Goal: Transaction & Acquisition: Purchase product/service

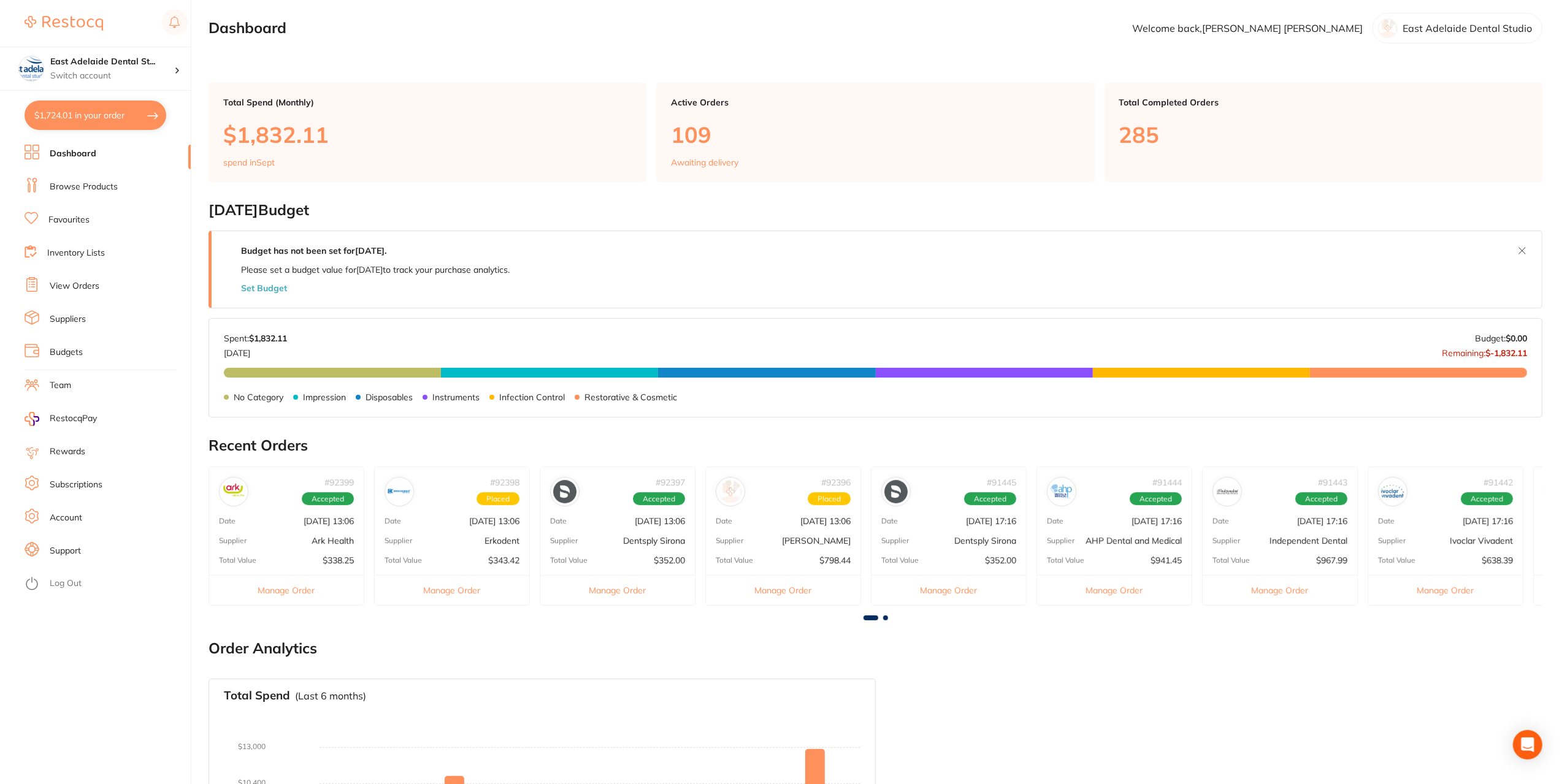
click at [78, 154] on link "Dashboard" at bounding box center [73, 154] width 47 height 13
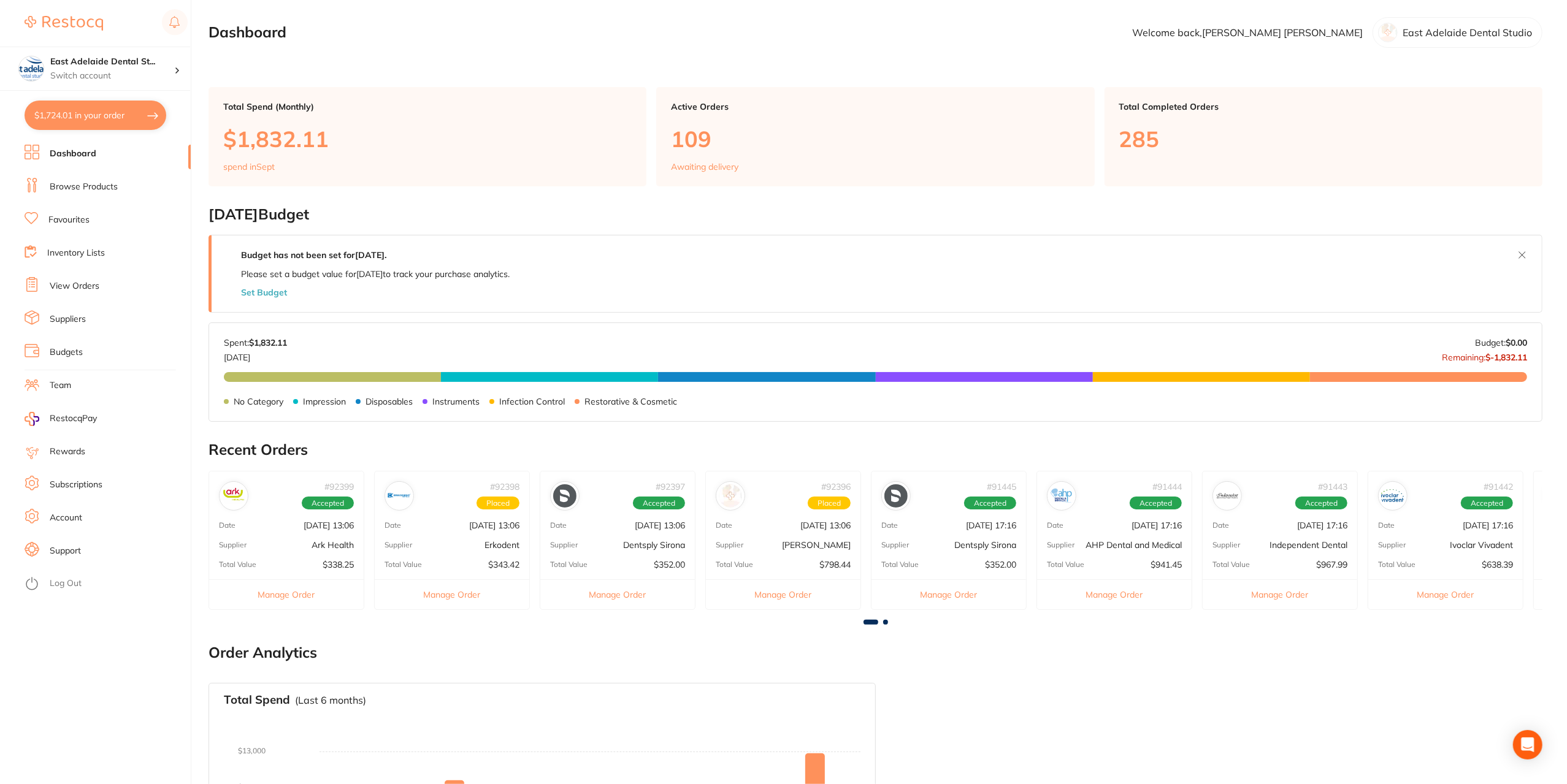
click at [86, 192] on link "Browse Products" at bounding box center [83, 187] width 68 height 13
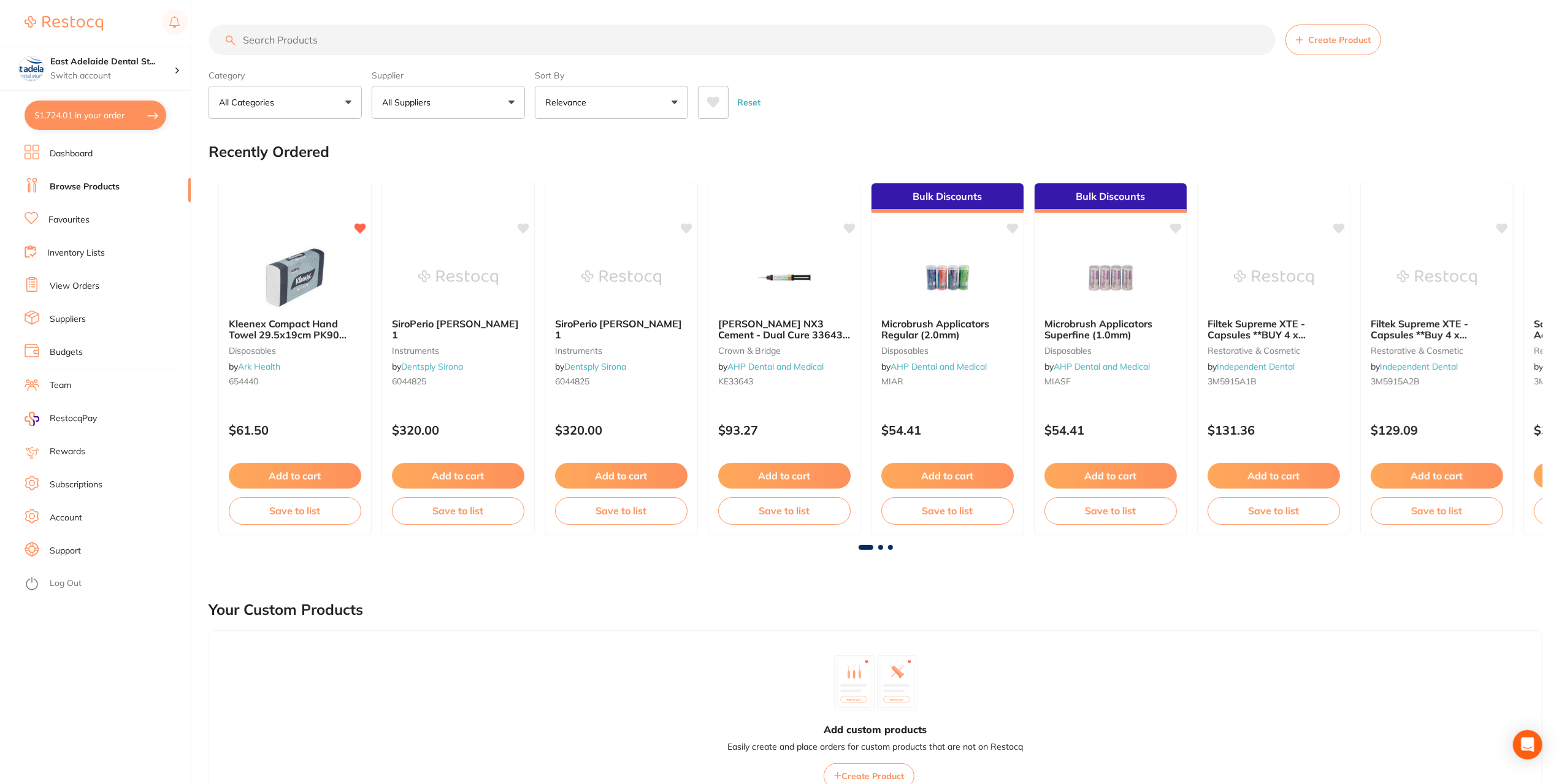
click at [307, 35] on input "search" at bounding box center [742, 40] width 1067 height 31
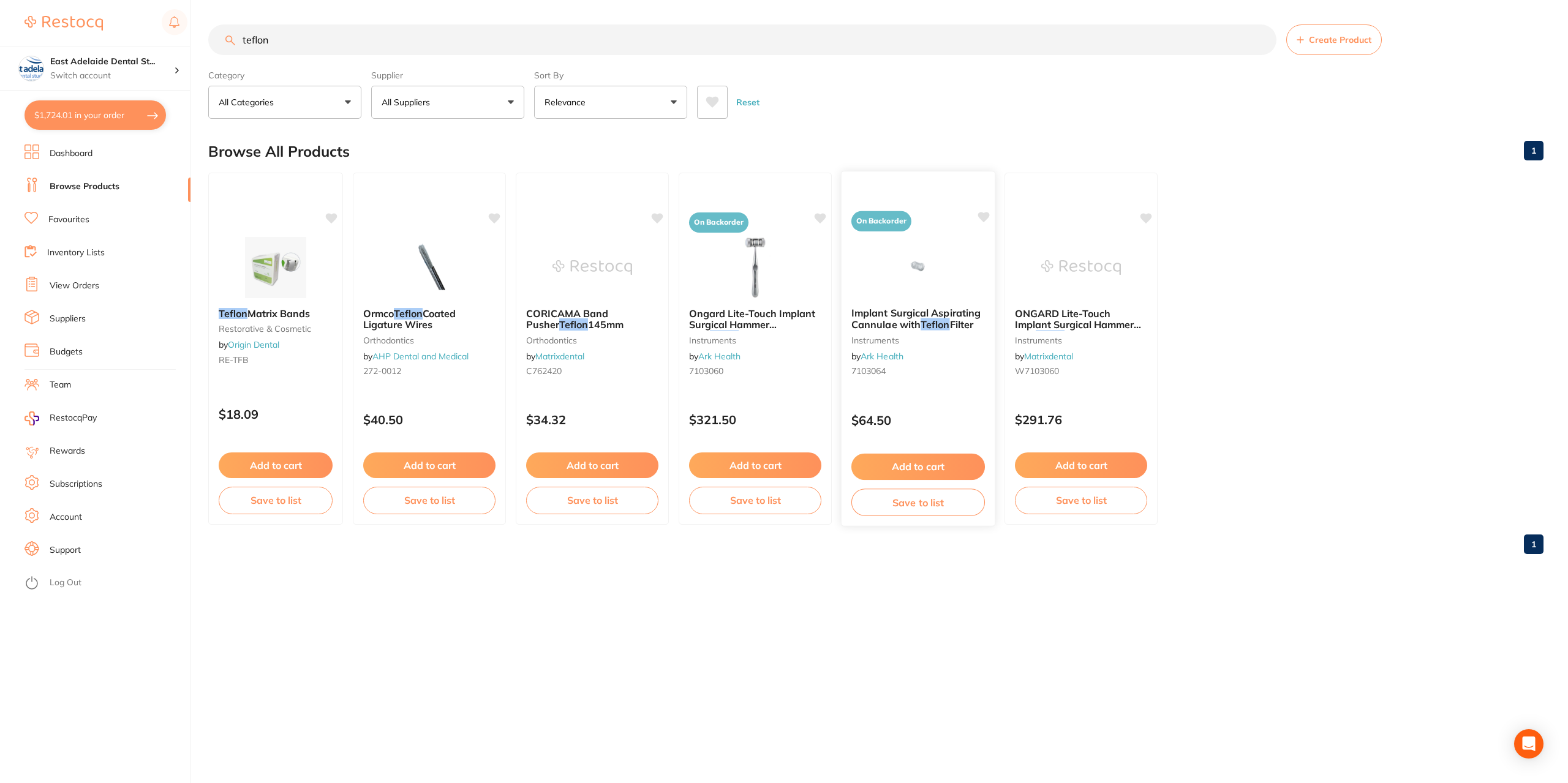
click at [939, 351] on div "Implant Surgical Aspirating Cannulae with Teflon Filter instruments by Ark Heal…" at bounding box center [918, 344] width 153 height 94
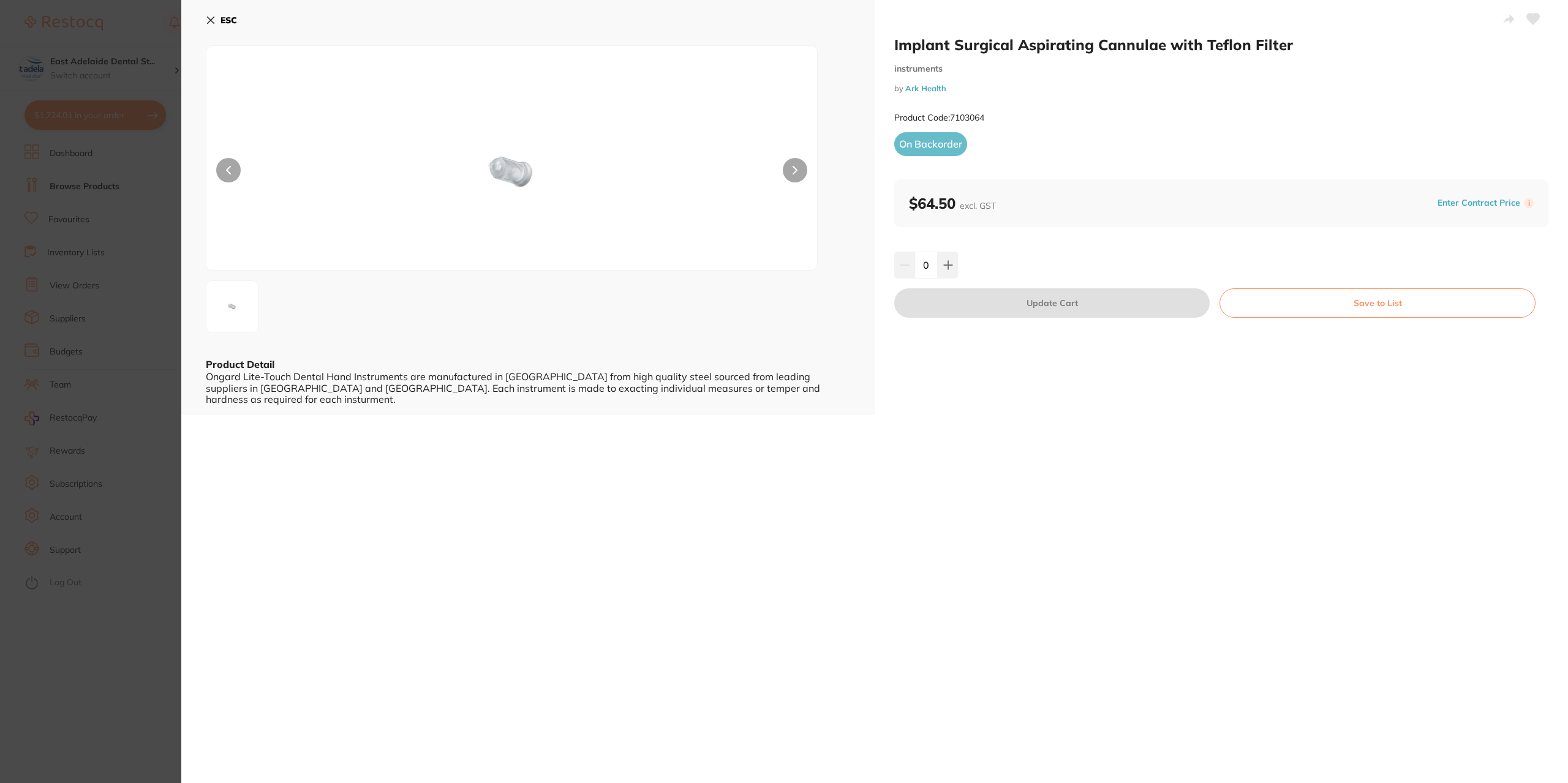
click at [131, 545] on section "Implant Surgical Aspirating Cannulae with Teflon Filter instruments by Ark Heal…" at bounding box center [784, 391] width 1568 height 783
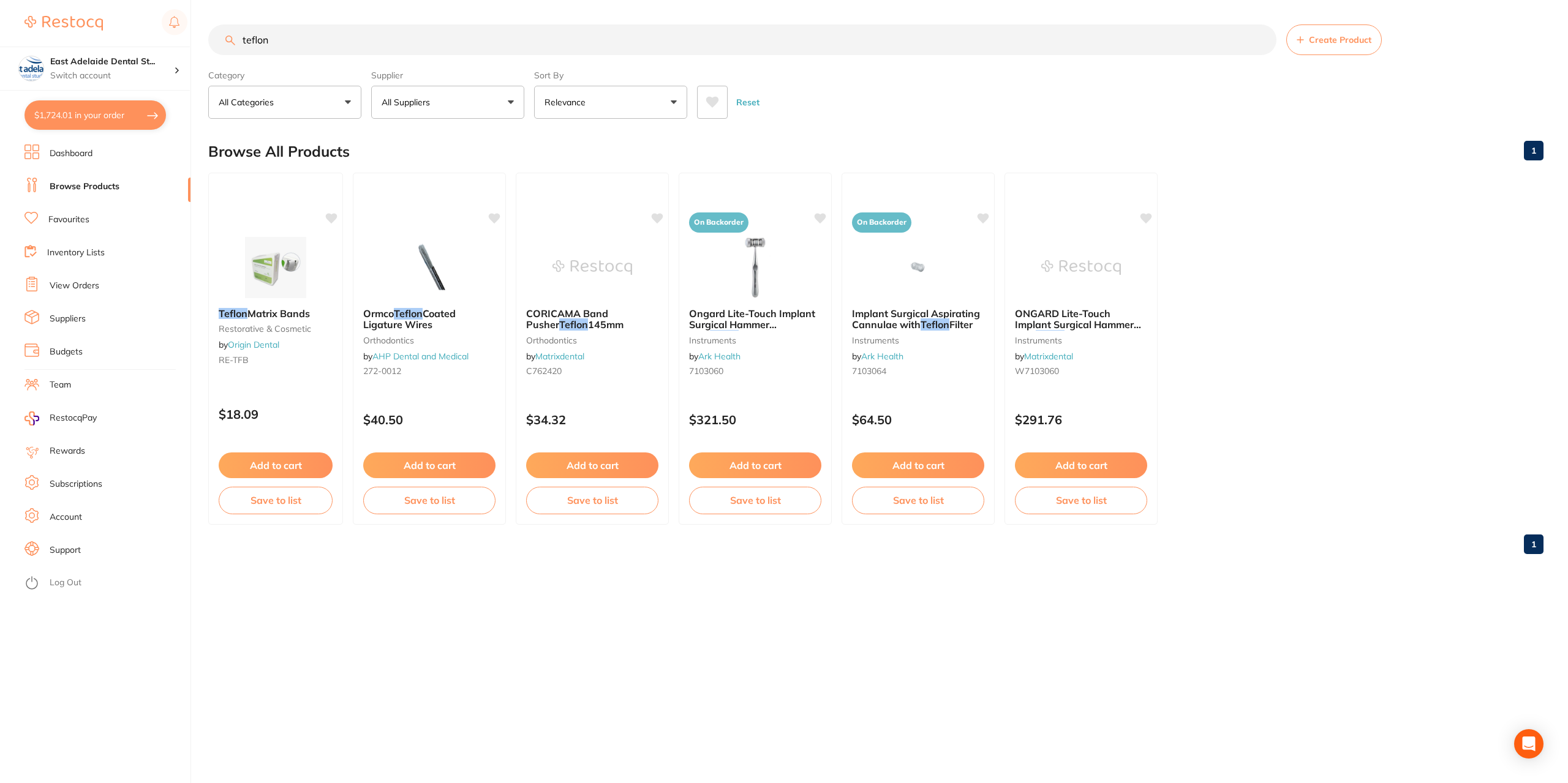
click at [307, 38] on input "teflon" at bounding box center [743, 40] width 1068 height 31
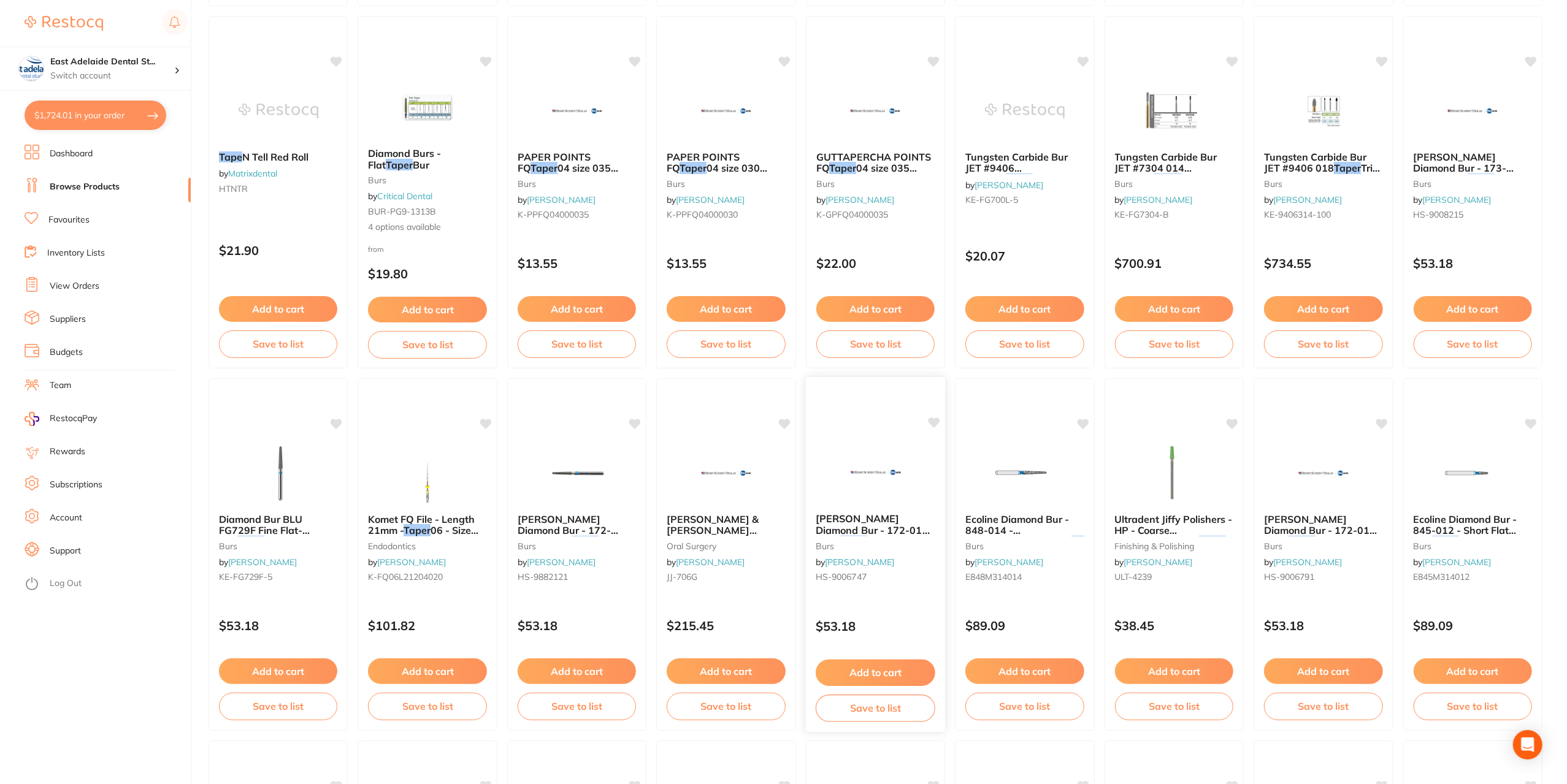
scroll to position [513, 0]
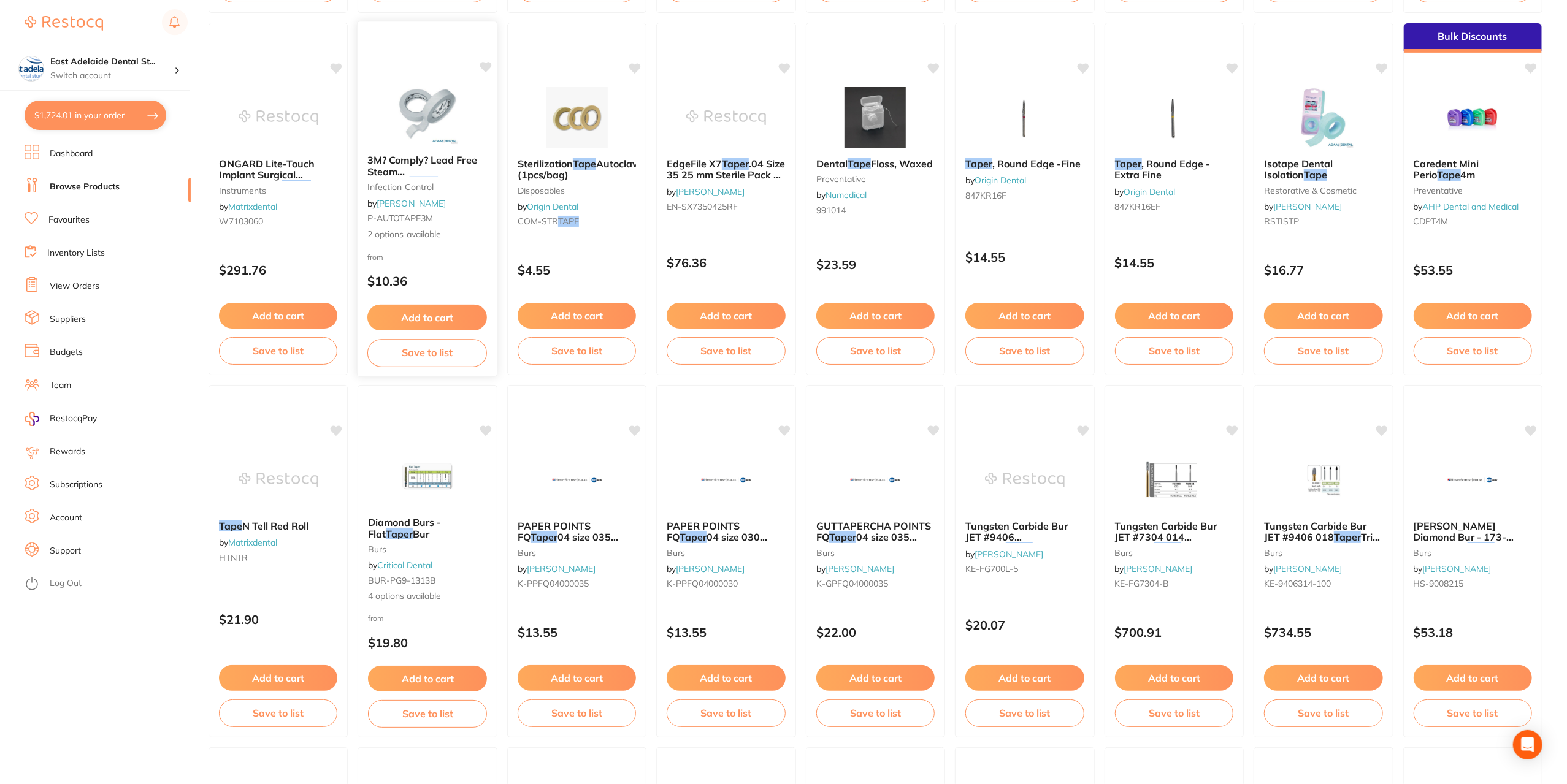
click at [413, 177] on div "3M? Comply? Lead Free Steam Indicator Tapes 18mm & 24mm infection control by Ad…" at bounding box center [427, 198] width 140 height 106
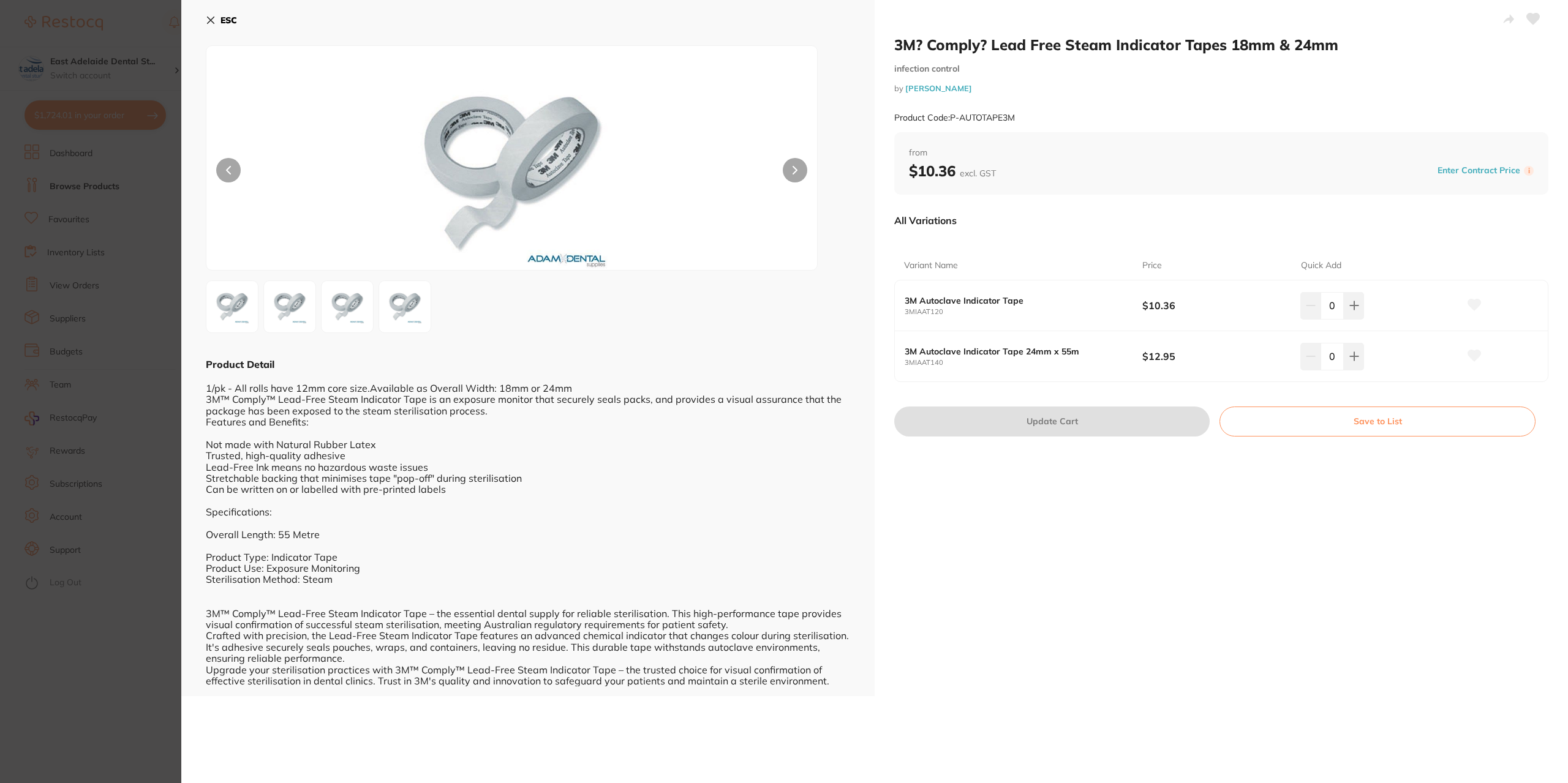
click at [162, 416] on section "3M? Comply? Lead Free Steam Indicator Tapes 18mm & 24mm infection control by Ad…" at bounding box center [784, 391] width 1568 height 783
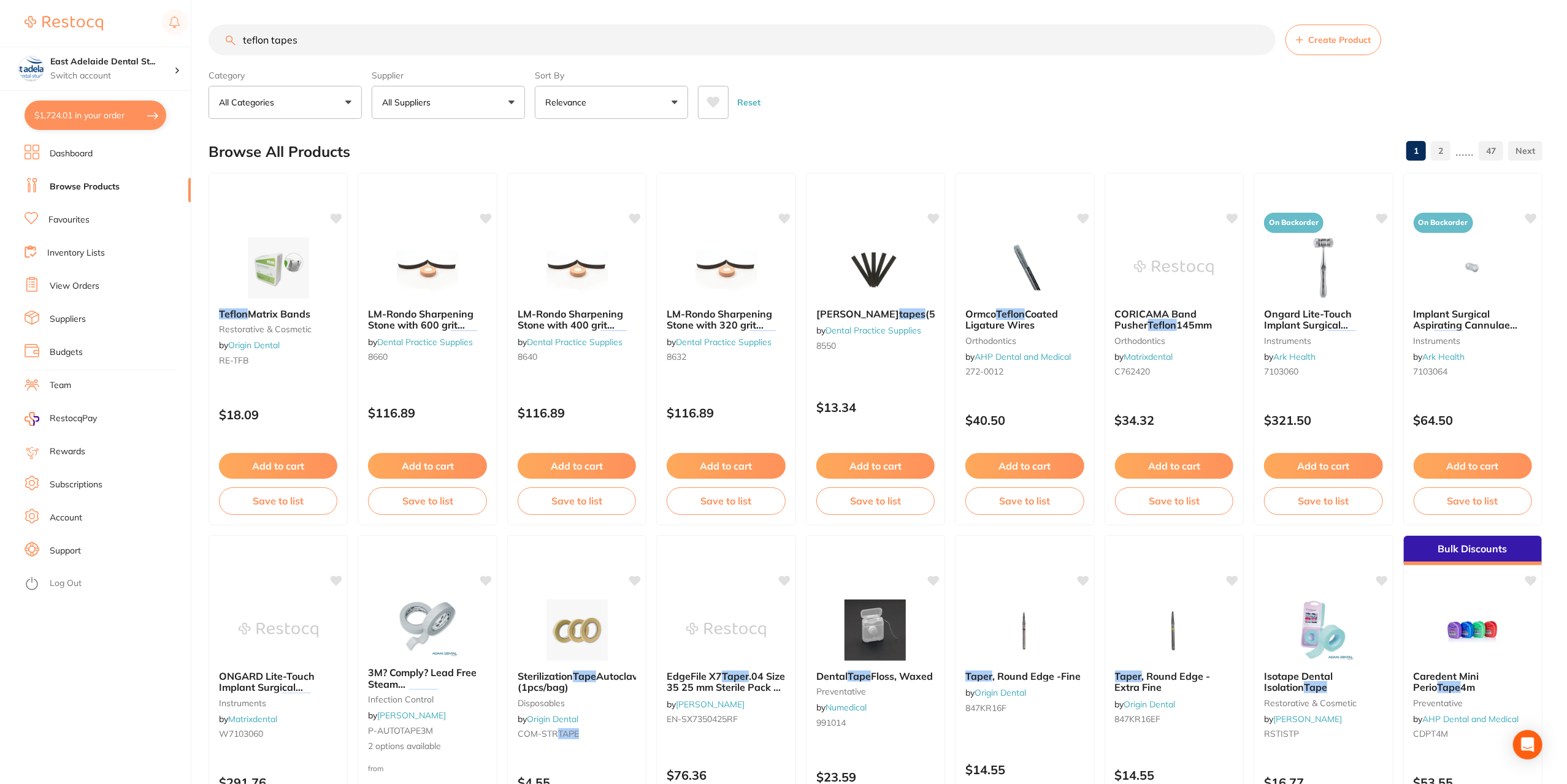
click at [298, 311] on span "Matrix Bands" at bounding box center [279, 314] width 62 height 13
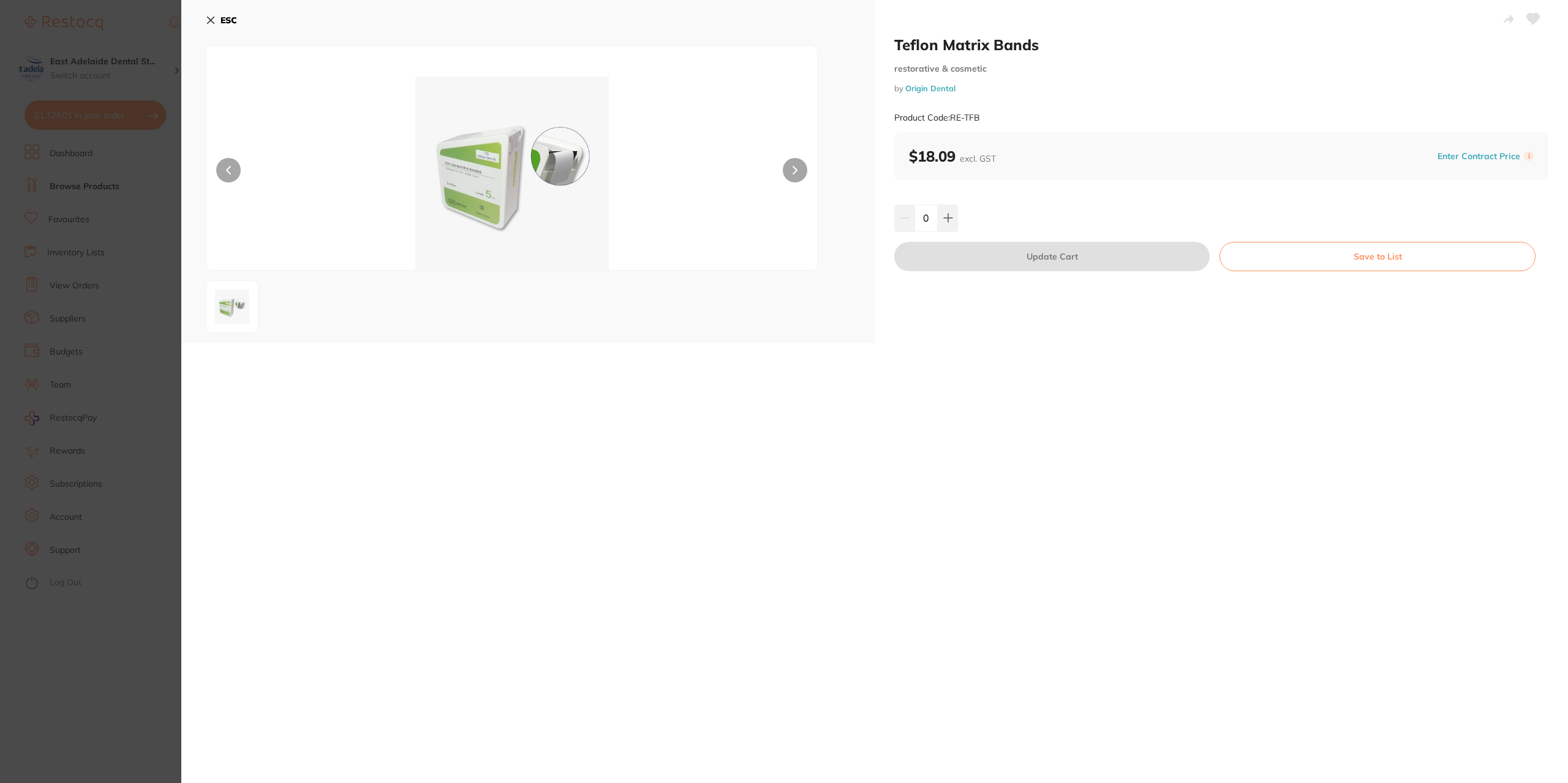
click at [493, 178] on img at bounding box center [511, 173] width 366 height 194
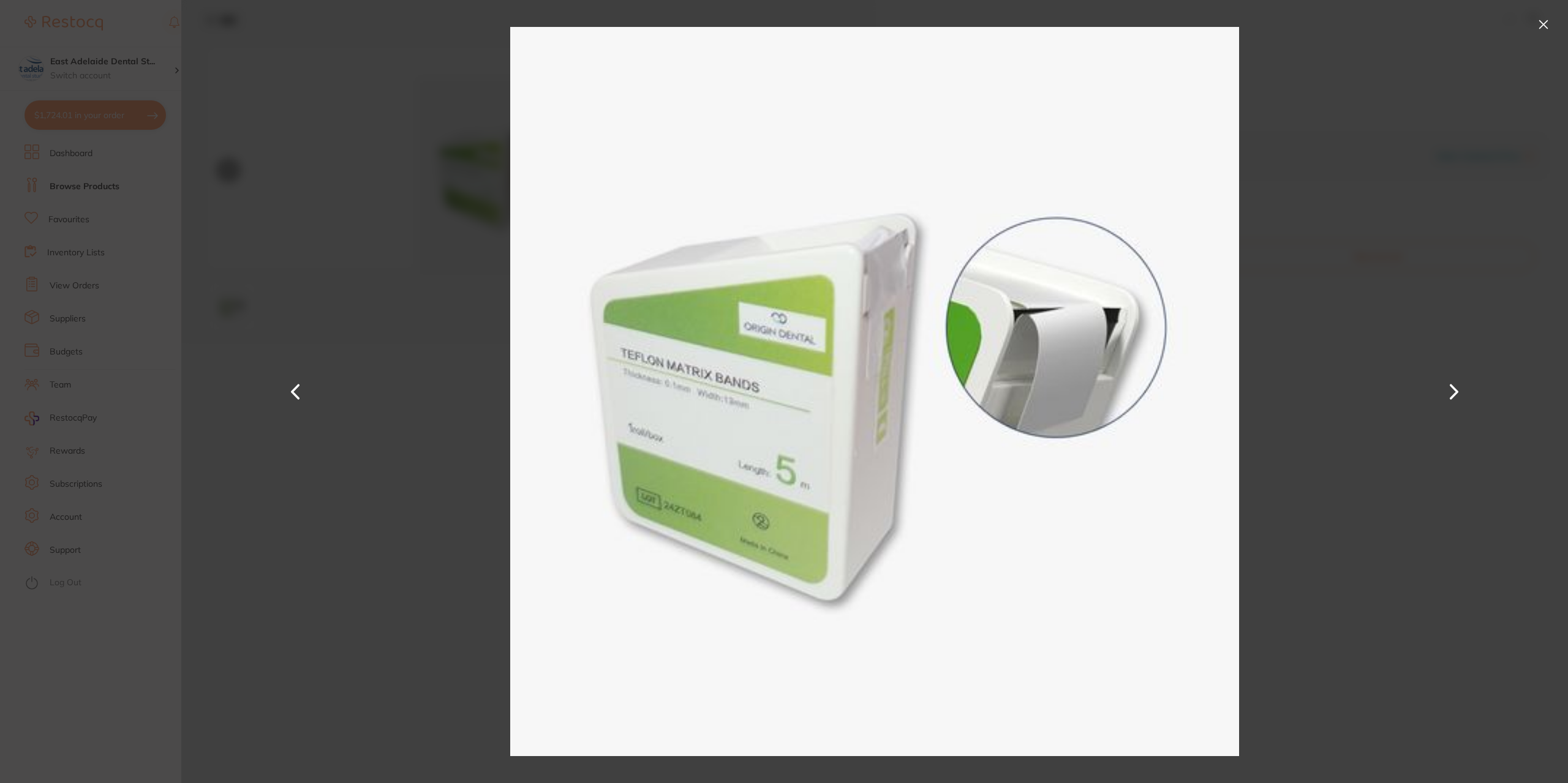
click at [145, 519] on section "Teflon Matrix Bands restorative & cosmetic by Origin Dental Product Code: RE-TF…" at bounding box center [784, 391] width 1568 height 783
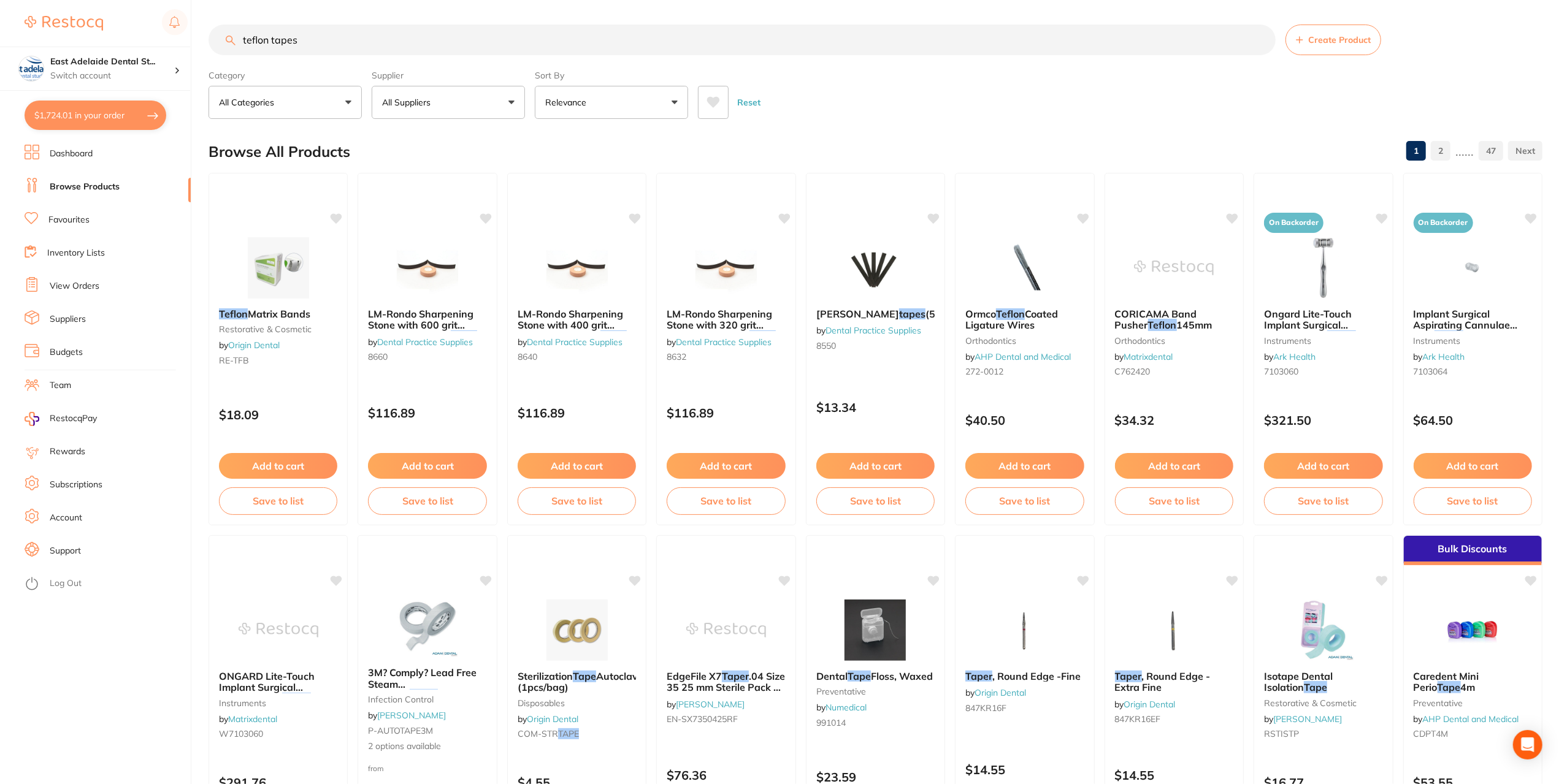
drag, startPoint x: 302, startPoint y: 32, endPoint x: 67, endPoint y: 14, distance: 235.7
click at [67, 14] on div "$1,724.01 East Adelaide Dental St... Switch account East Adelaide Dental Studio…" at bounding box center [784, 392] width 1567 height 784
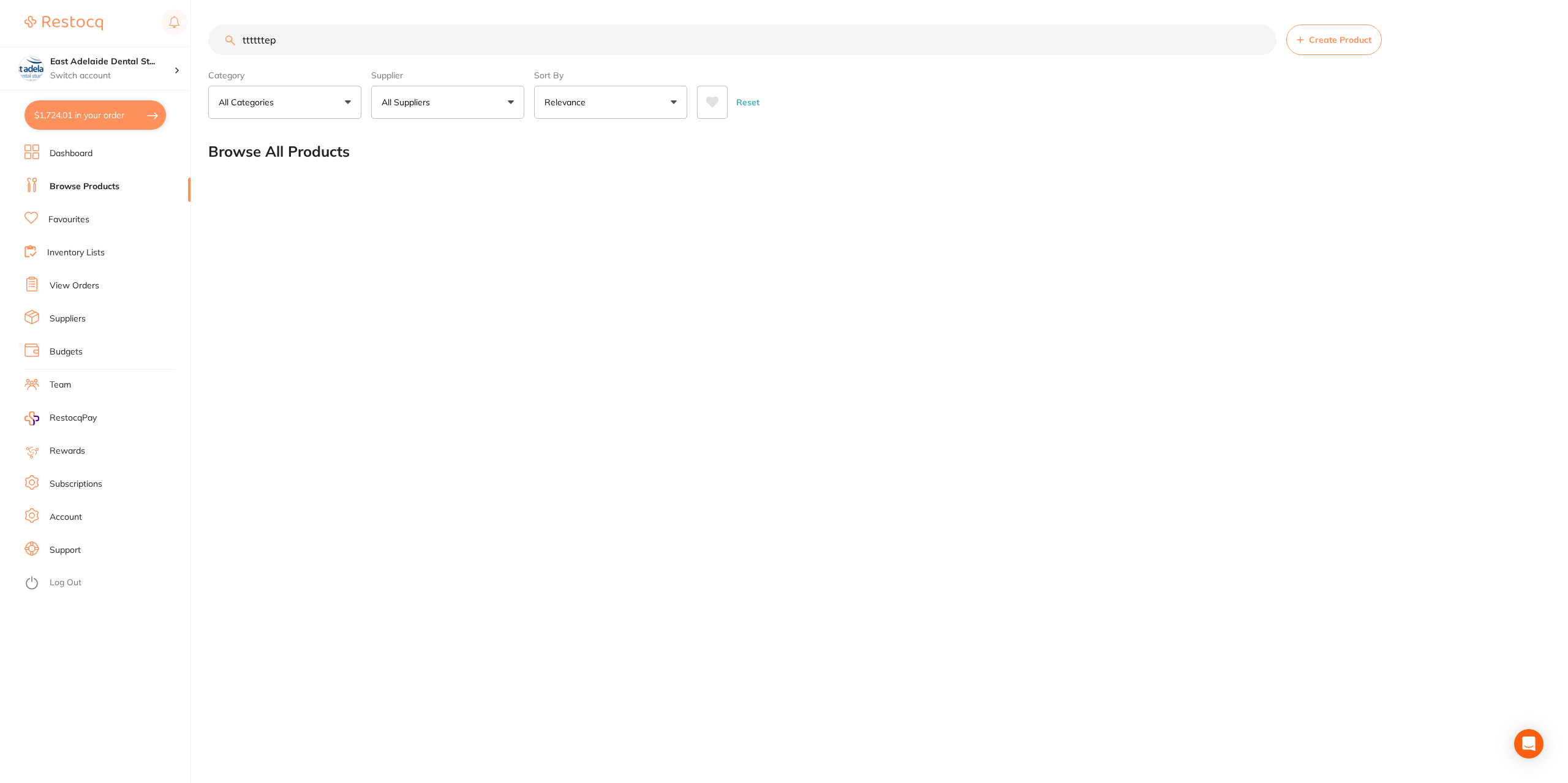
drag, startPoint x: 119, startPoint y: 49, endPoint x: 15, endPoint y: 42, distance: 104.2
click at [15, 42] on div "$1,724.01 East Adelaide Dental St... Switch account East Adelaide Dental Studio…" at bounding box center [784, 391] width 1568 height 783
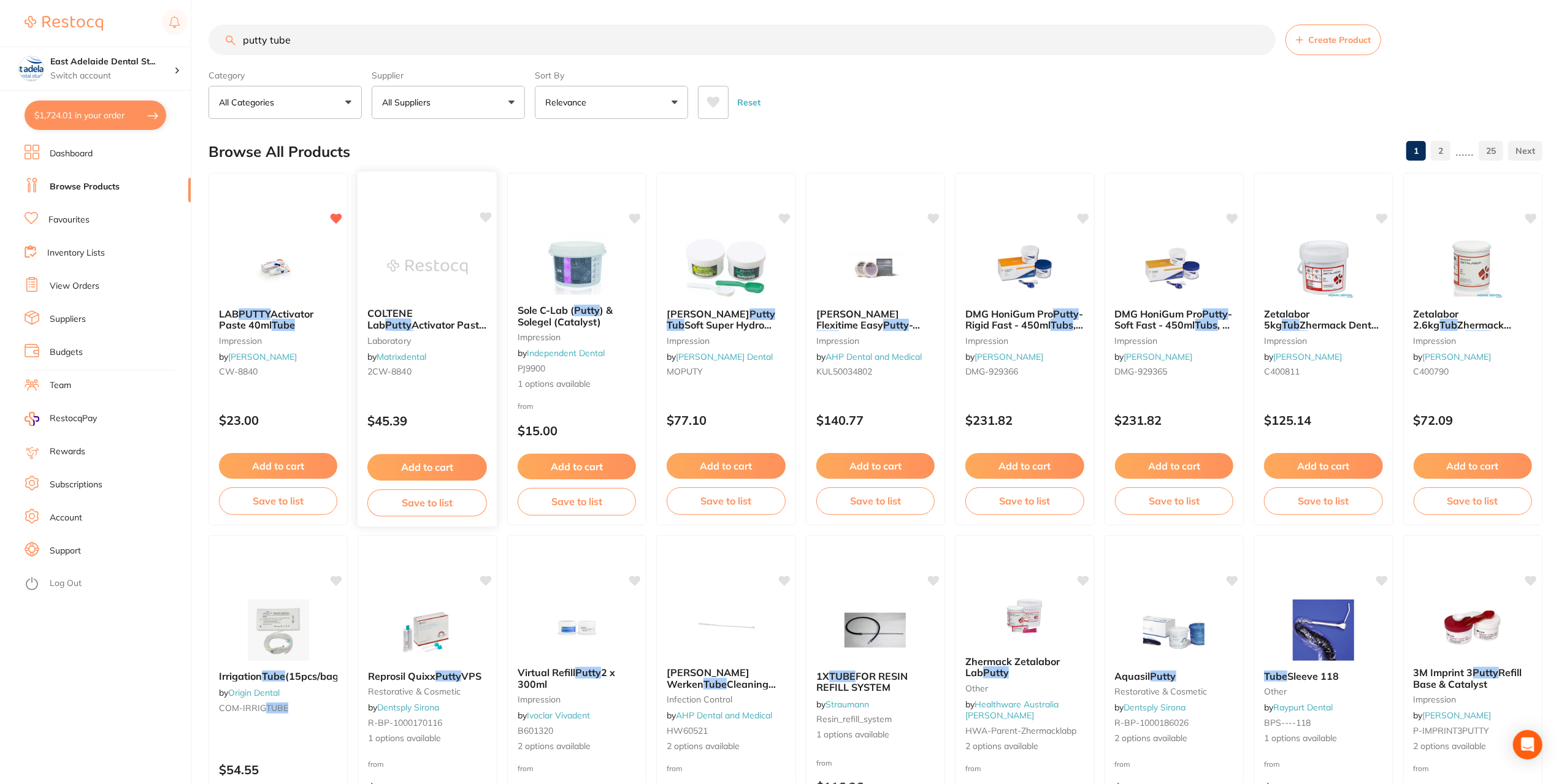
type input "putty tube"
click at [444, 331] on div "COLTENE Lab Putty Activator Paste 40ml Tube laboratory by Matrixdental 2CW-8840" at bounding box center [427, 345] width 140 height 94
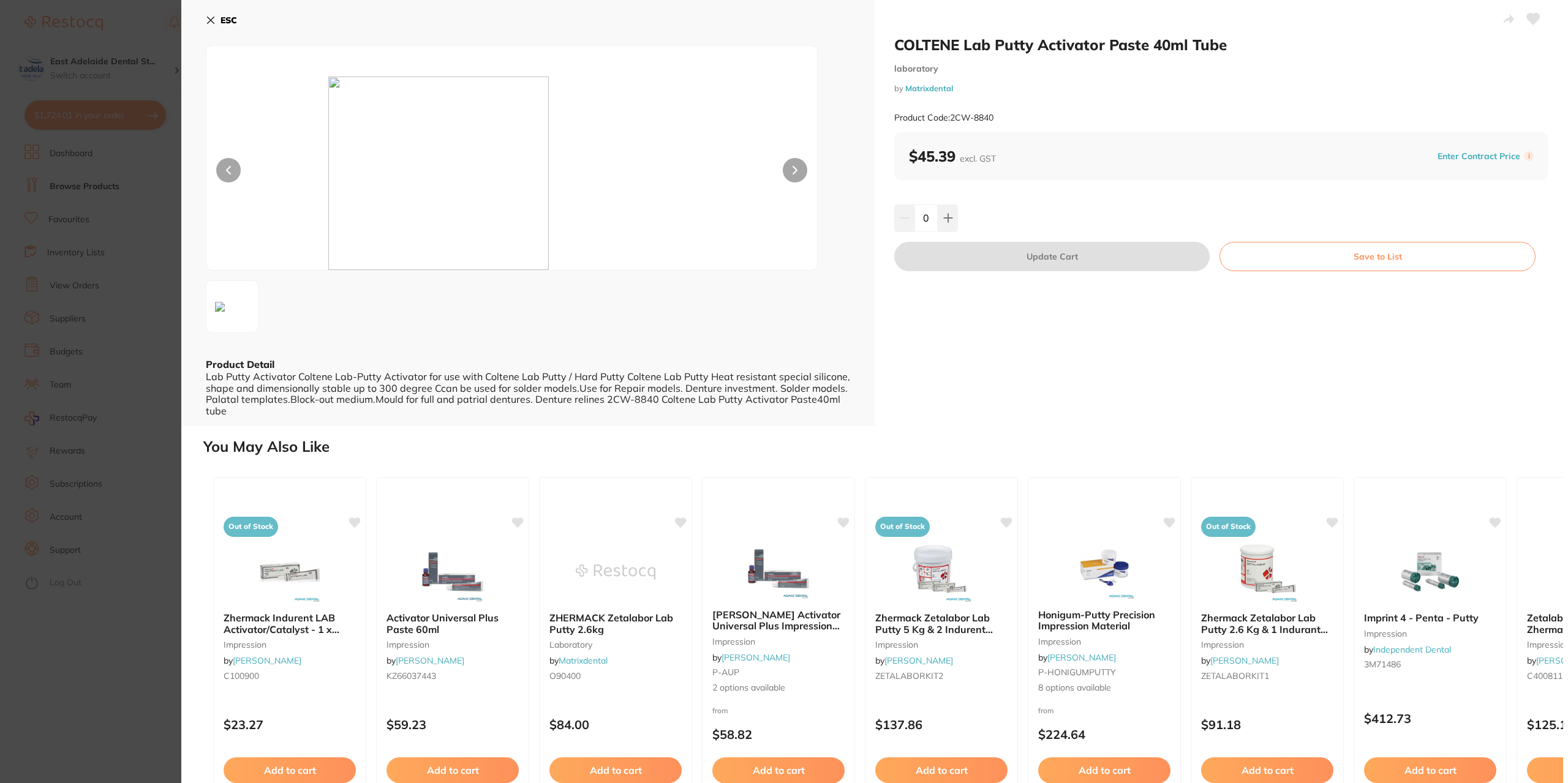
click at [140, 693] on section "COLTENE Lab Putty Activator Paste 40ml Tube laboratory by Matrixdental Product …" at bounding box center [784, 391] width 1568 height 783
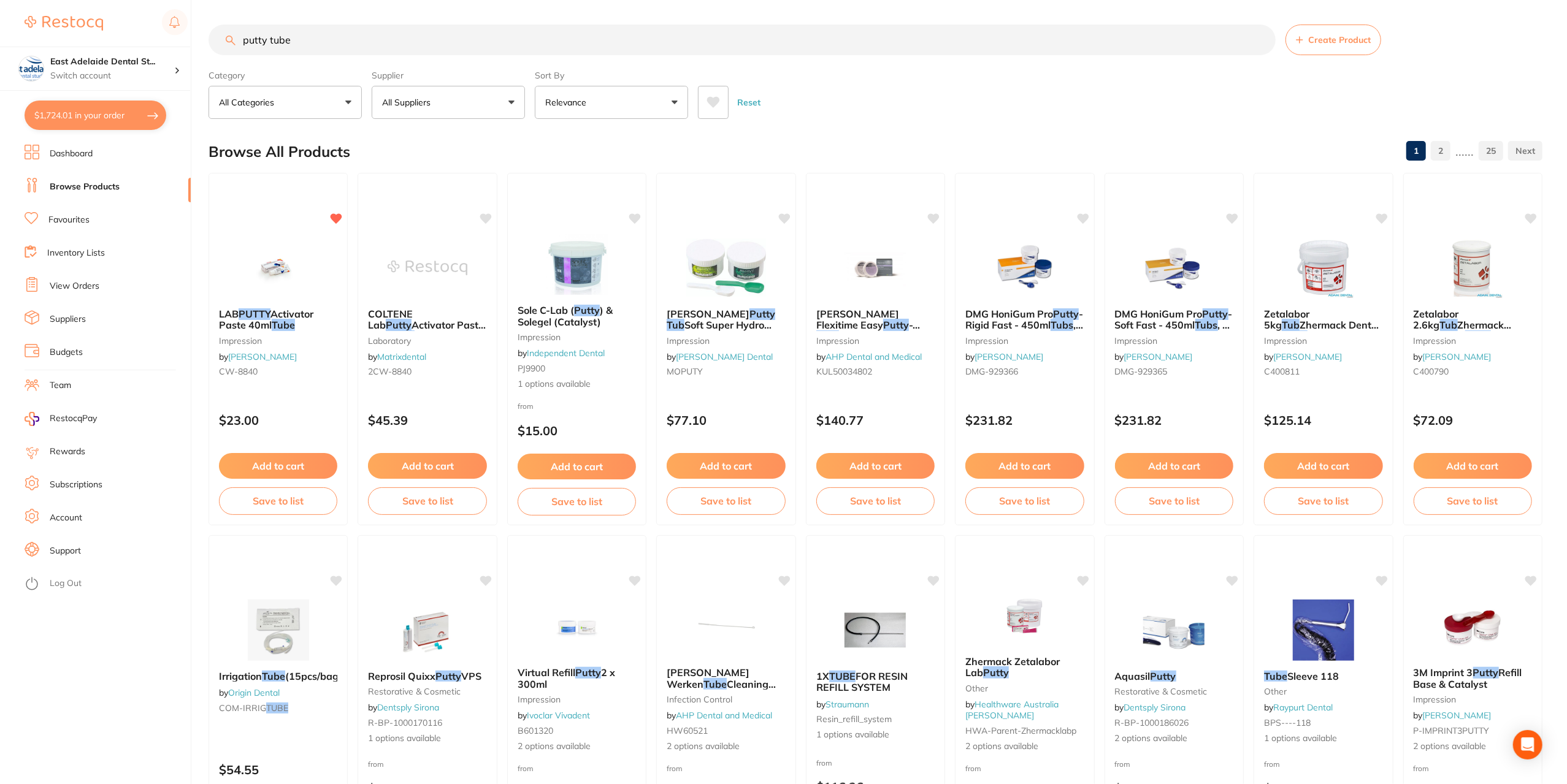
click at [333, 331] on div "LAB PUTTY Activator Paste 40ml Tube impression by Henry Schein Halas CW-8840" at bounding box center [278, 345] width 138 height 92
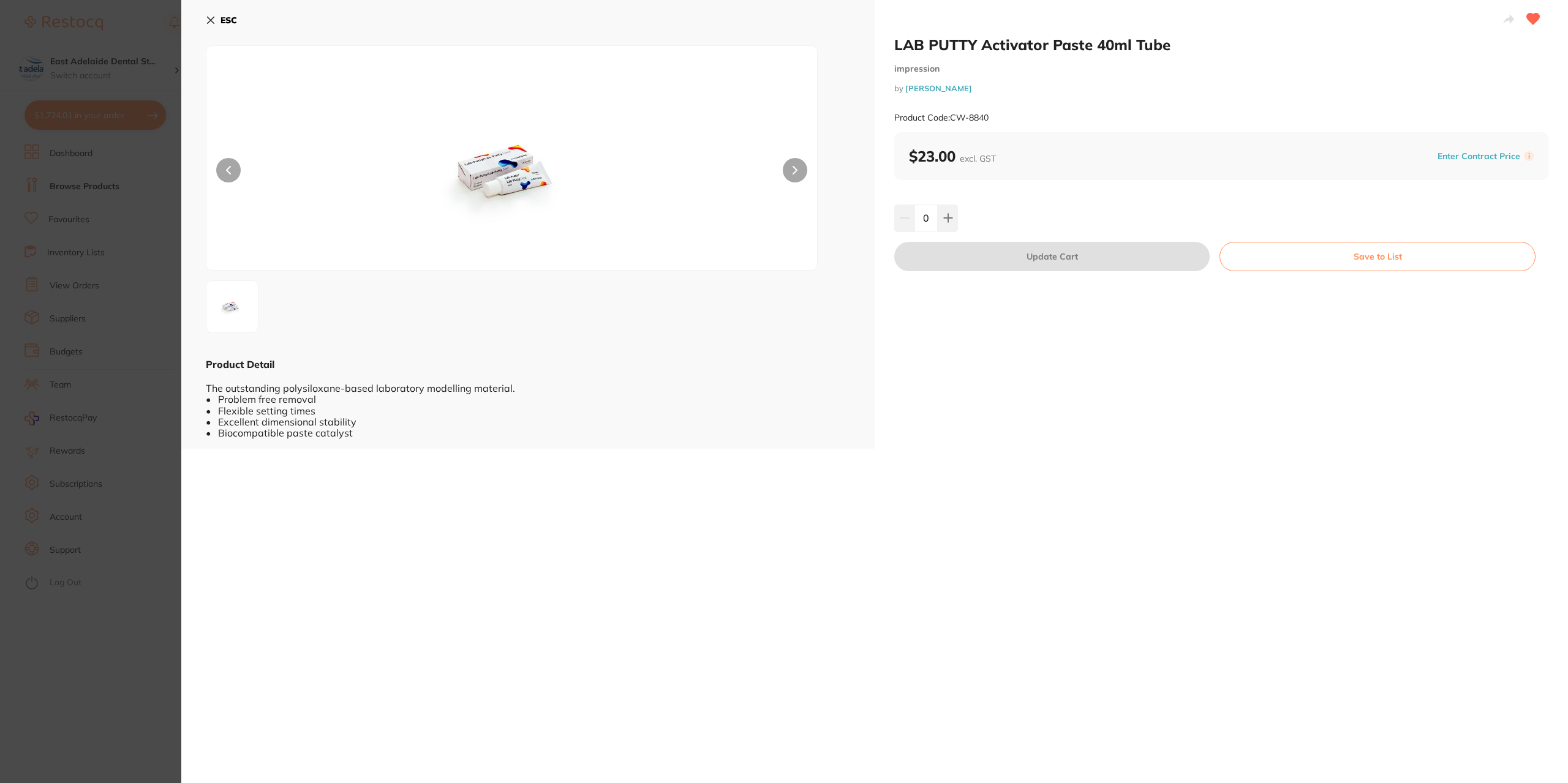
click at [517, 189] on img at bounding box center [511, 173] width 366 height 194
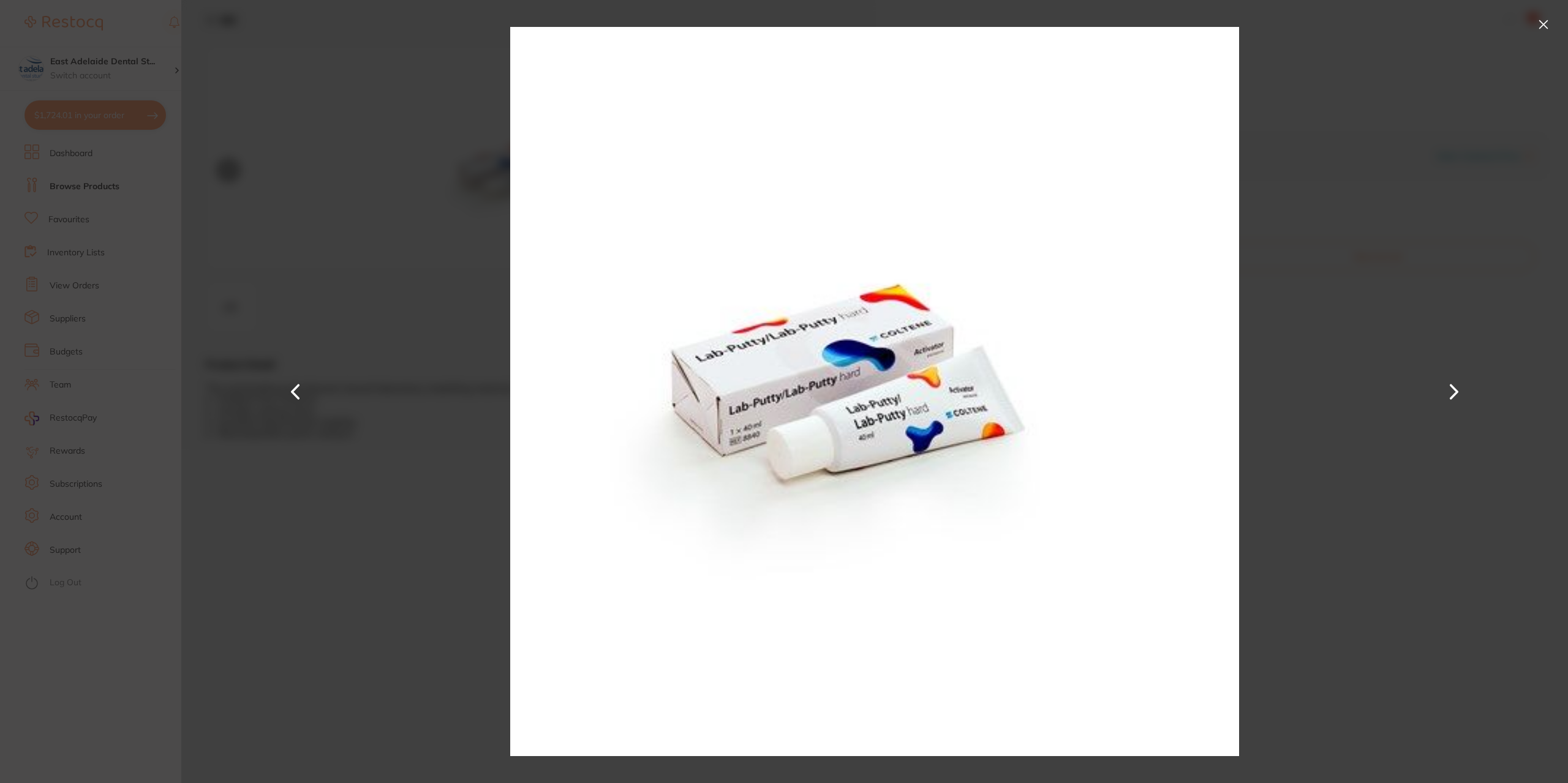
click at [115, 659] on section "LAB PUTTY Activator Paste 40ml Tube impression by Henry Schein Halas Product Co…" at bounding box center [784, 391] width 1568 height 783
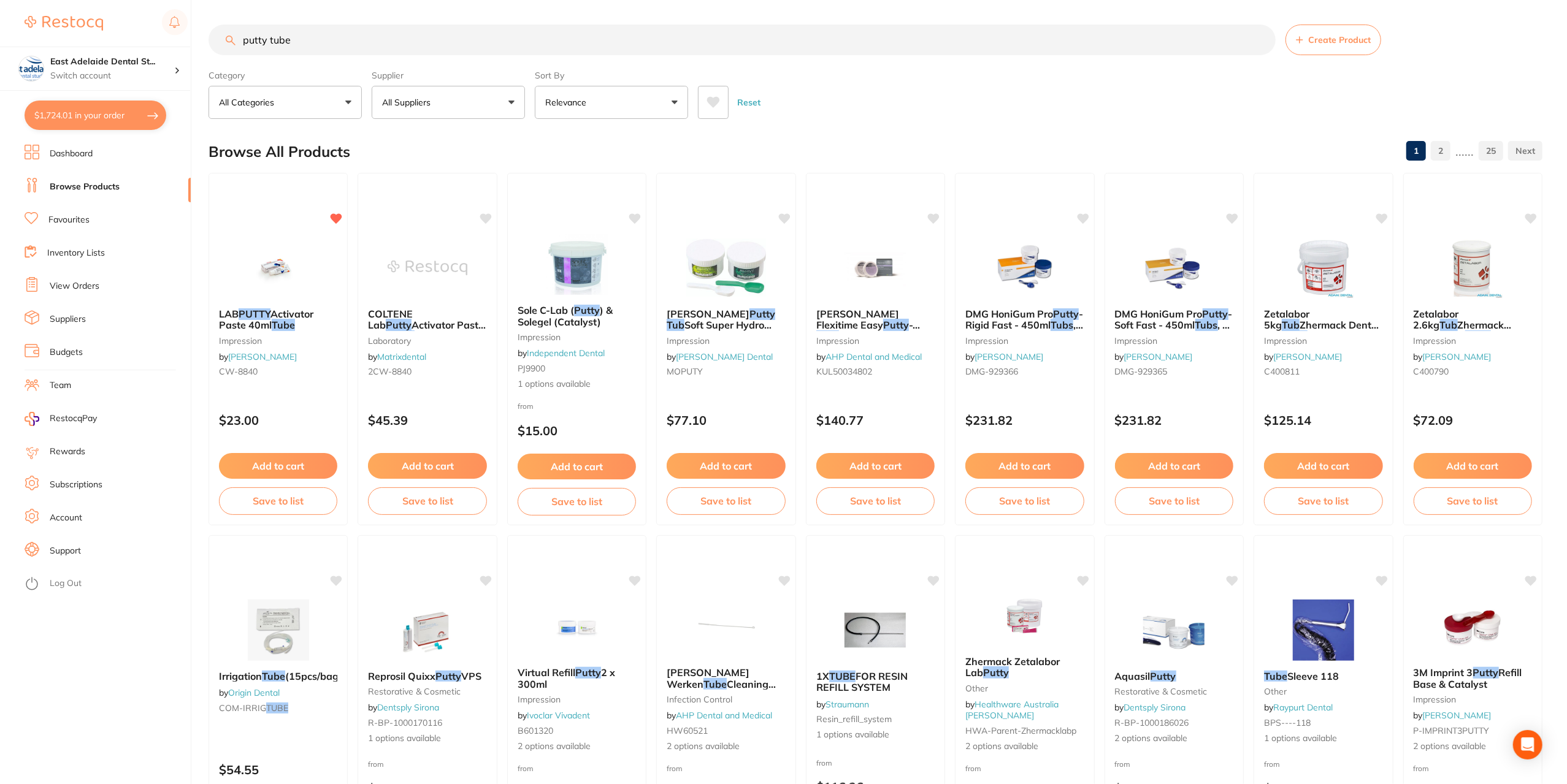
click at [430, 379] on div "COLTENE Lab Putty Activator Paste 40ml Tube laboratory by Matrixdental 2CW-8840" at bounding box center [427, 345] width 138 height 92
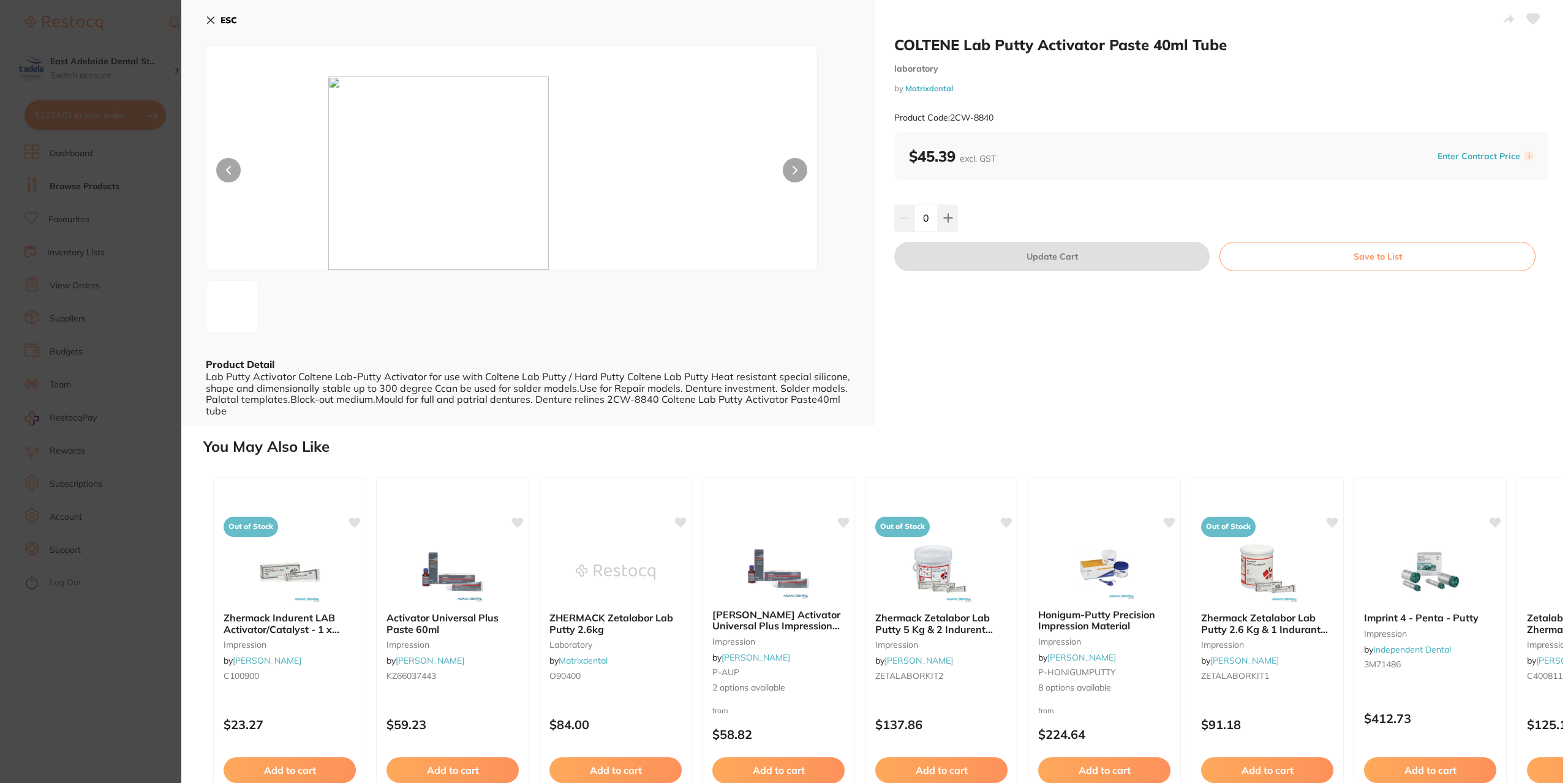
scroll to position [61, 0]
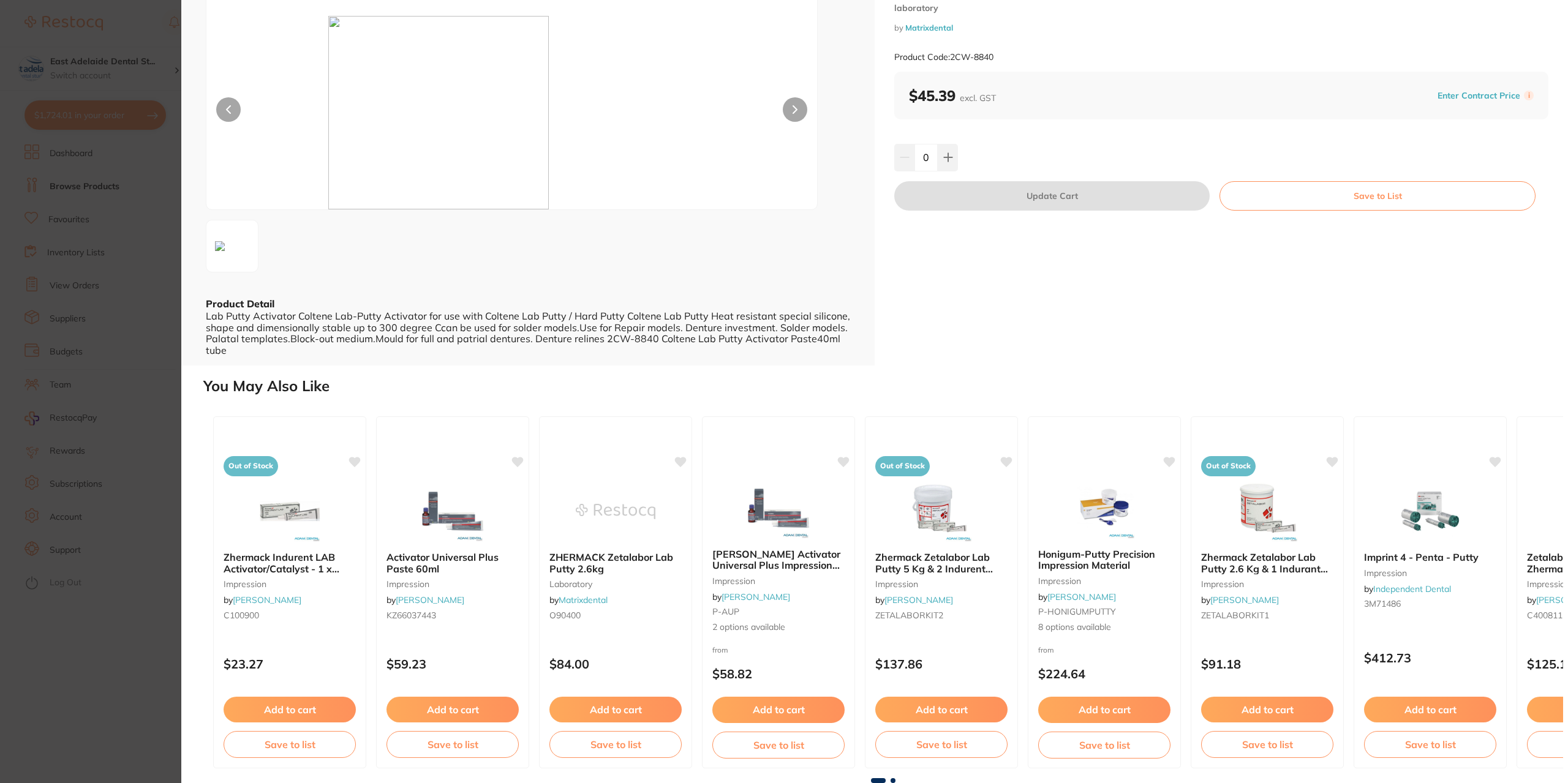
click at [83, 695] on section "COLTENE Lab Putty Activator Paste 40ml Tube laboratory by Matrixdental Product …" at bounding box center [784, 391] width 1568 height 783
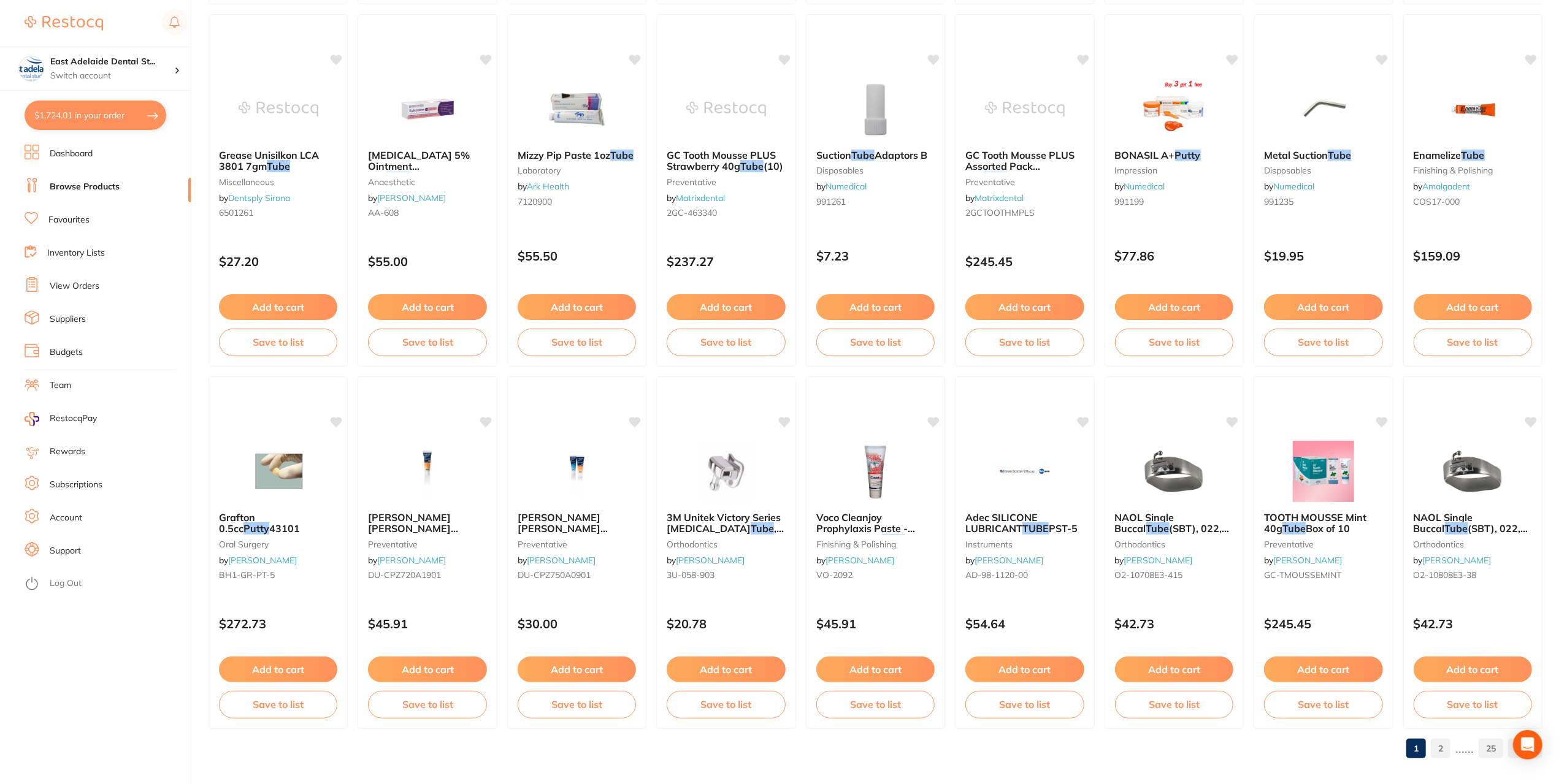
scroll to position [1616, 0]
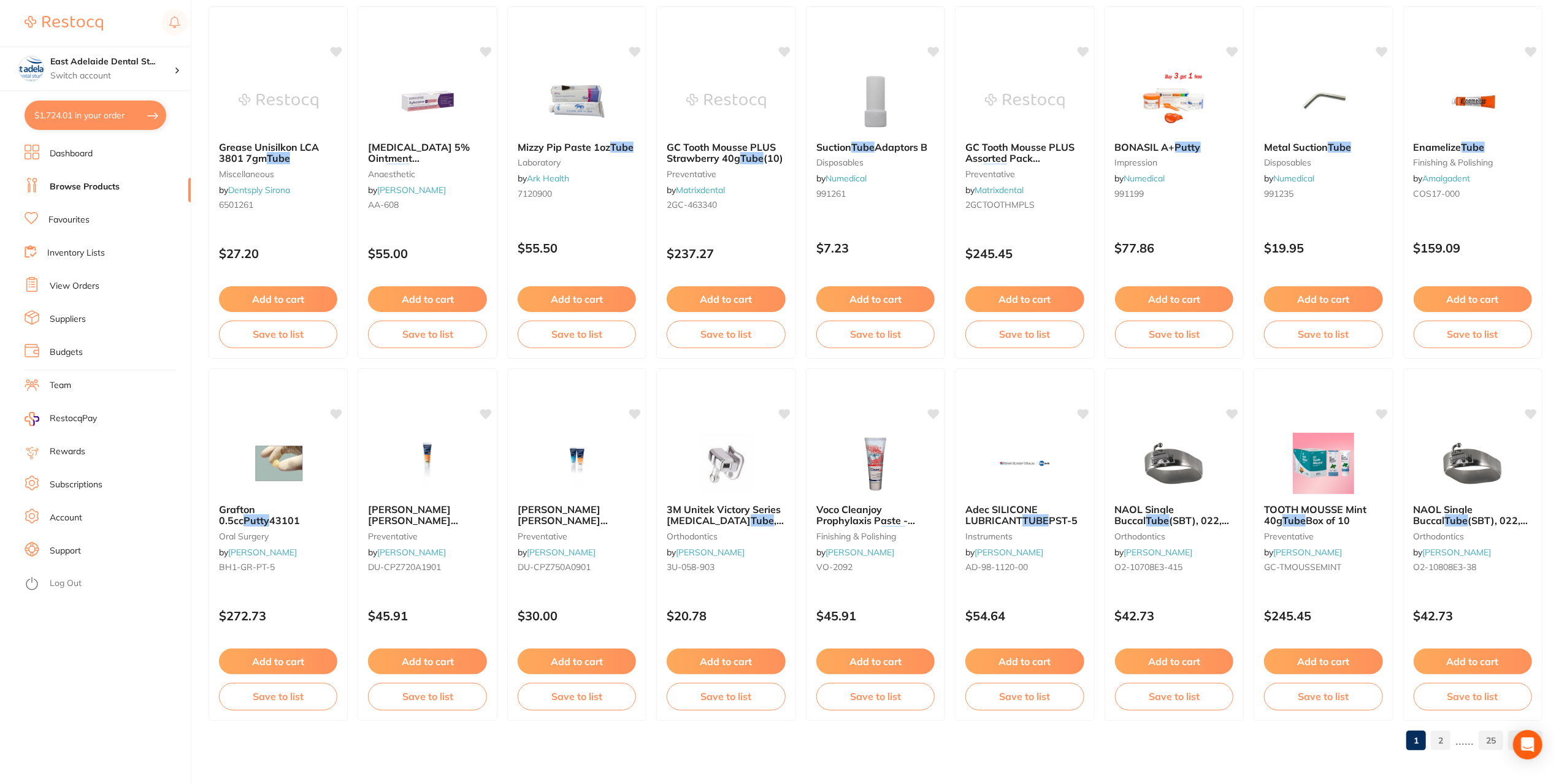
click at [1435, 736] on link "2" at bounding box center [1441, 741] width 20 height 25
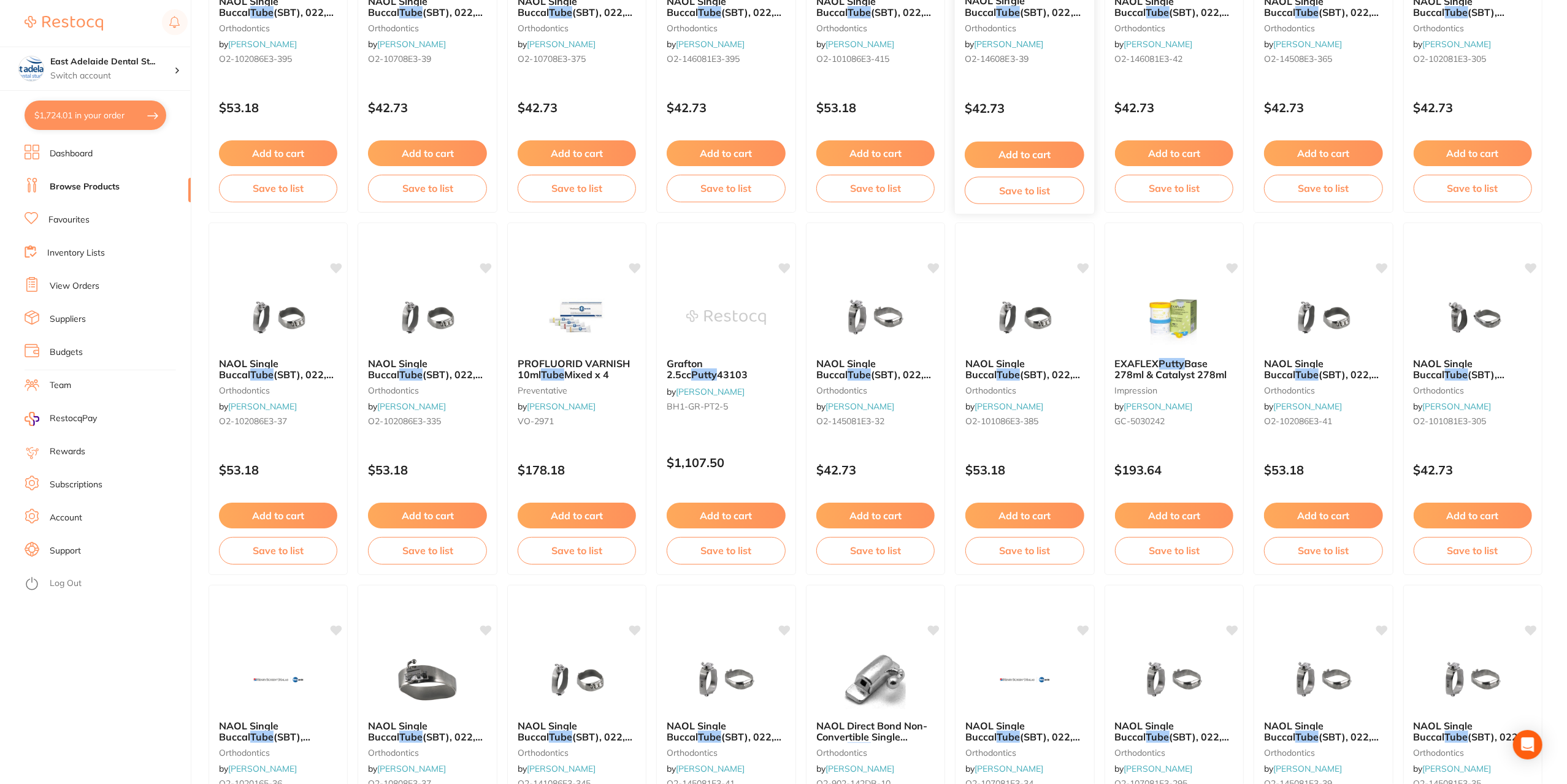
scroll to position [881, 0]
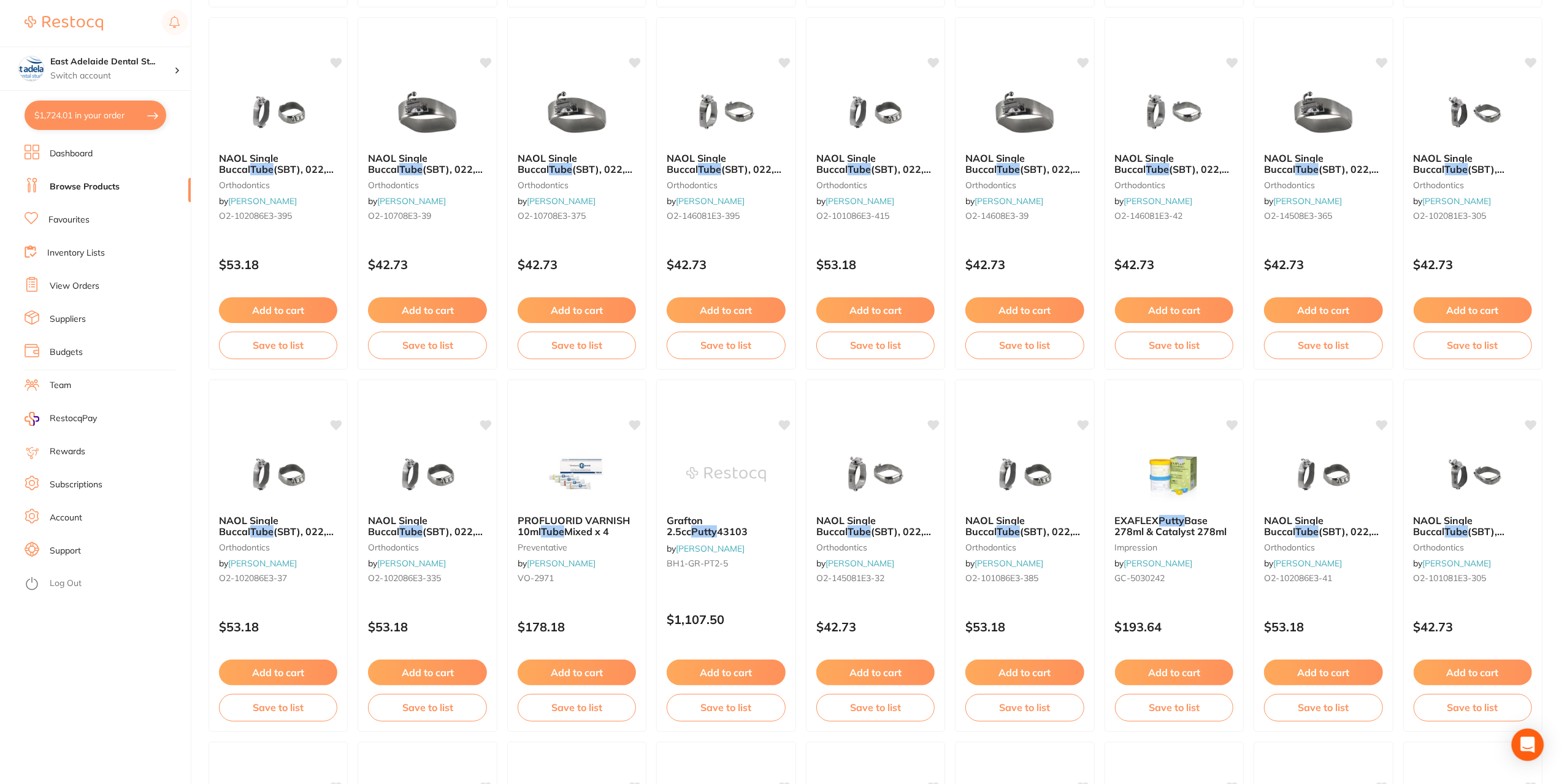
click at [1524, 748] on icon "Open Intercom Messenger" at bounding box center [1527, 745] width 16 height 16
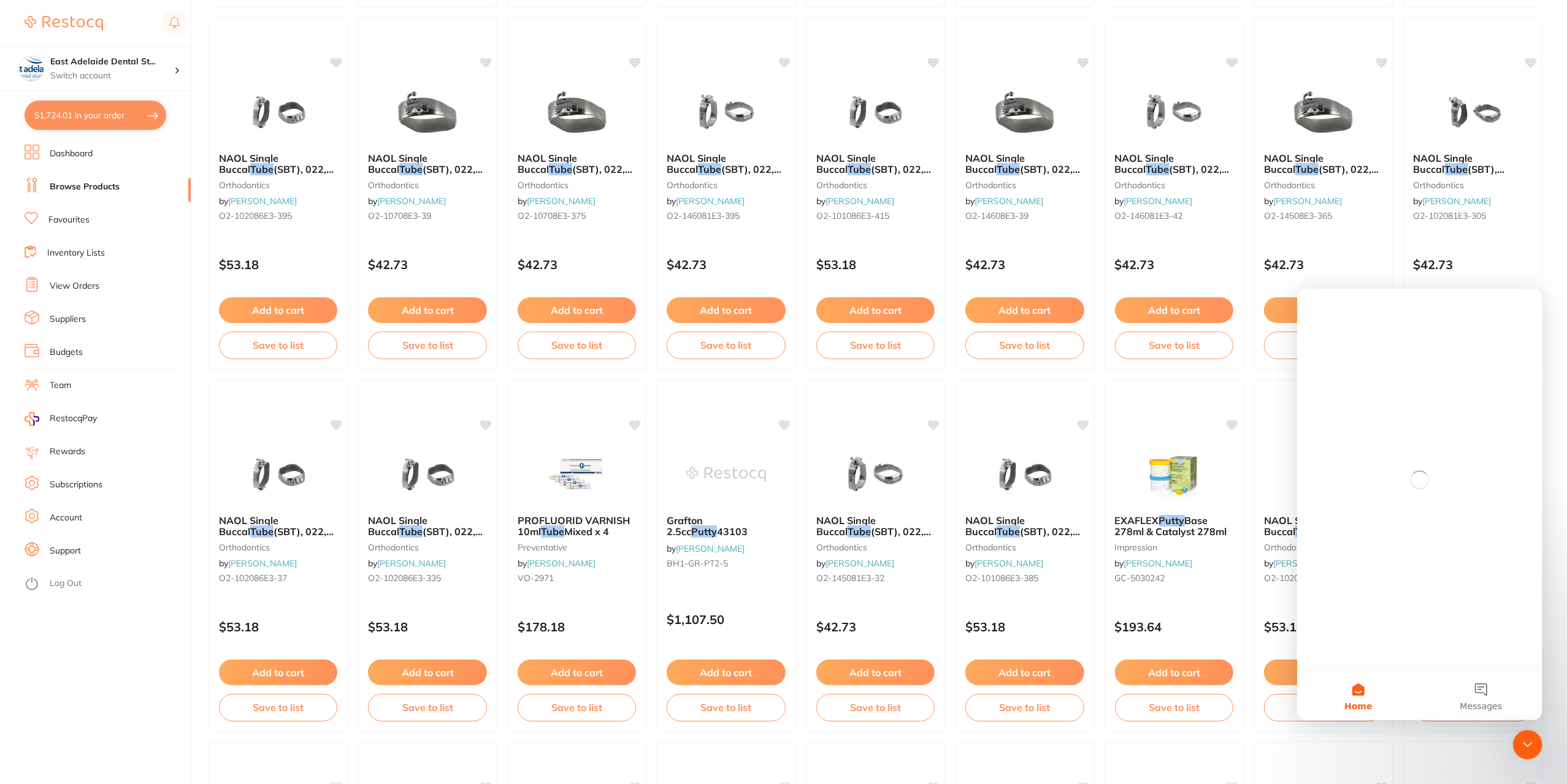
scroll to position [0, 0]
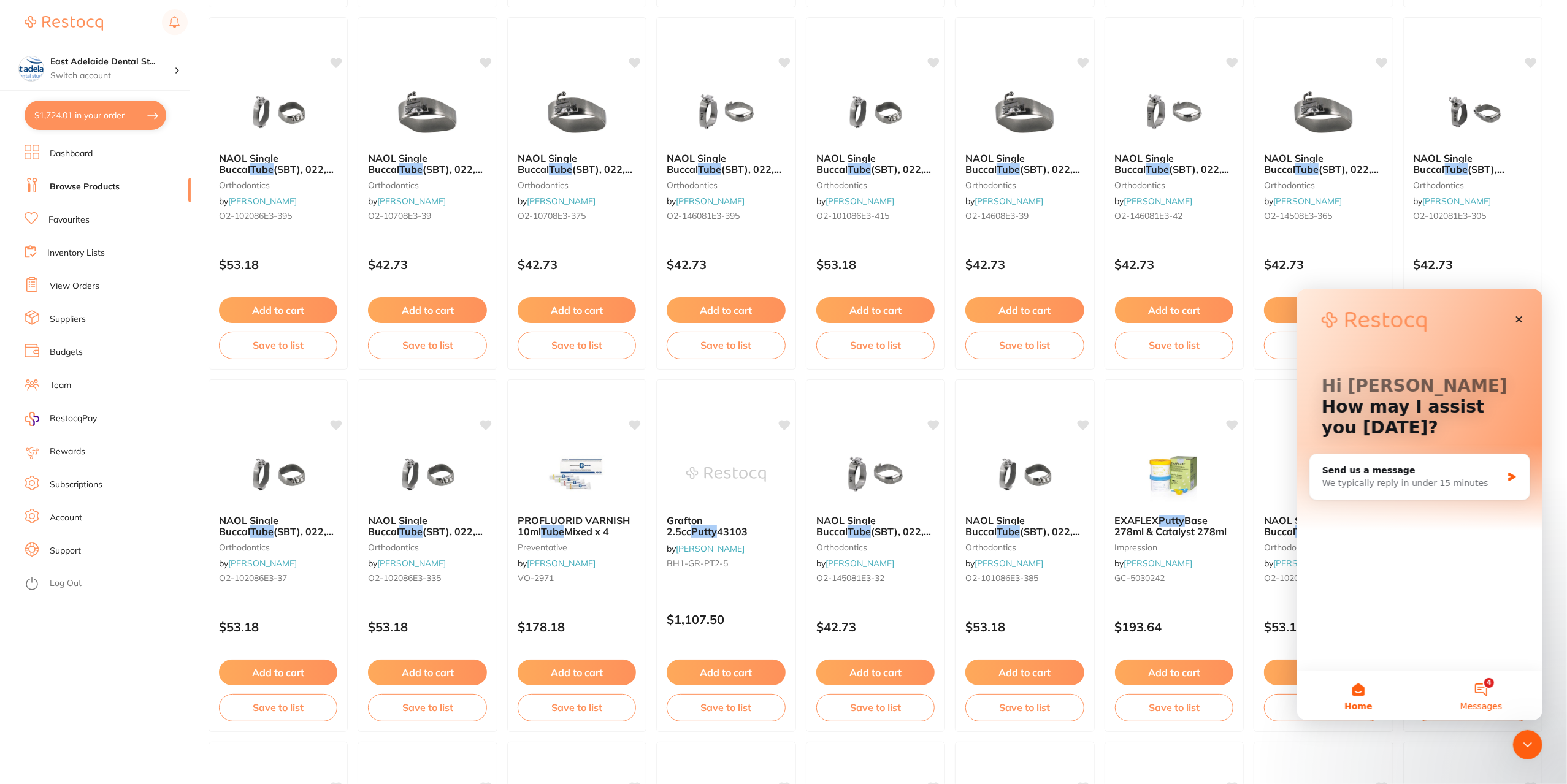
click at [1486, 706] on span "Messages" at bounding box center [1481, 706] width 42 height 8
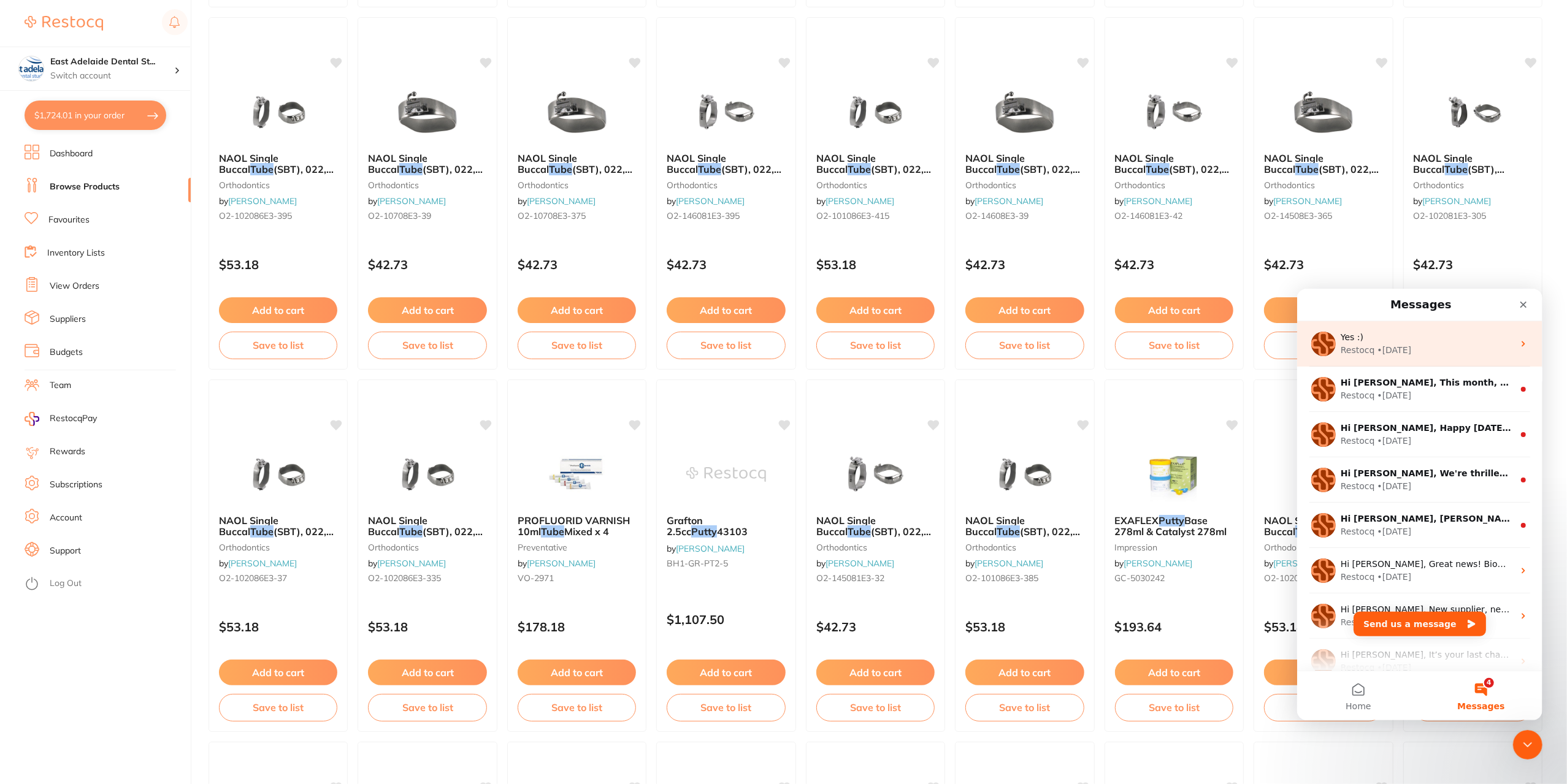
click at [1428, 341] on div "Yes :)" at bounding box center [1426, 337] width 173 height 13
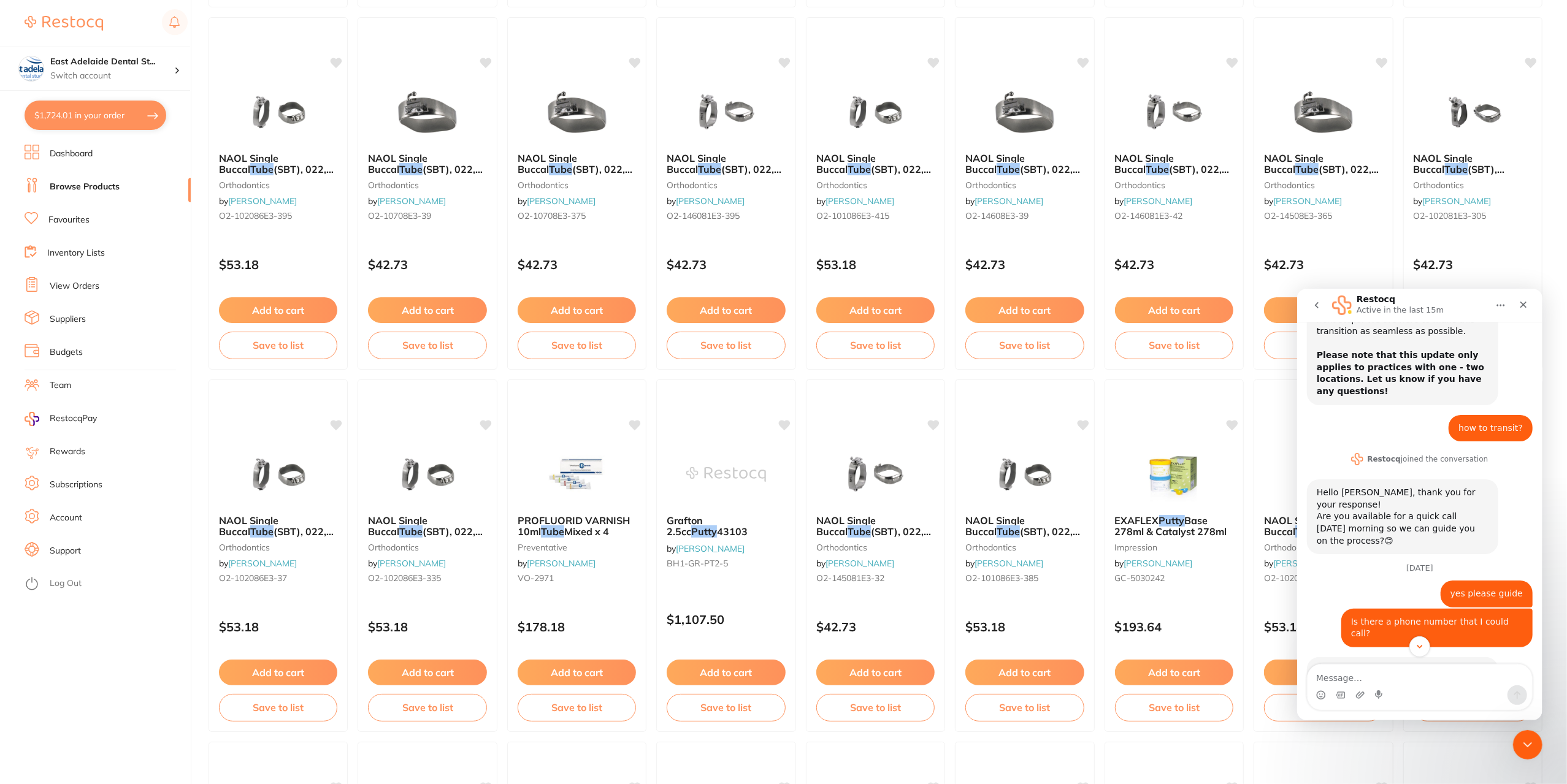
scroll to position [363, 0]
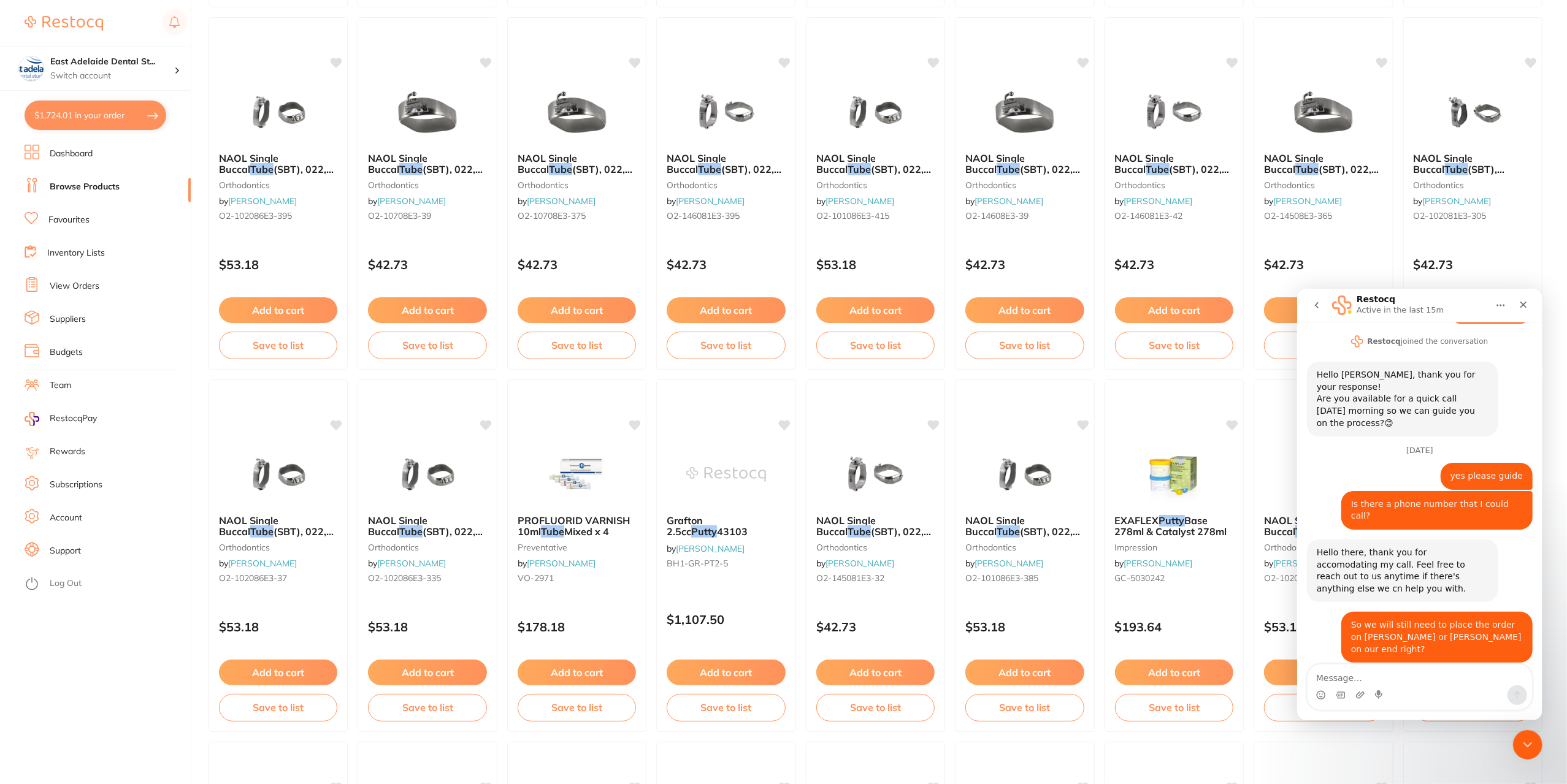
click at [1247, 619] on ul "NAOL Single Buccal Tube (SBT), 022, UL6 30 with Lingual Cleat -10T, 3-Pack orth…" at bounding box center [875, 374] width 1334 height 2164
click at [86, 148] on link "Dashboard" at bounding box center [71, 154] width 43 height 13
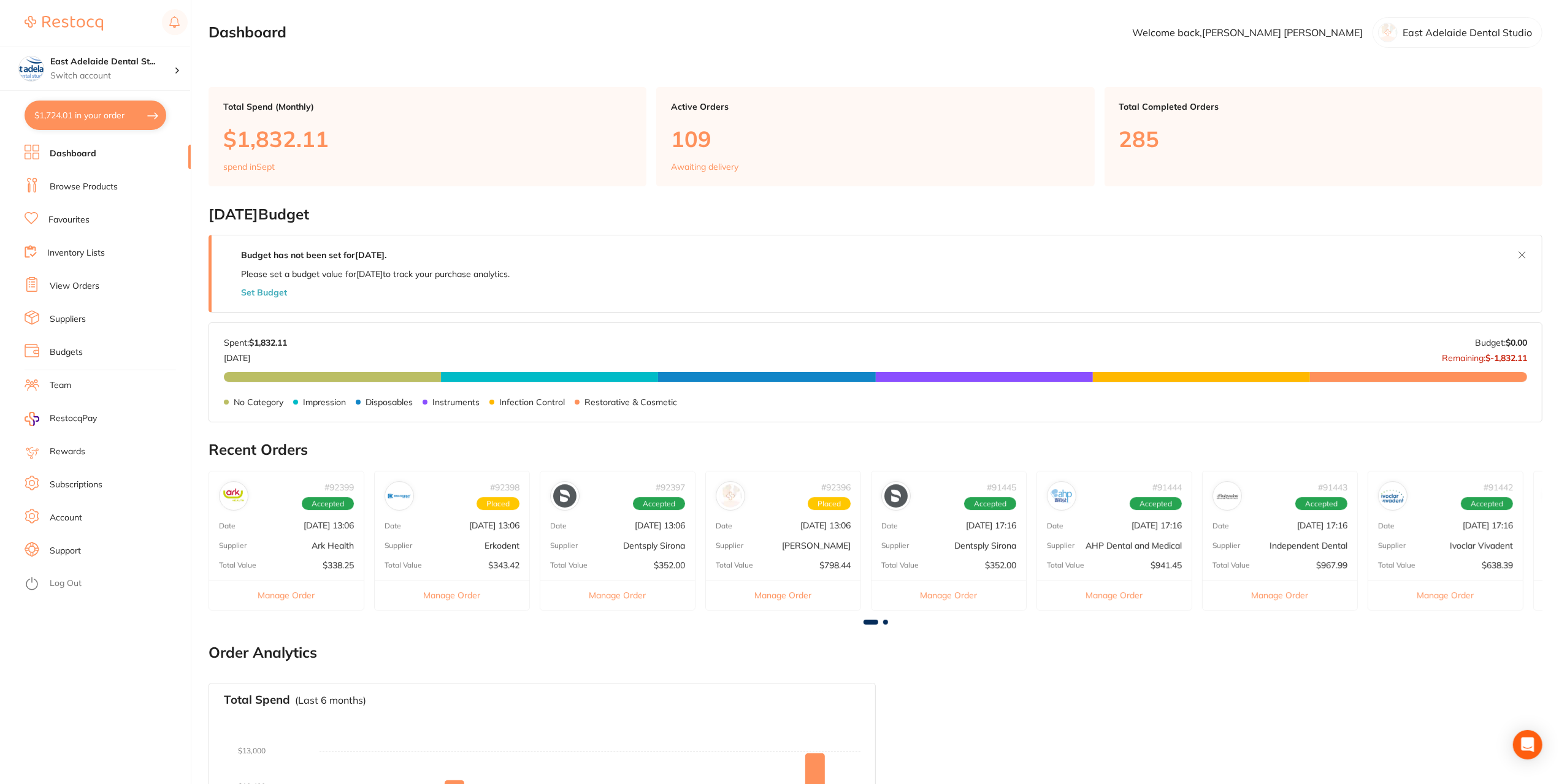
click at [98, 186] on link "Browse Products" at bounding box center [83, 187] width 68 height 13
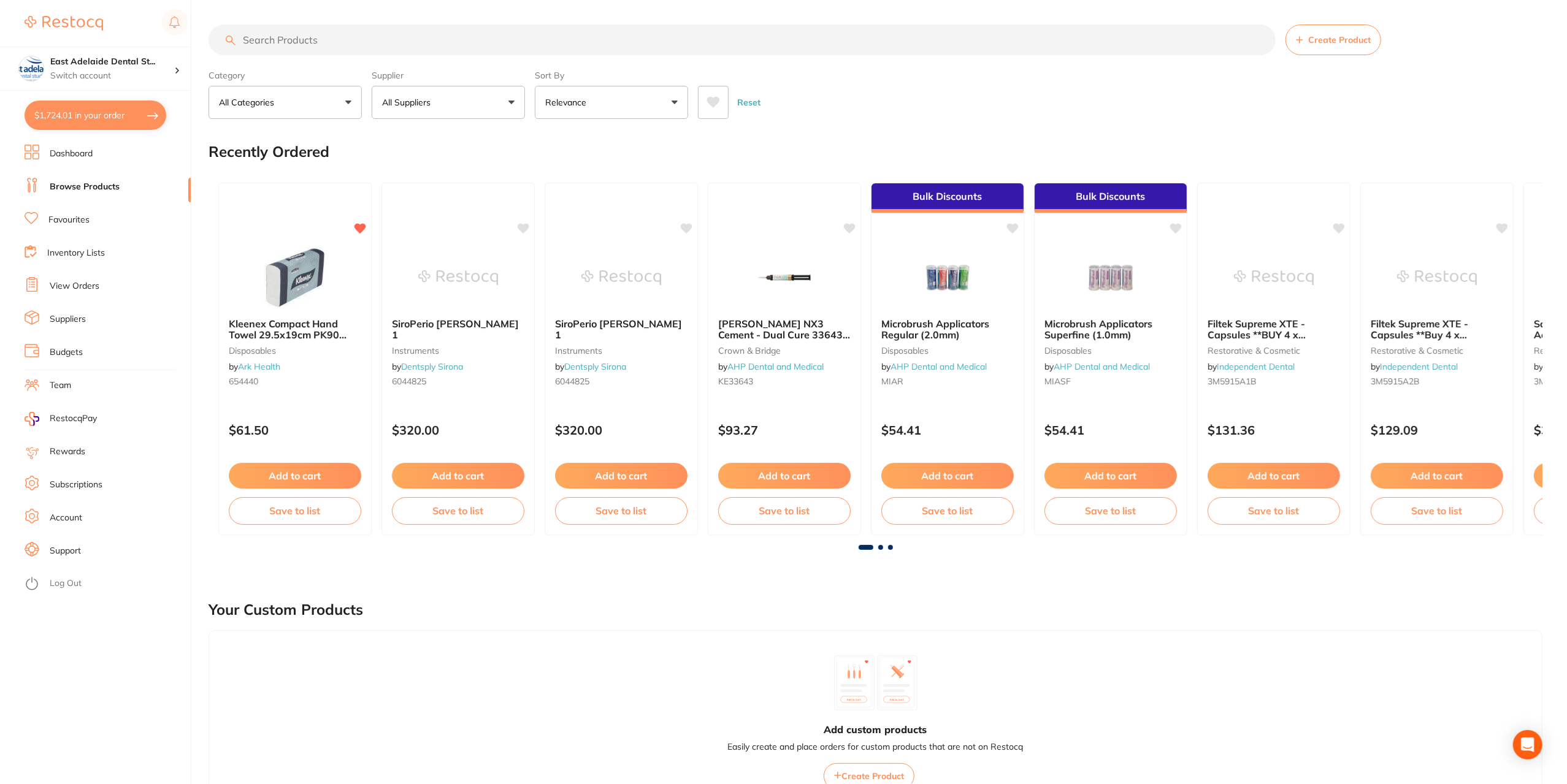
click at [292, 40] on input "search" at bounding box center [742, 40] width 1067 height 31
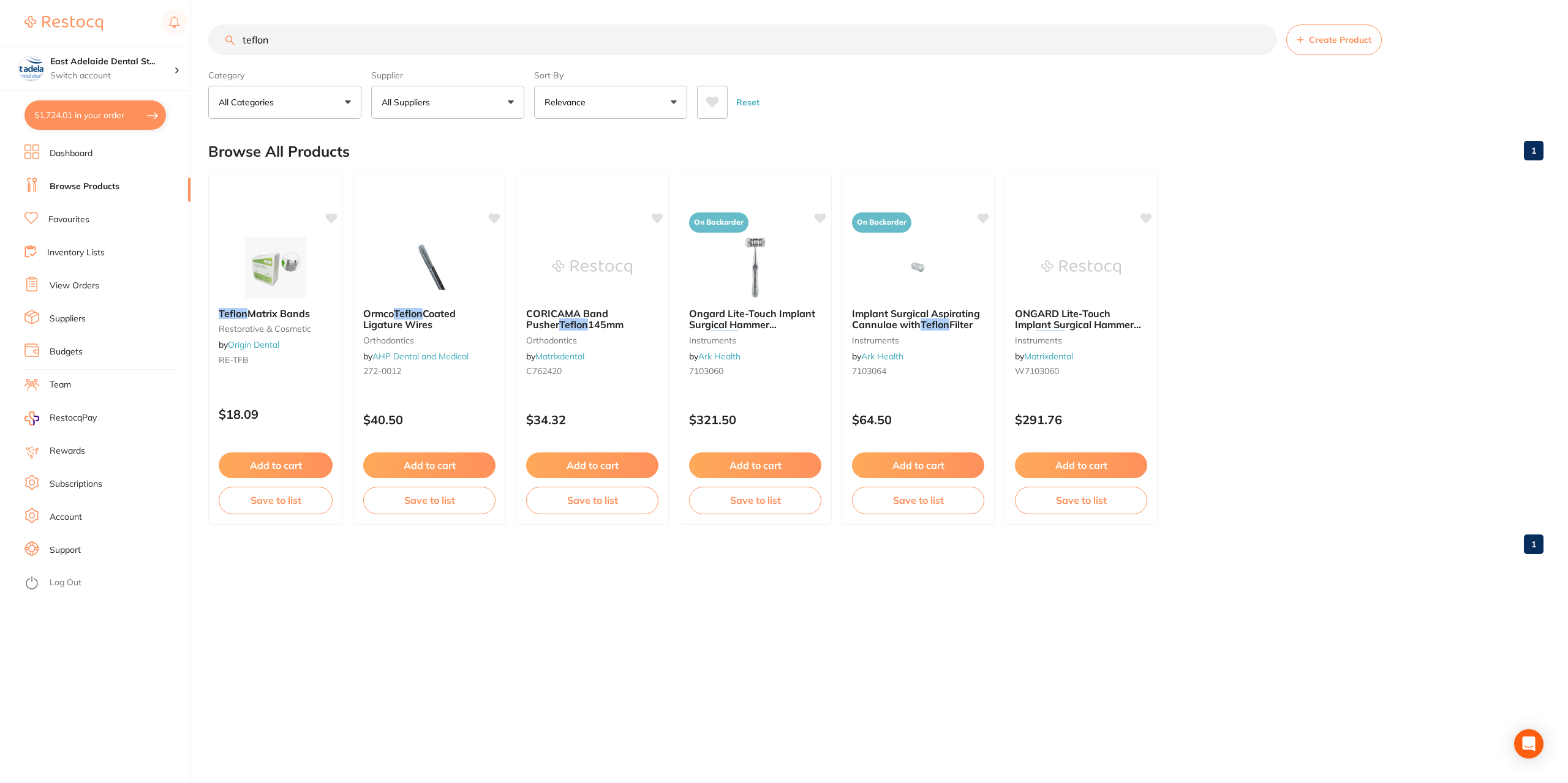
type input "teflon"
click at [59, 156] on link "Dashboard" at bounding box center [71, 154] width 43 height 13
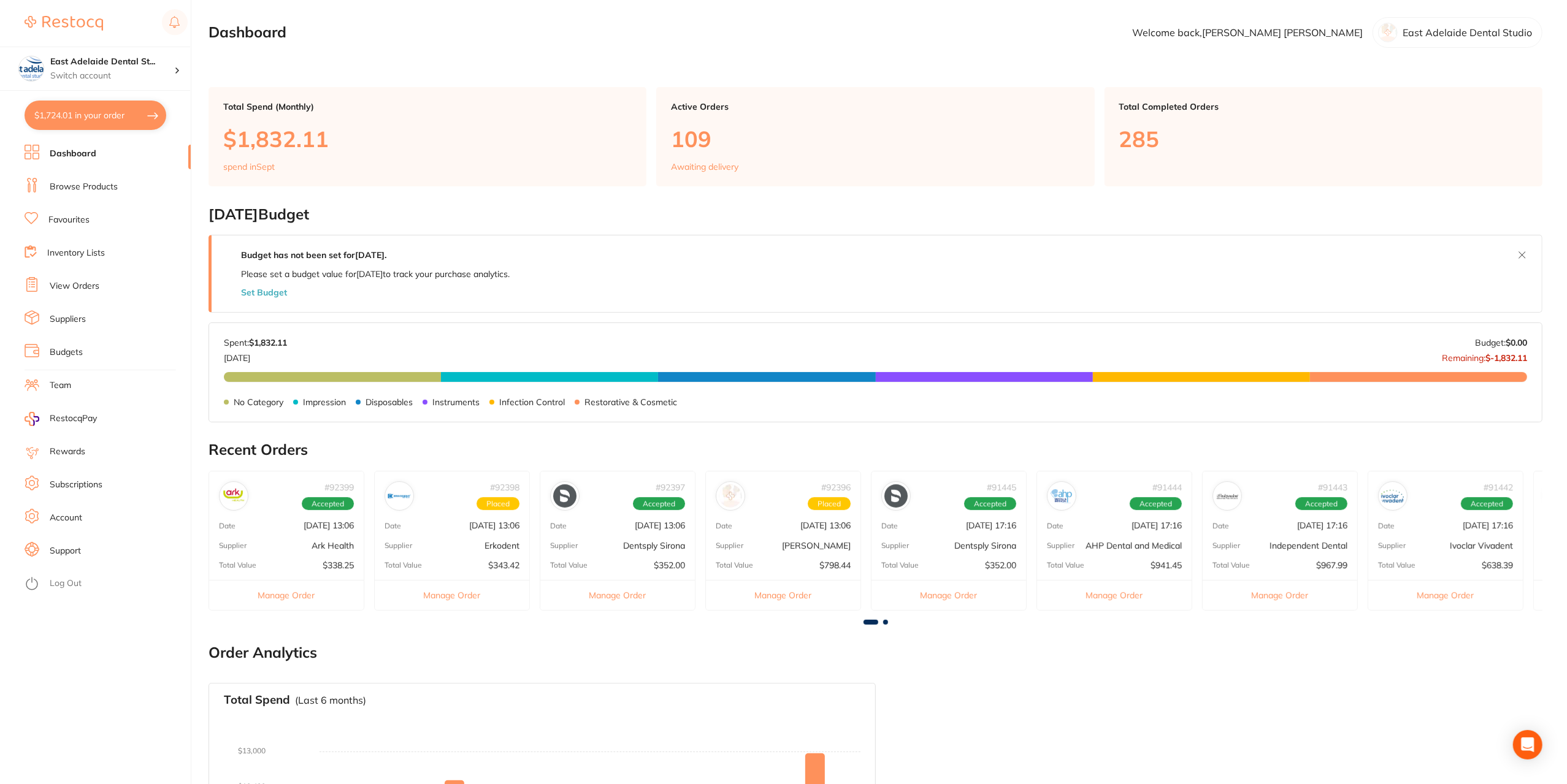
click at [90, 188] on link "Browse Products" at bounding box center [83, 187] width 68 height 13
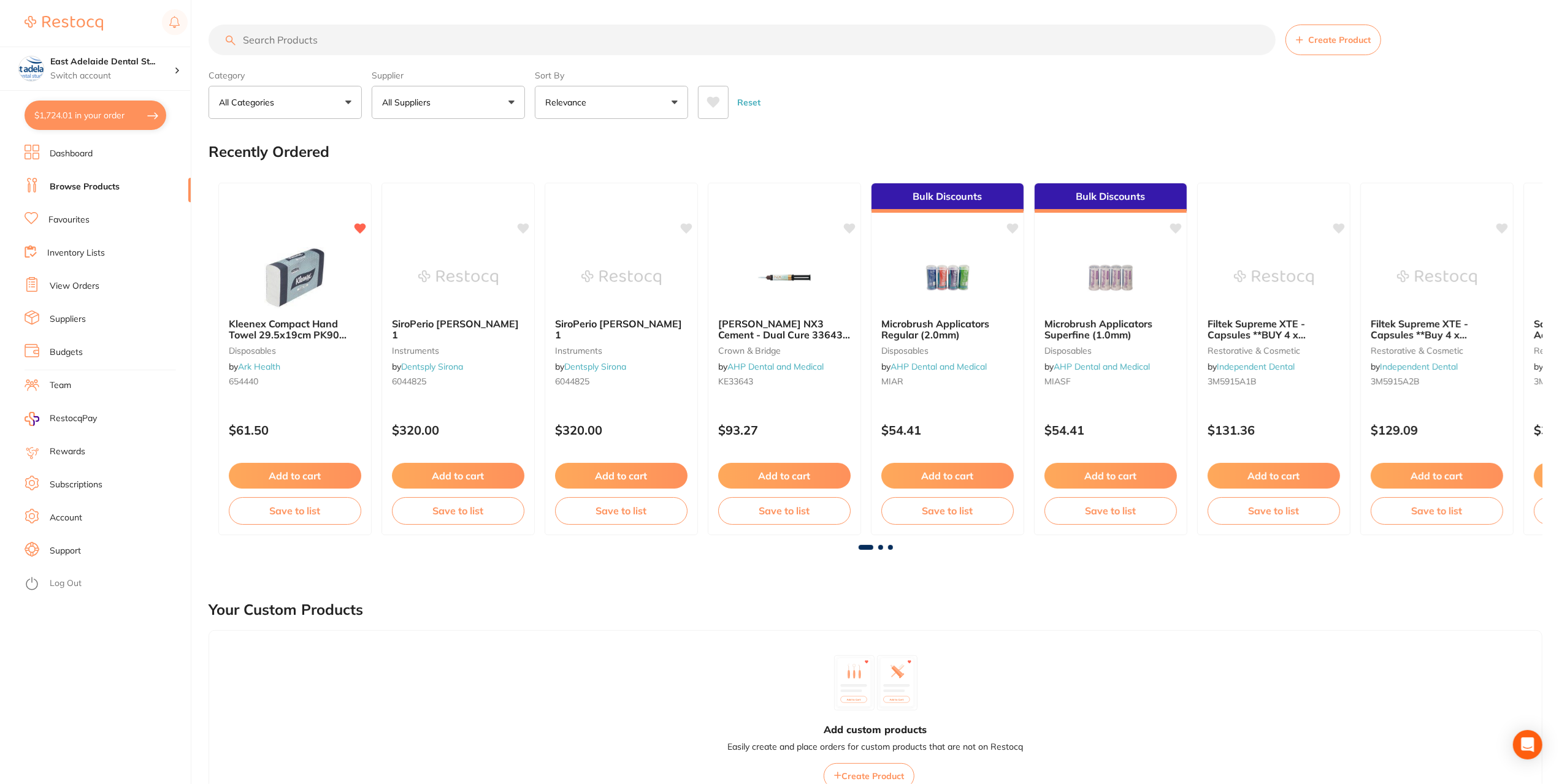
drag, startPoint x: 878, startPoint y: 546, endPoint x: 885, endPoint y: 544, distance: 7.3
click at [878, 546] on span at bounding box center [880, 547] width 5 height 5
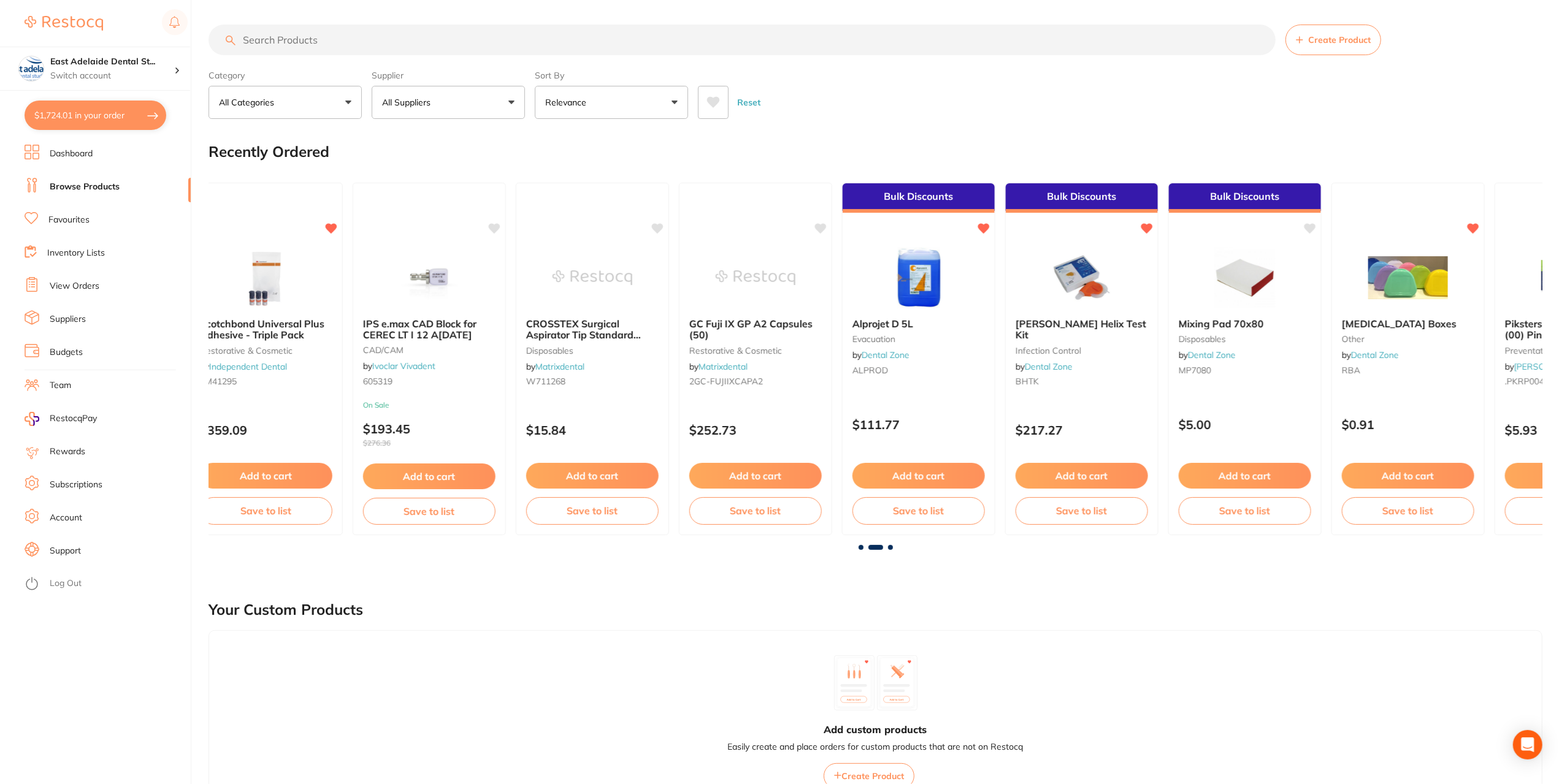
click at [888, 546] on span at bounding box center [890, 547] width 5 height 5
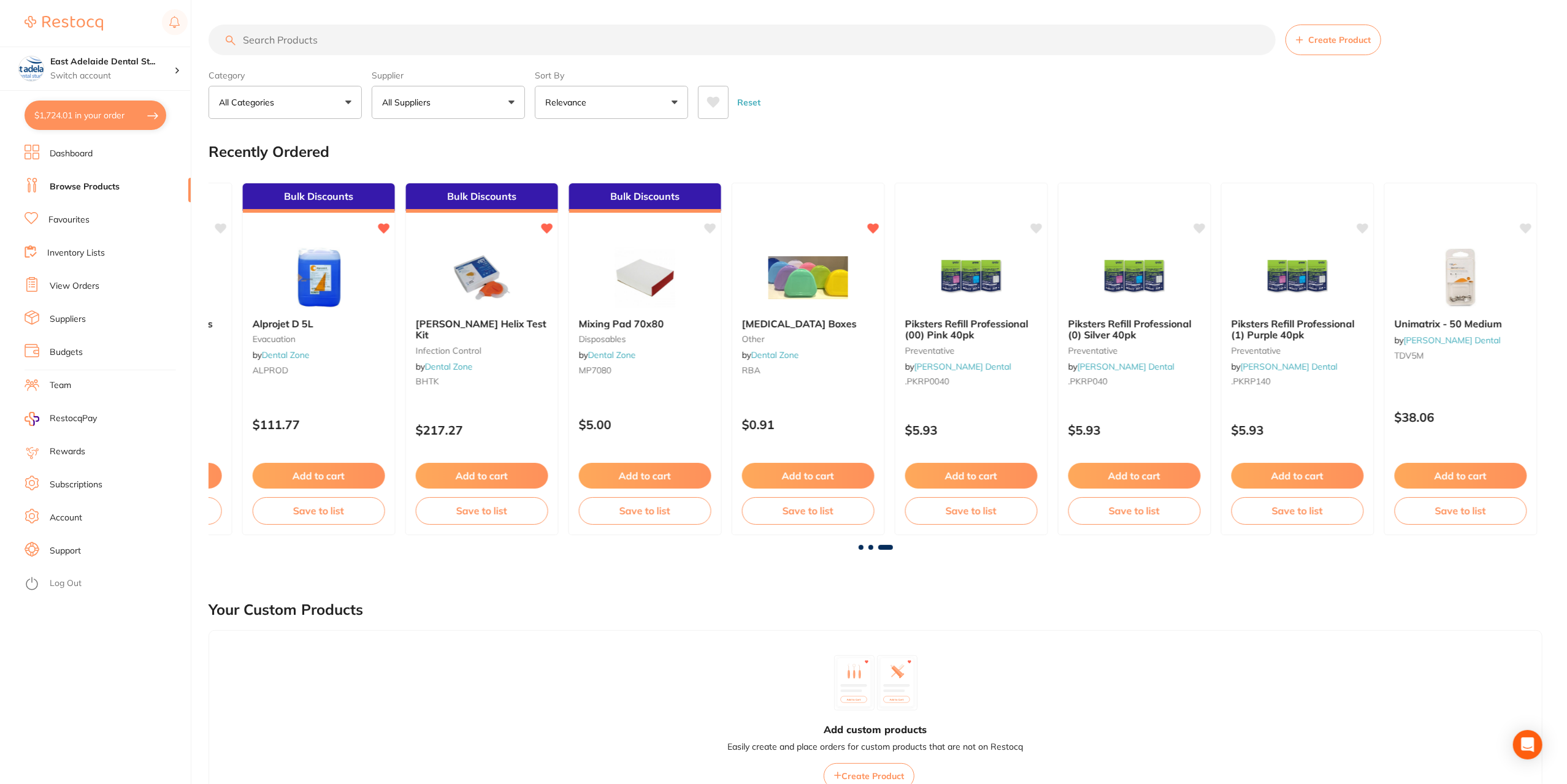
scroll to position [0, 1938]
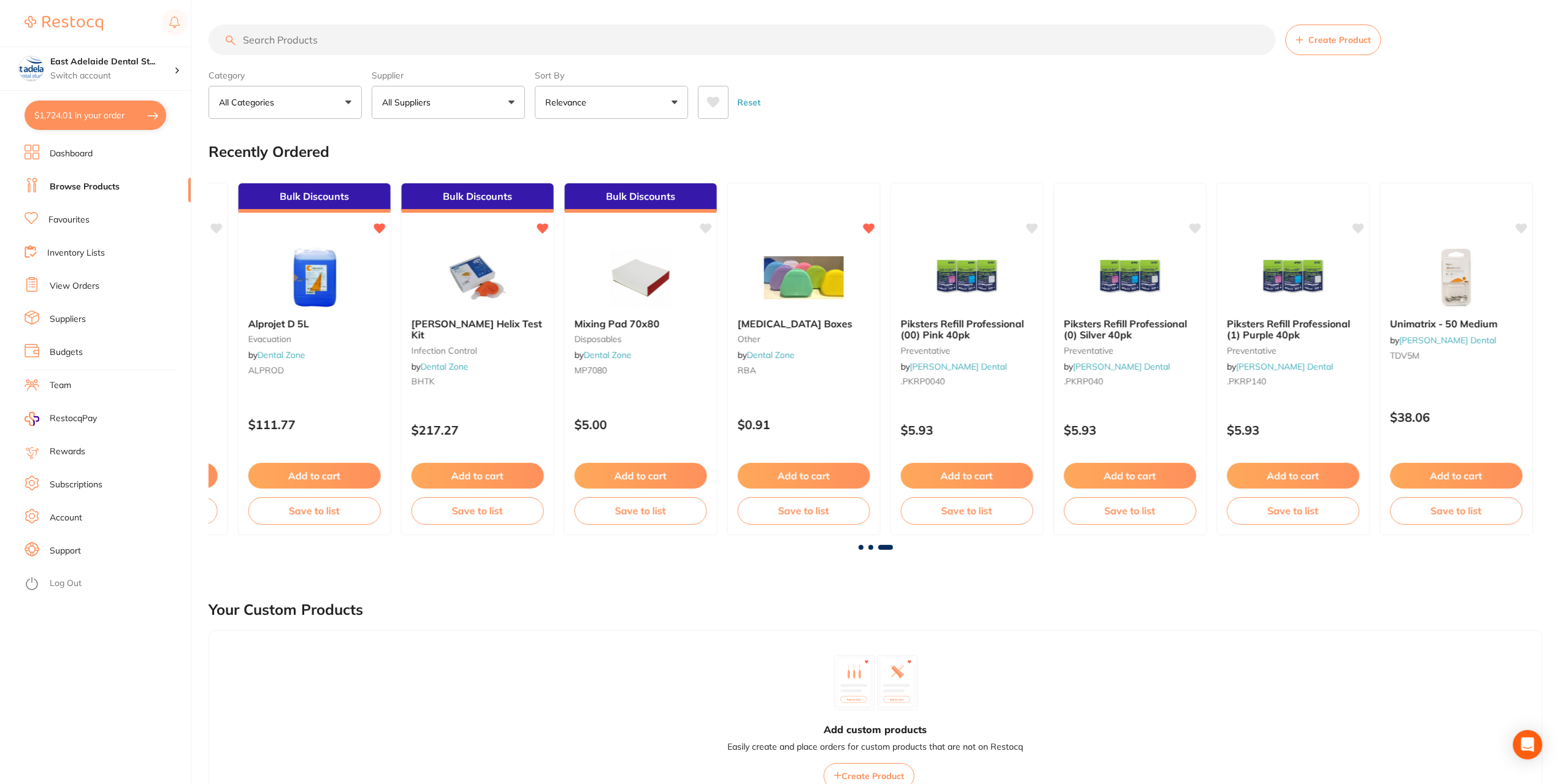
click at [77, 223] on link "Favourites" at bounding box center [69, 220] width 41 height 13
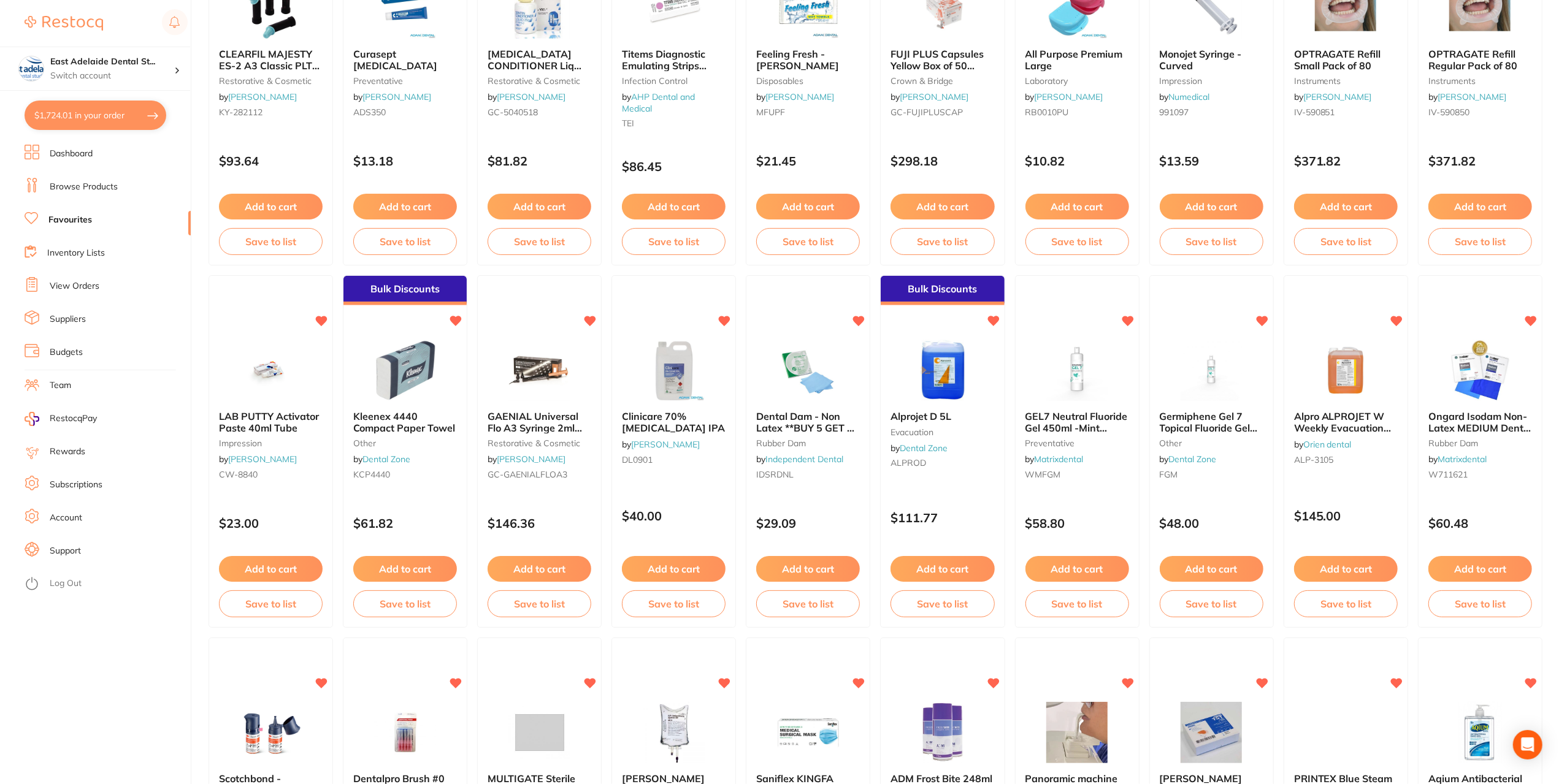
scroll to position [981, 0]
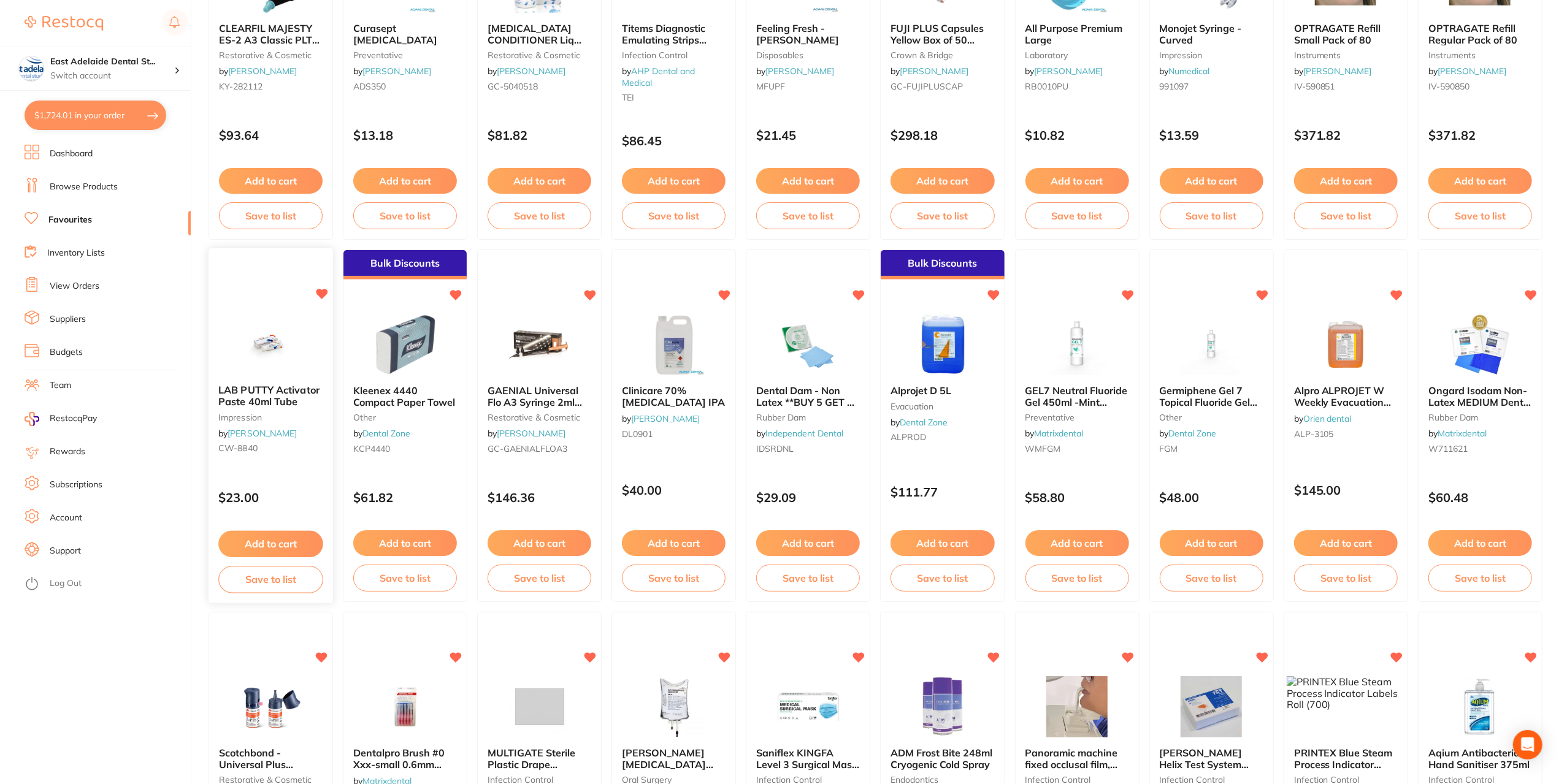
click at [257, 537] on button "Add to cart" at bounding box center [271, 544] width 105 height 27
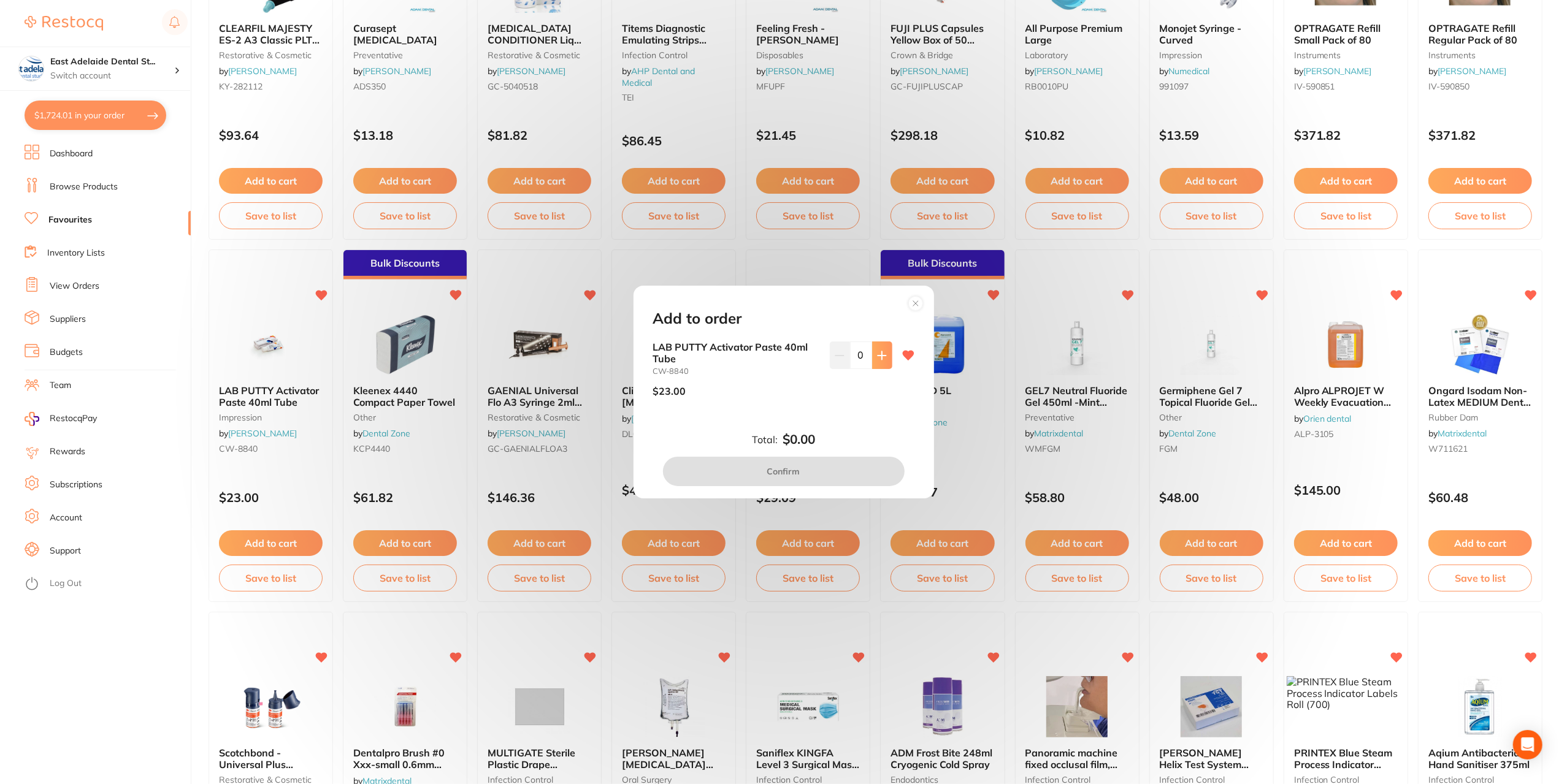
click at [877, 366] on button at bounding box center [882, 355] width 20 height 27
click at [878, 364] on button at bounding box center [882, 355] width 20 height 27
type input "2"
click at [807, 480] on button "Confirm" at bounding box center [784, 472] width 242 height 29
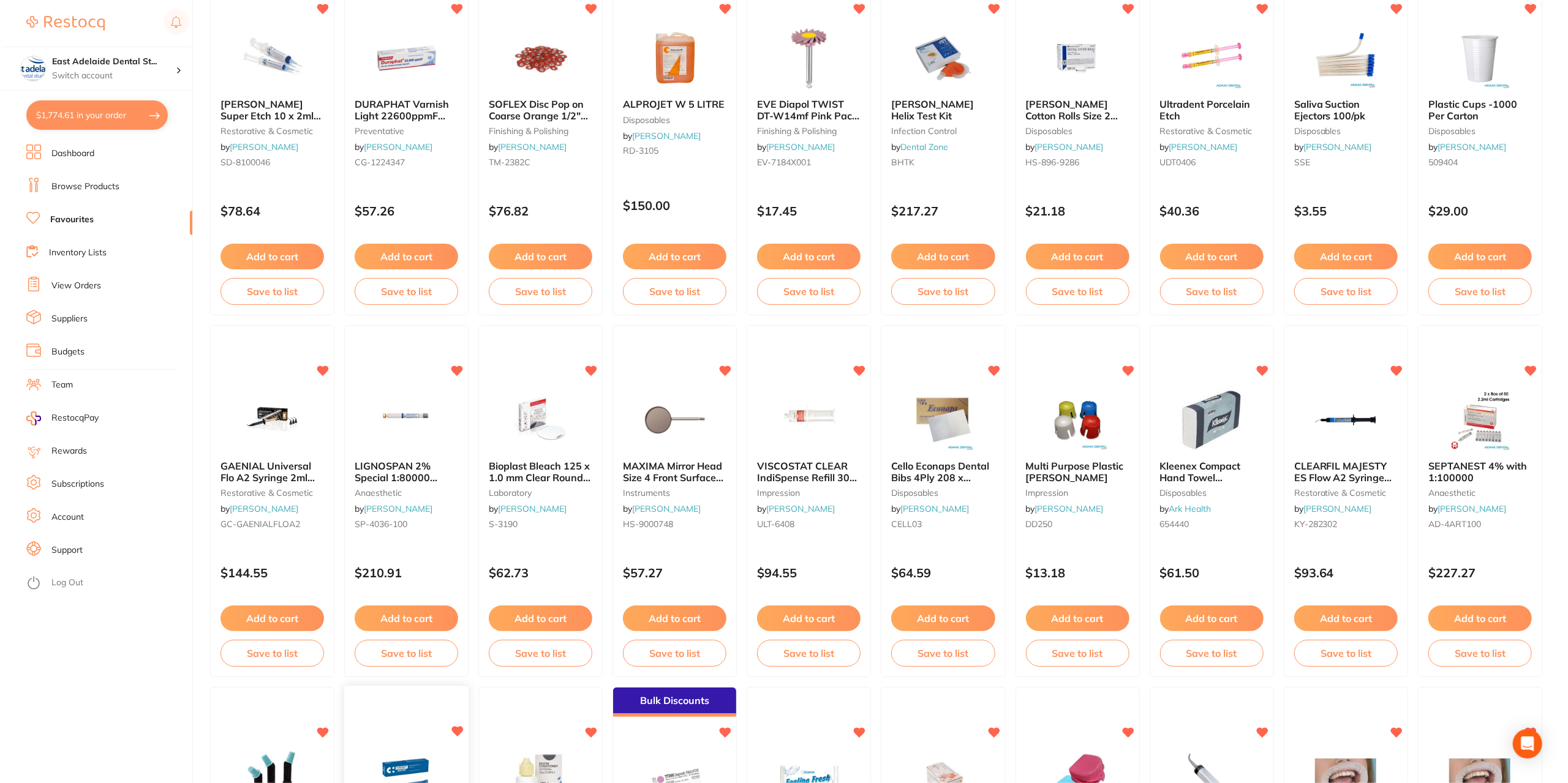
scroll to position [0, 0]
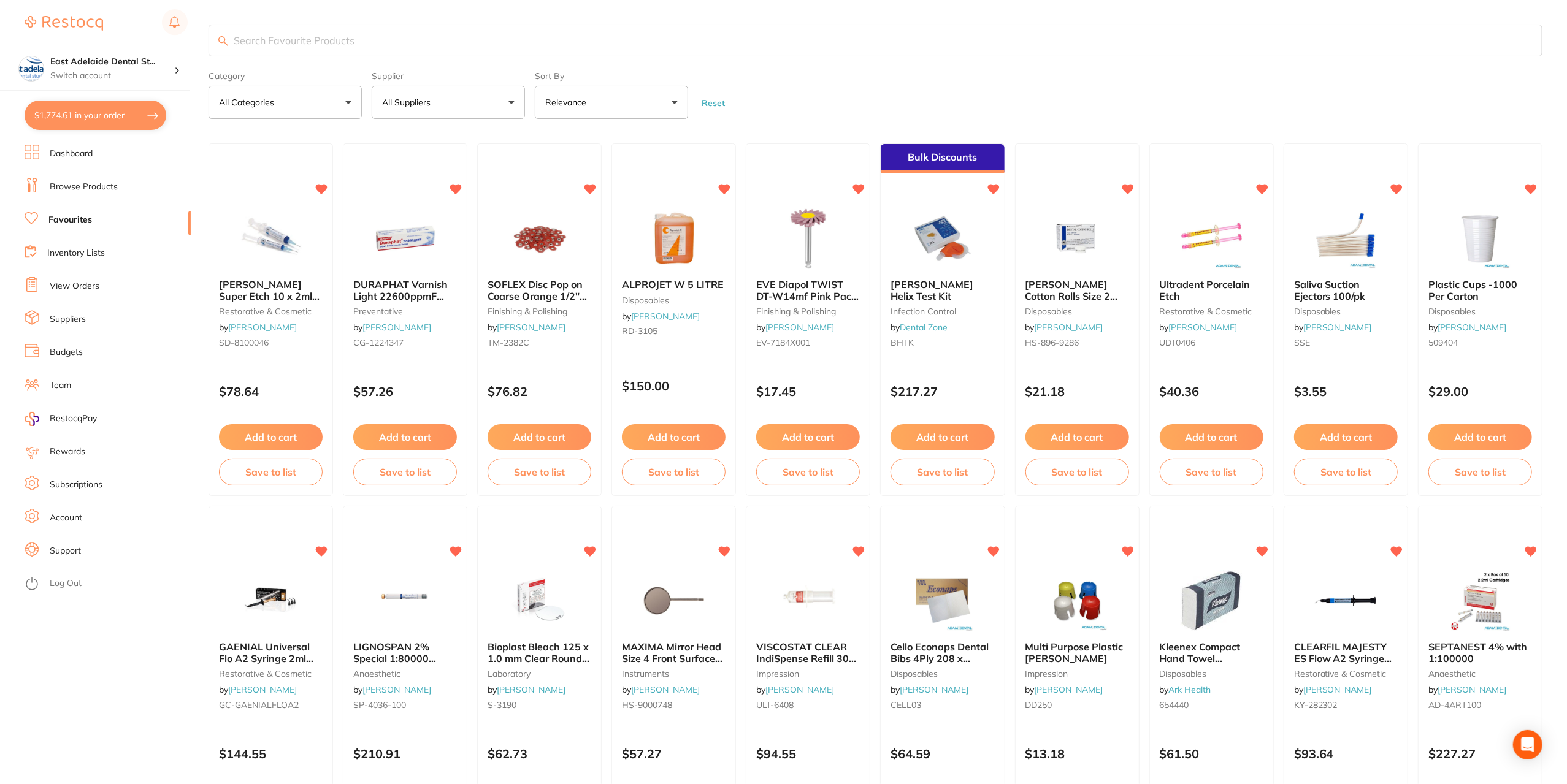
click at [93, 109] on button "$1,774.61 in your order" at bounding box center [95, 116] width 142 height 29
checkbox input "true"
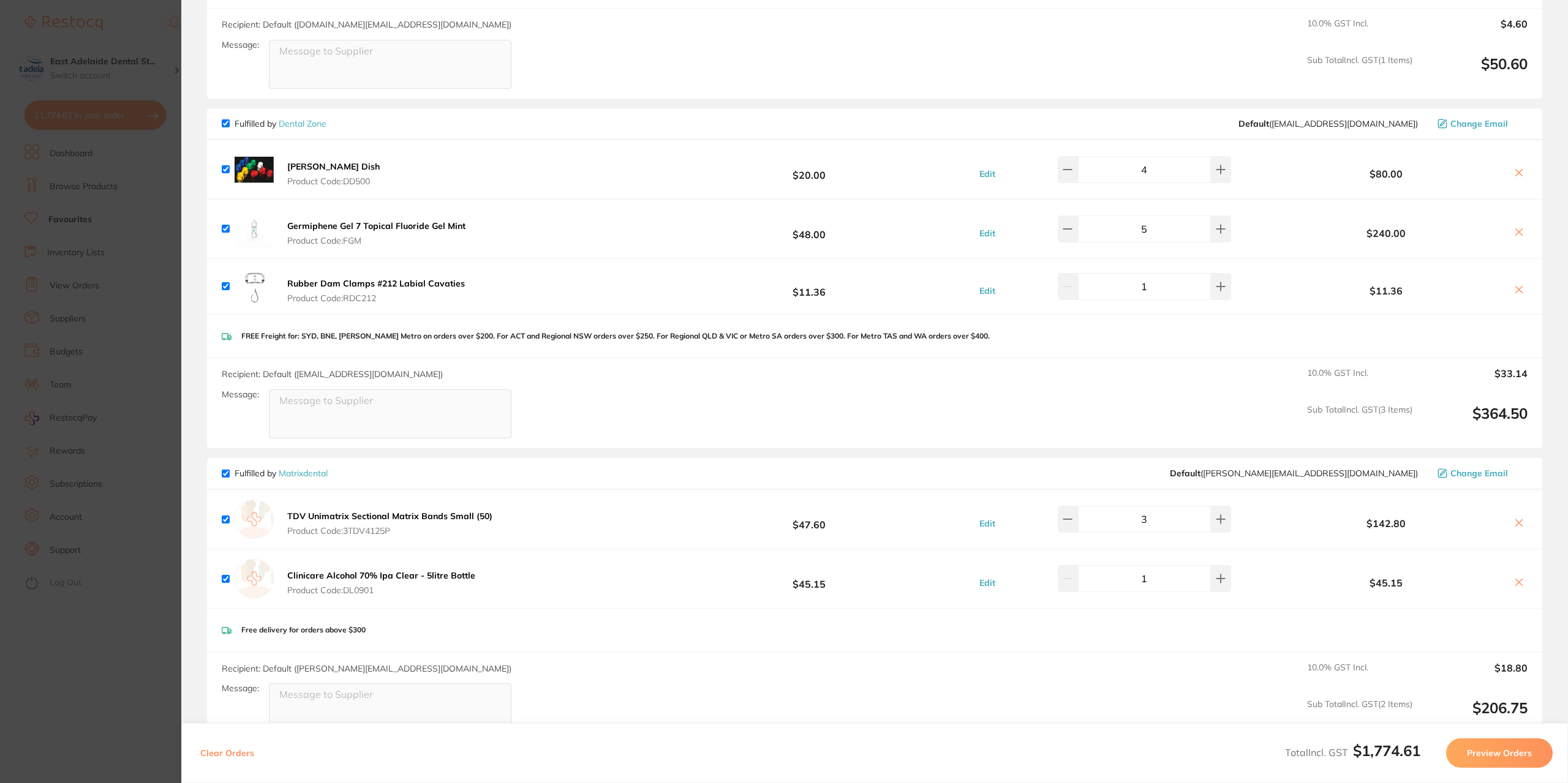
scroll to position [919, 0]
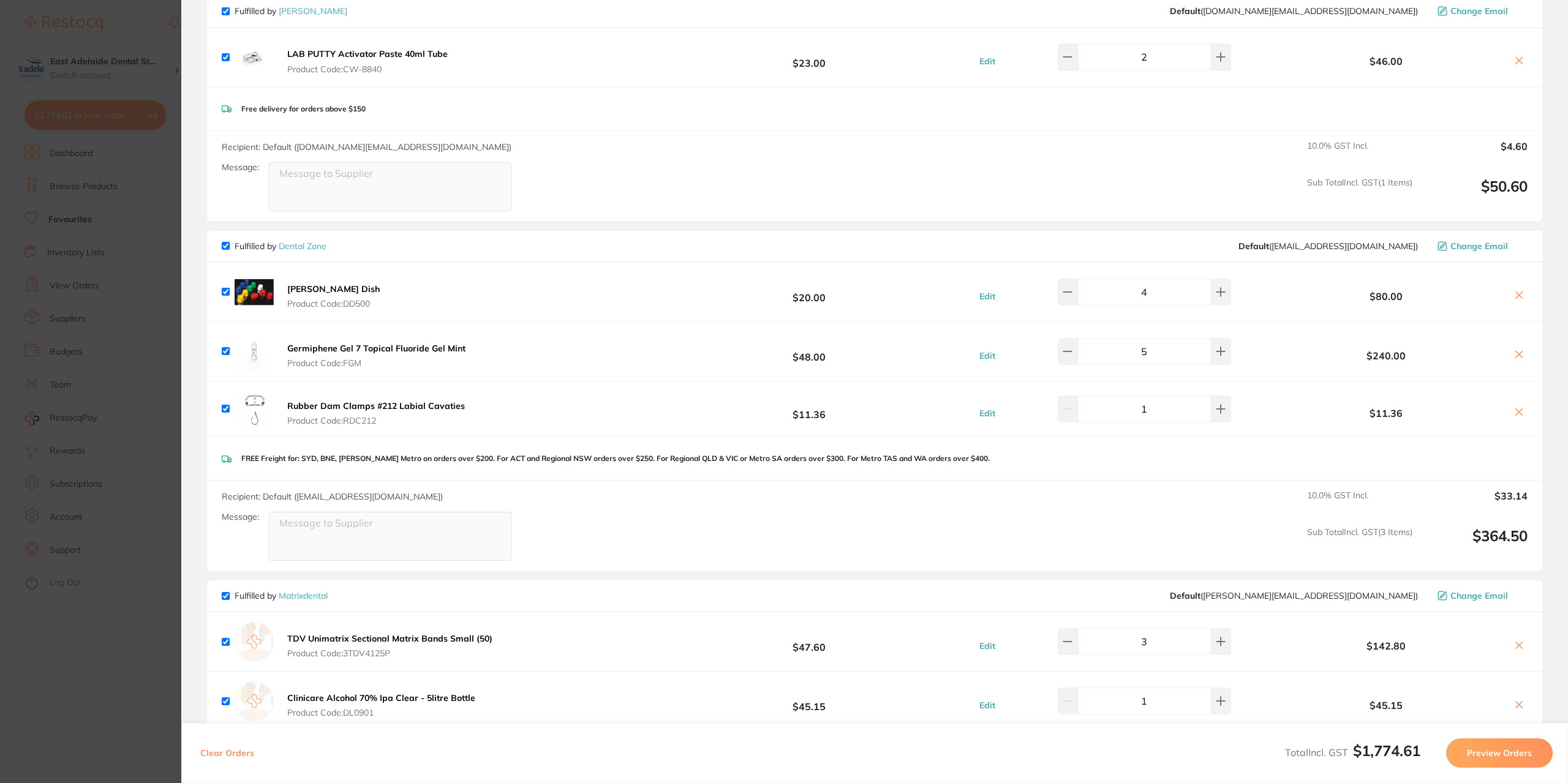
click at [113, 357] on section "Update RRP Set your pre negotiated price for this item. Item Agreed RRP (excl. …" at bounding box center [784, 391] width 1568 height 783
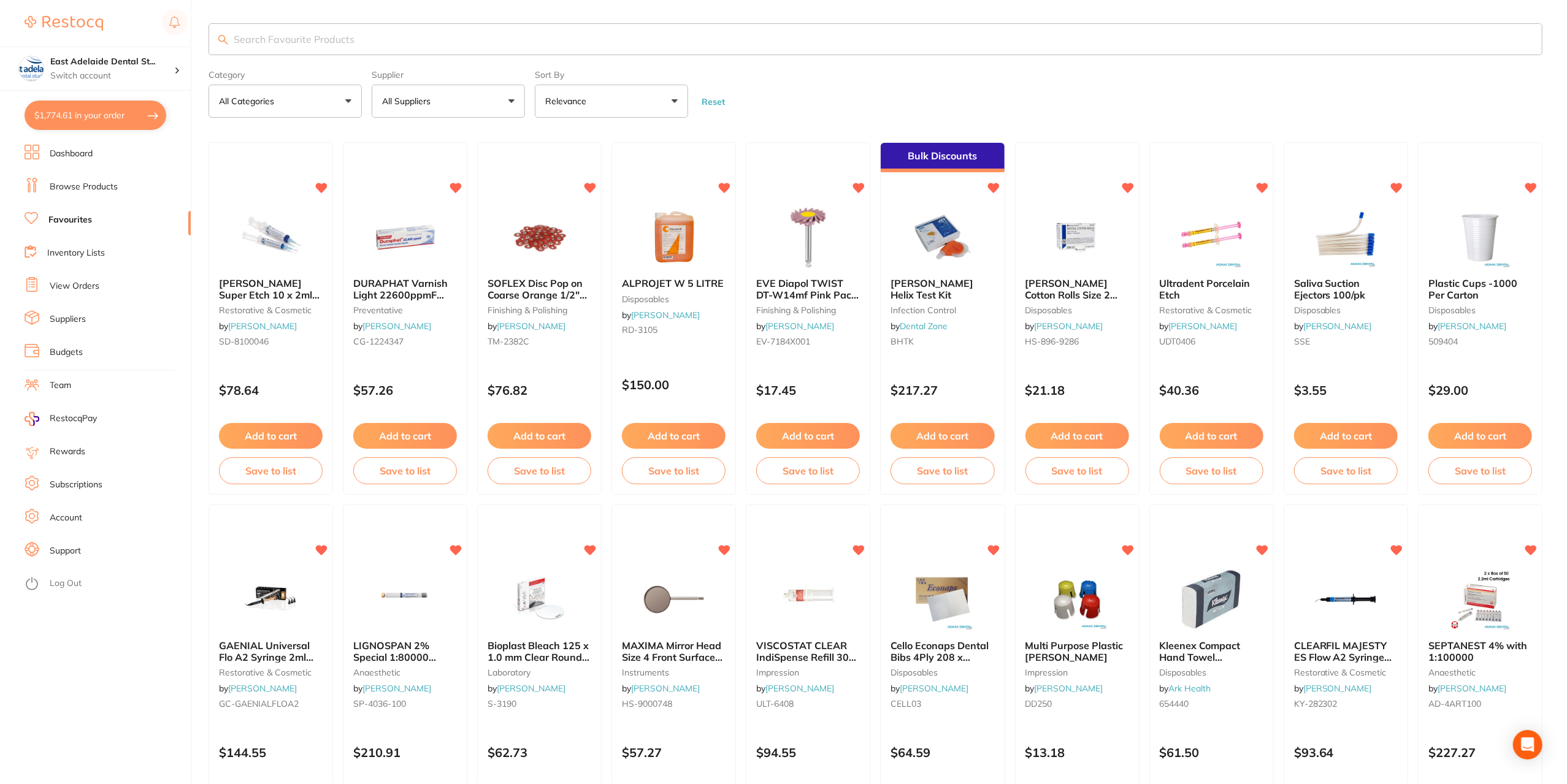
click at [330, 45] on input "search" at bounding box center [875, 39] width 1334 height 32
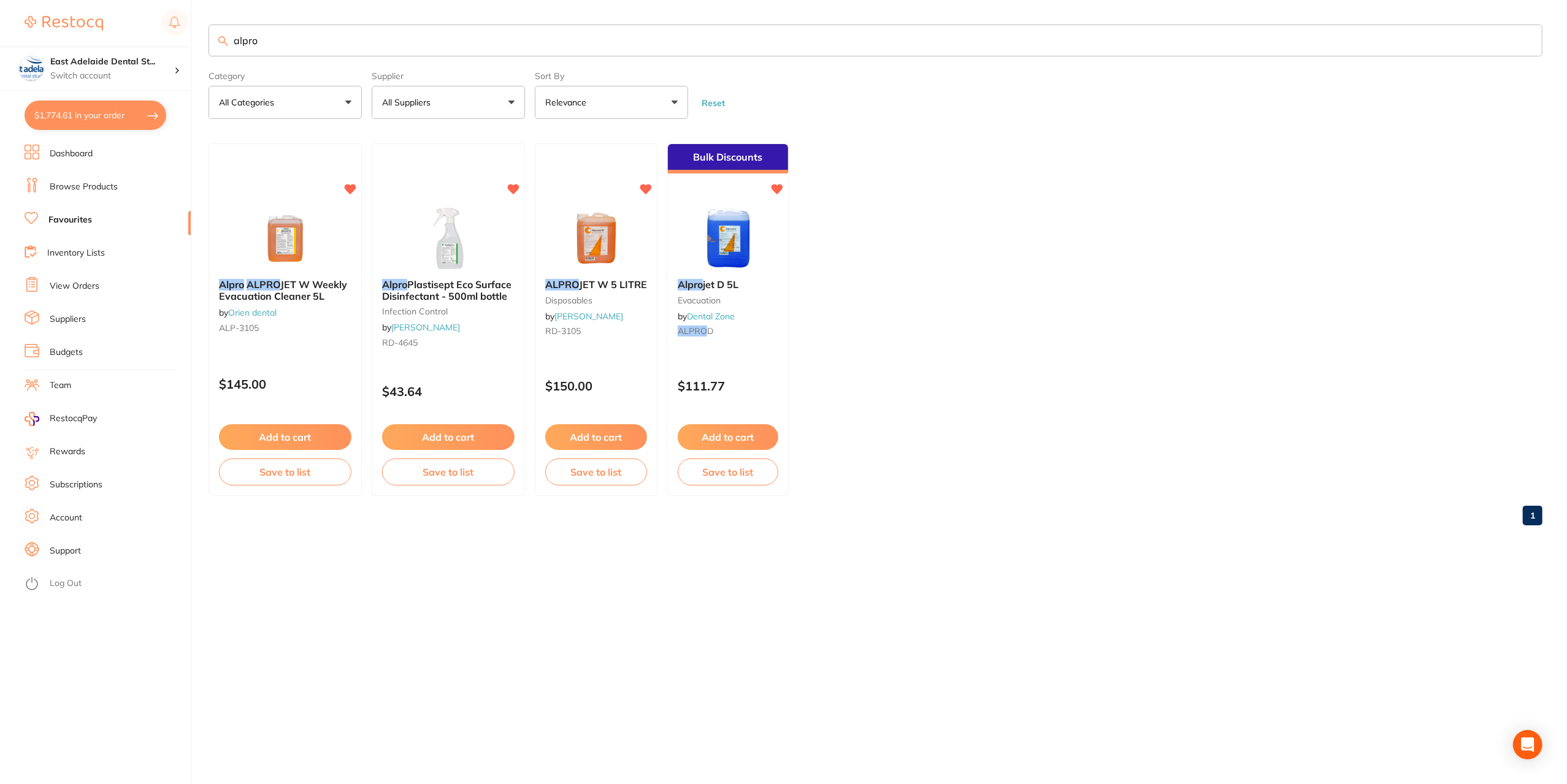
scroll to position [0, 0]
drag, startPoint x: 330, startPoint y: 45, endPoint x: 157, endPoint y: 71, distance: 174.9
click at [157, 71] on div "$1,774.61 [STREET_ADDRESS] Switch account East Adelaide Dental Studio $1,774.61…" at bounding box center [785, 392] width 1570 height 784
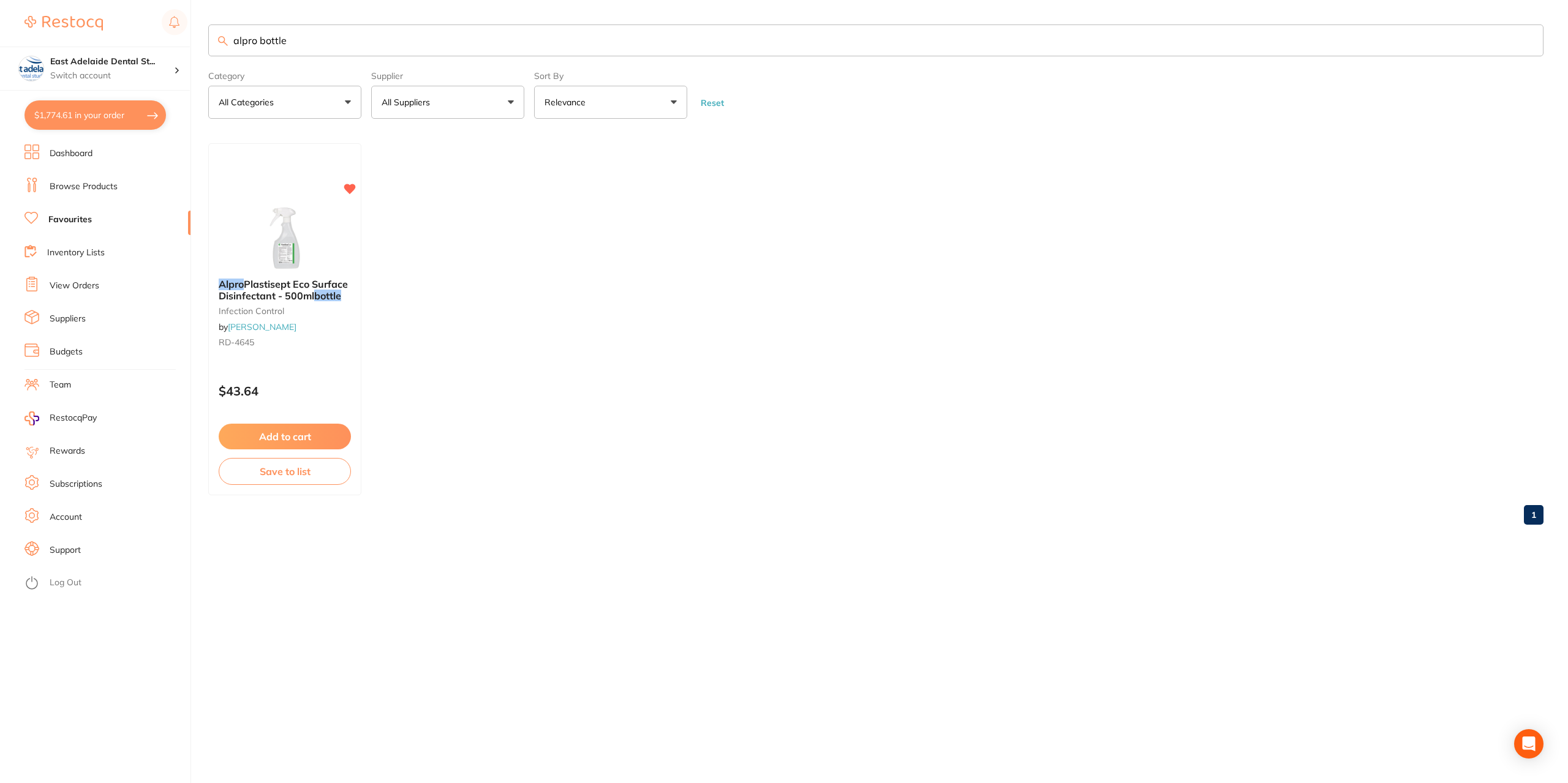
type input "alpro bottle"
click at [82, 183] on link "Browse Products" at bounding box center [83, 187] width 68 height 13
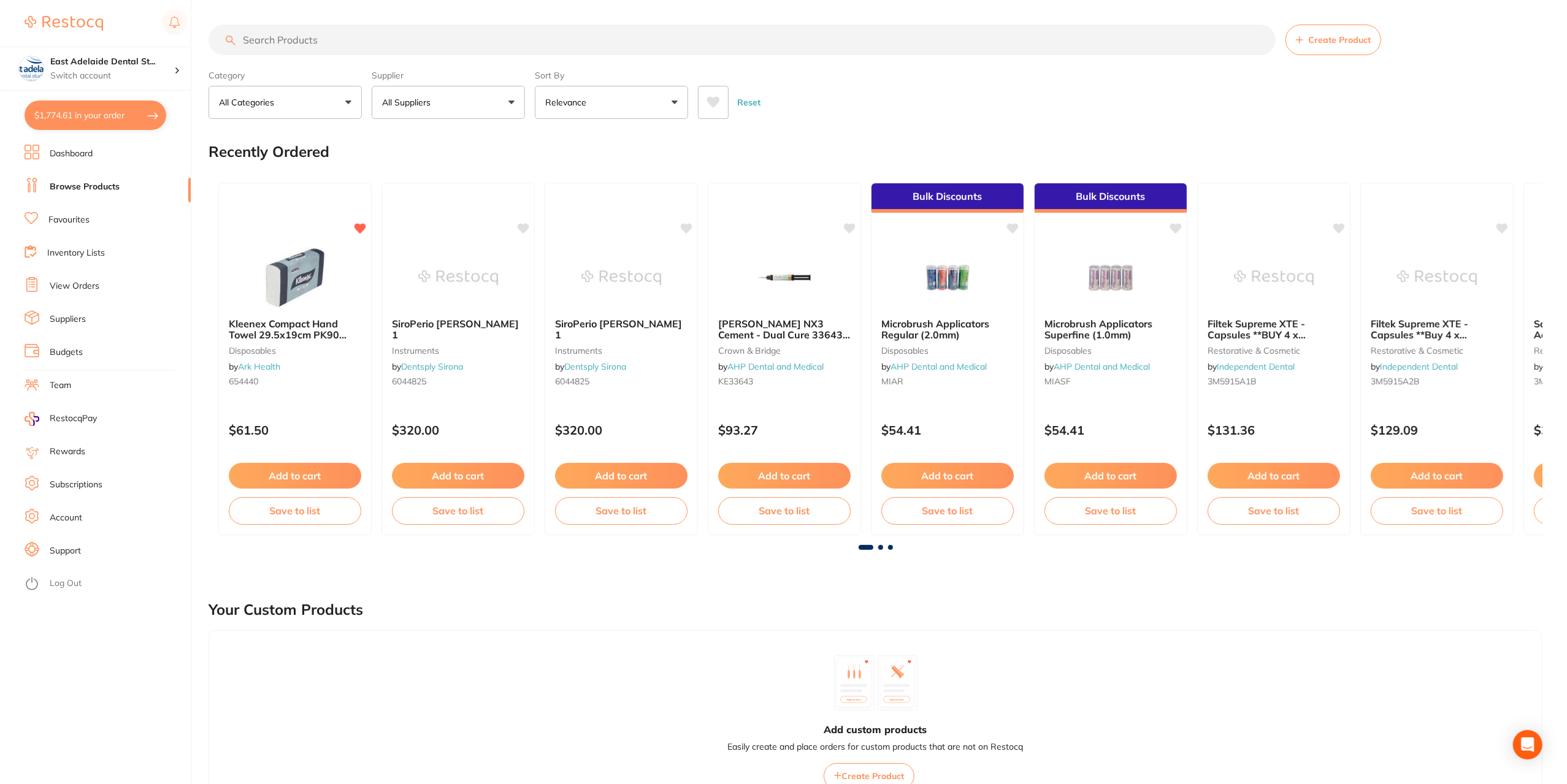
click at [293, 41] on input "search" at bounding box center [742, 40] width 1067 height 31
paste input "alpro bottle"
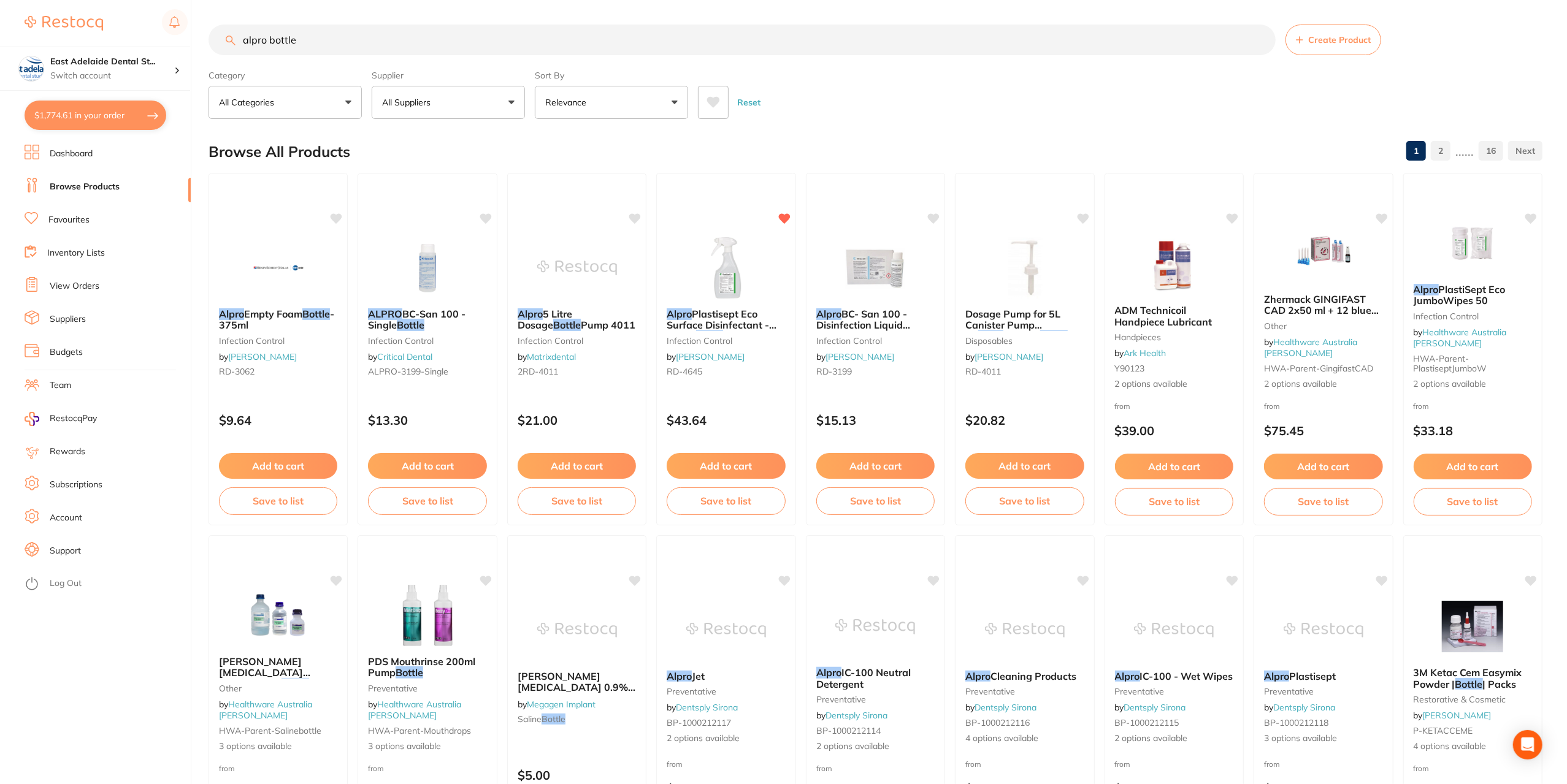
drag, startPoint x: 268, startPoint y: 41, endPoint x: 285, endPoint y: 34, distance: 18.4
click at [273, 37] on input "alpro bottle" at bounding box center [742, 40] width 1067 height 31
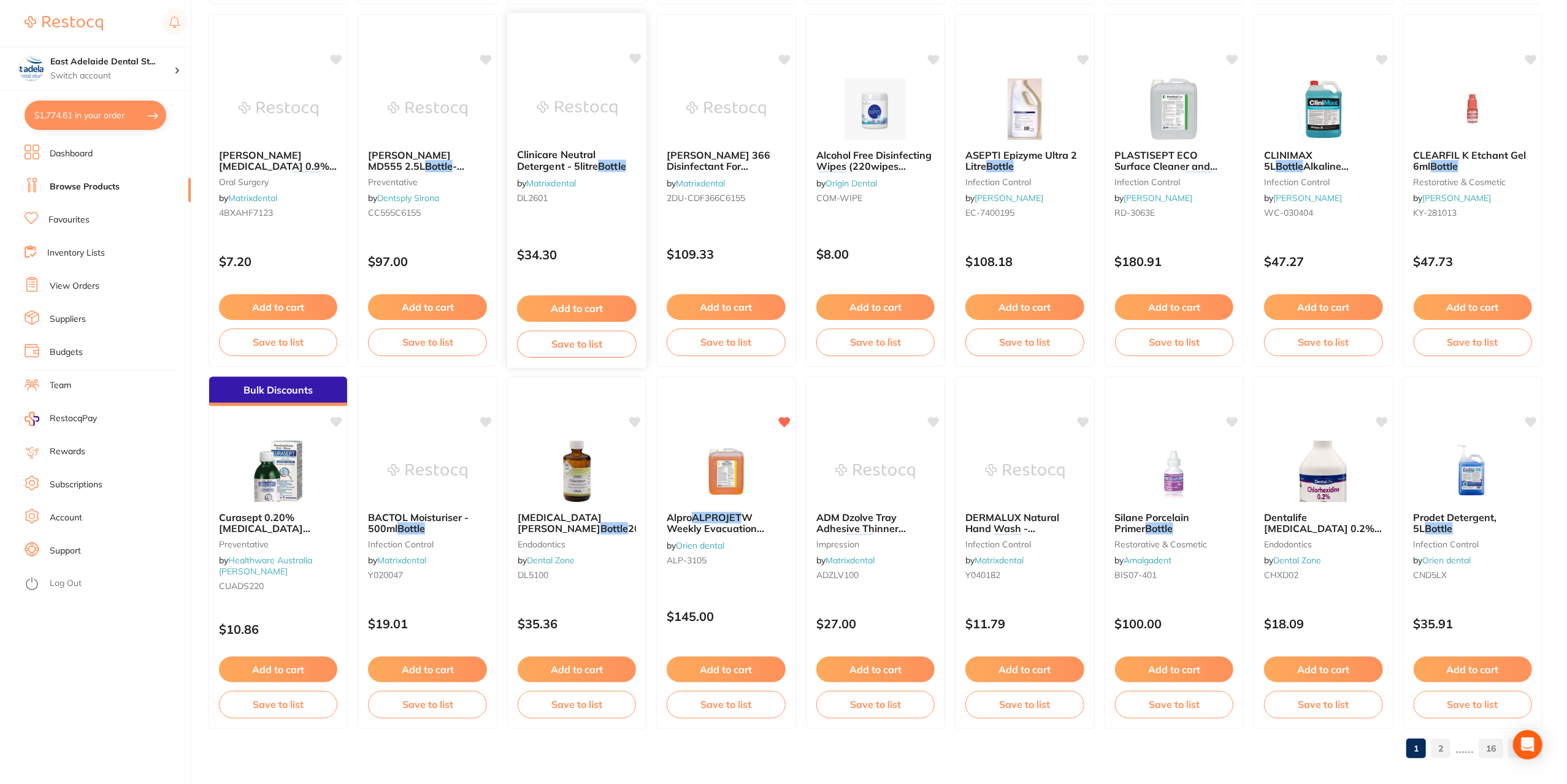
scroll to position [1616, 0]
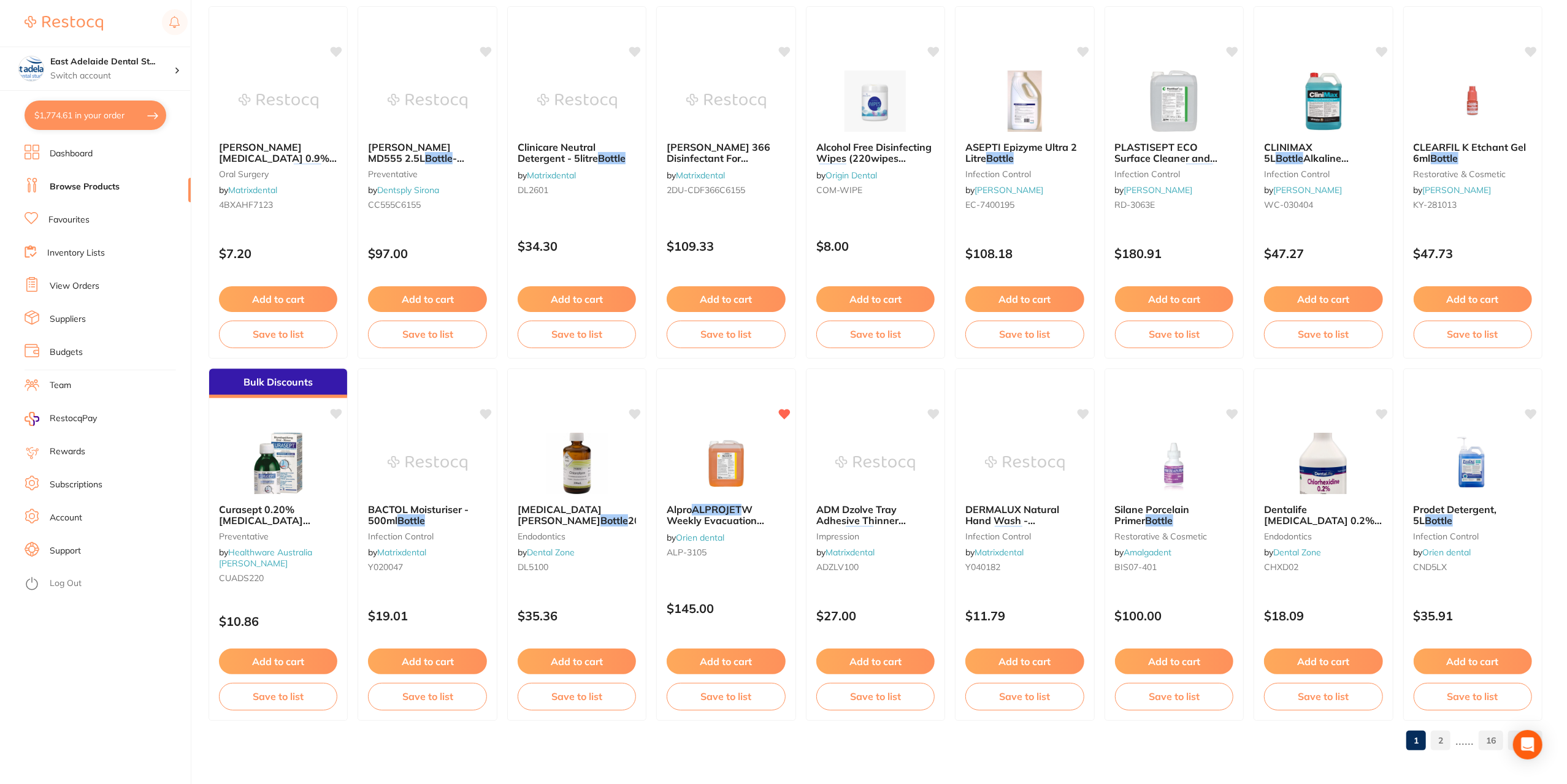
type input "alprojet d bottle"
click at [1440, 742] on link "2" at bounding box center [1441, 741] width 20 height 25
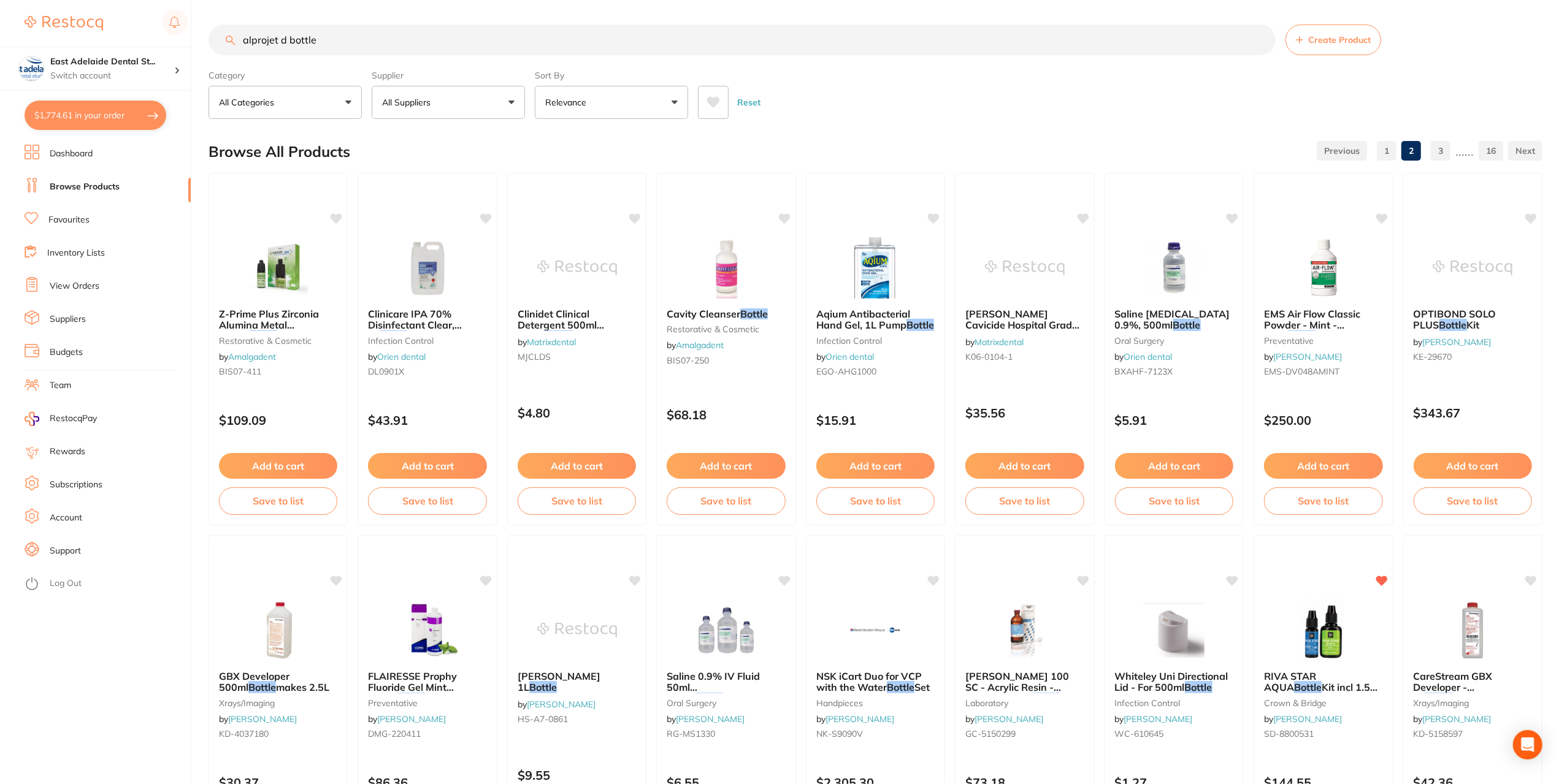
click at [474, 102] on button "All Suppliers" at bounding box center [448, 102] width 153 height 33
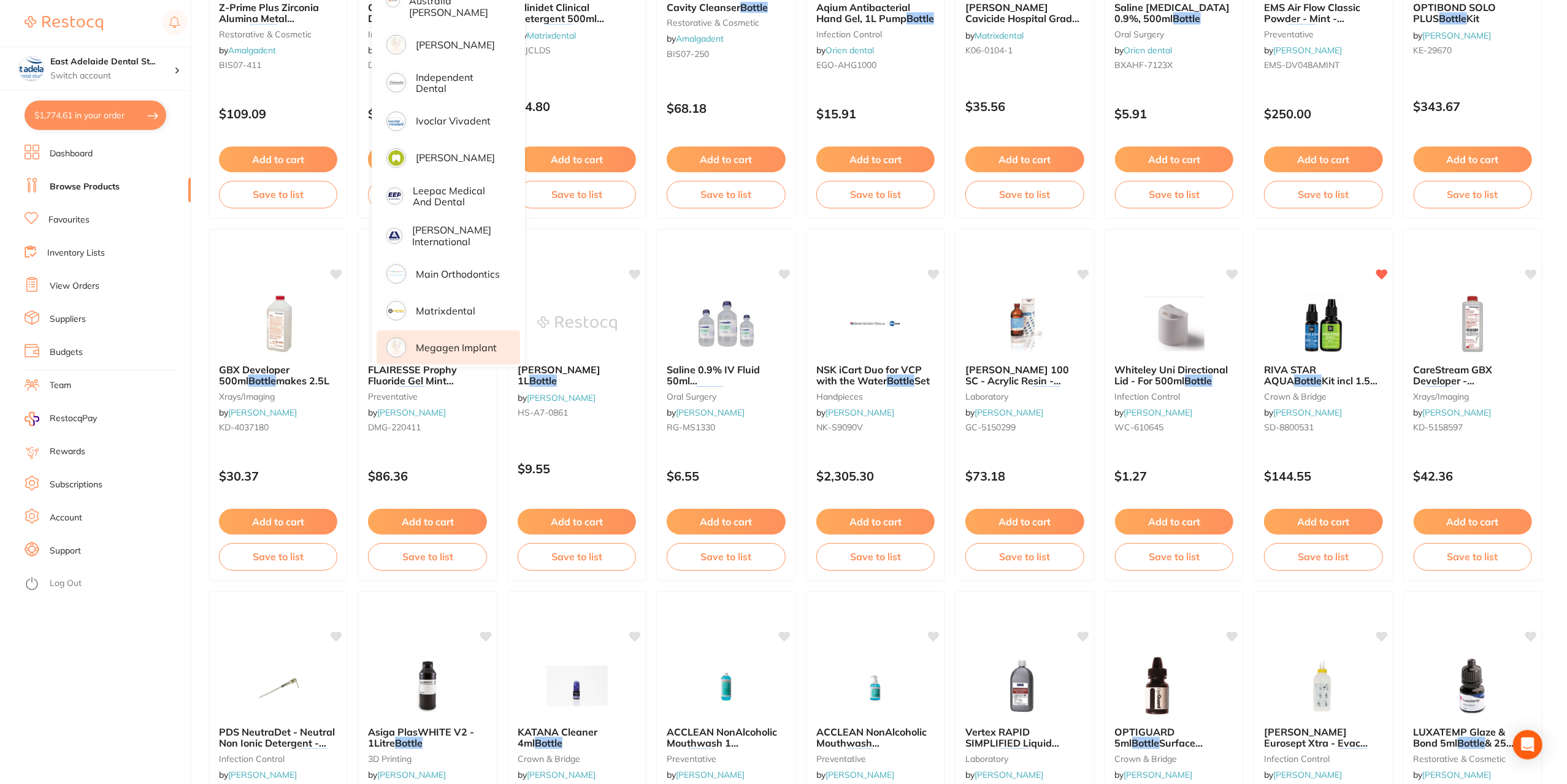
scroll to position [123, 0]
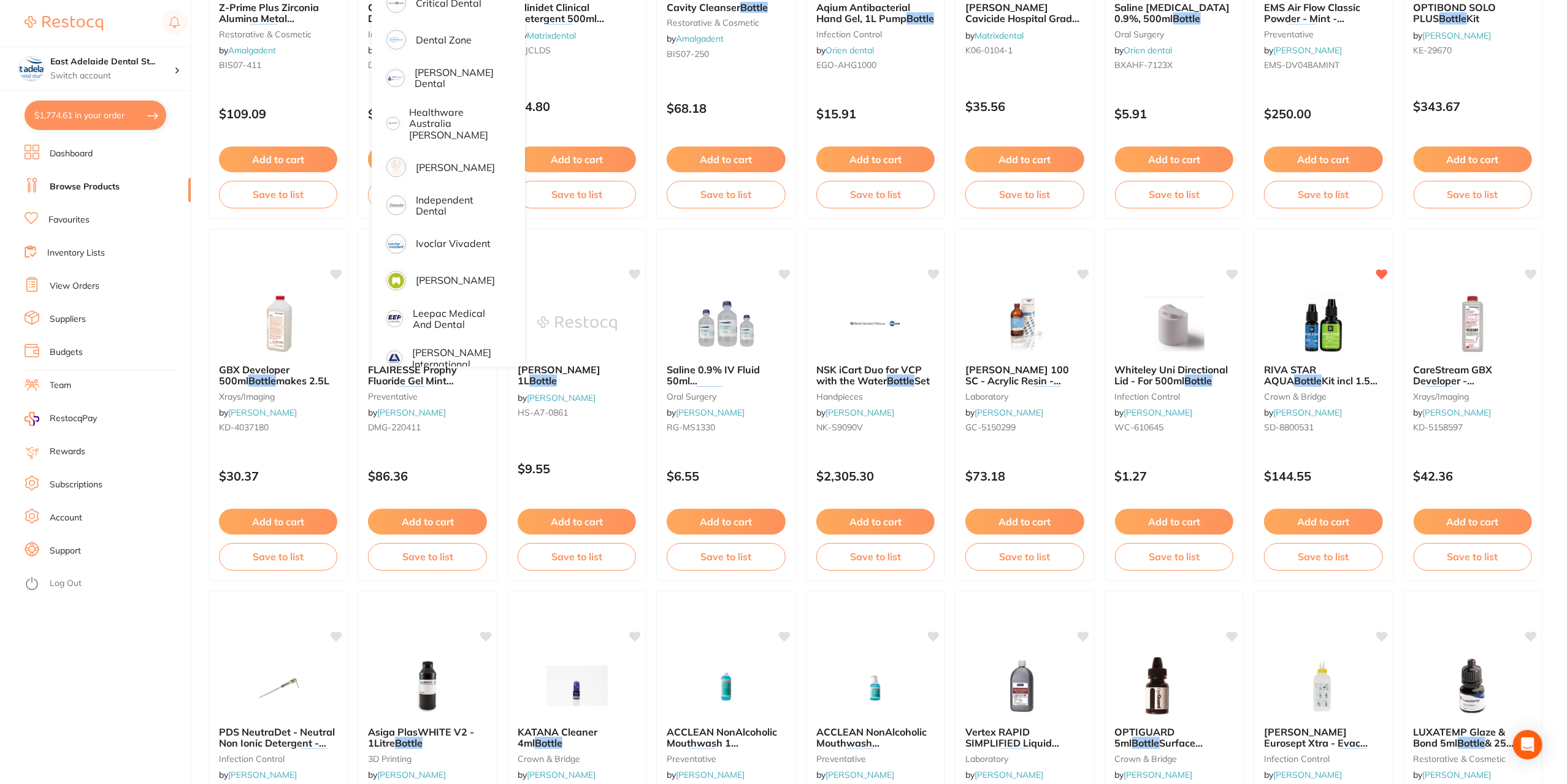
click at [439, 162] on p "[PERSON_NAME]" at bounding box center [455, 167] width 79 height 11
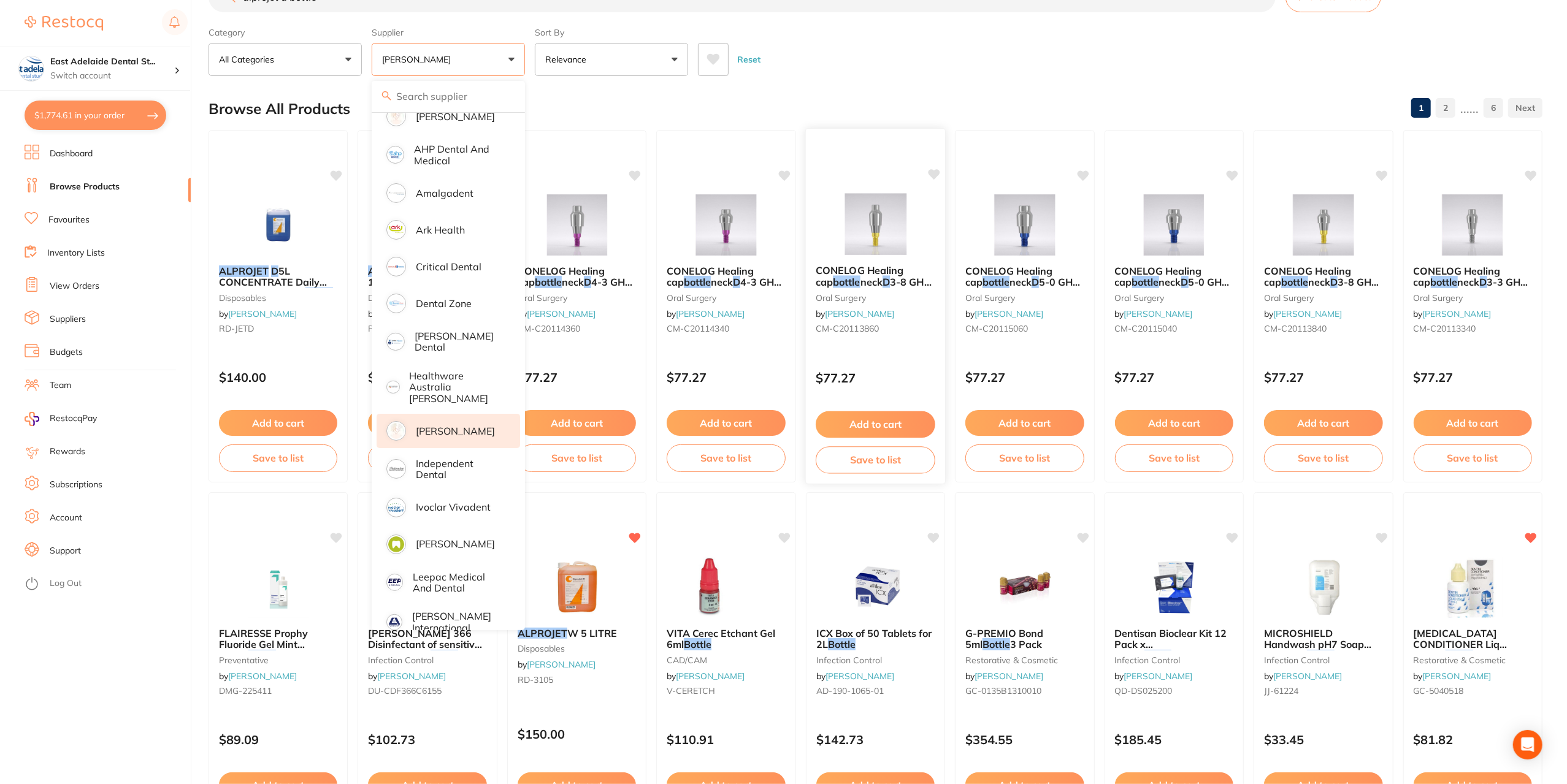
scroll to position [0, 0]
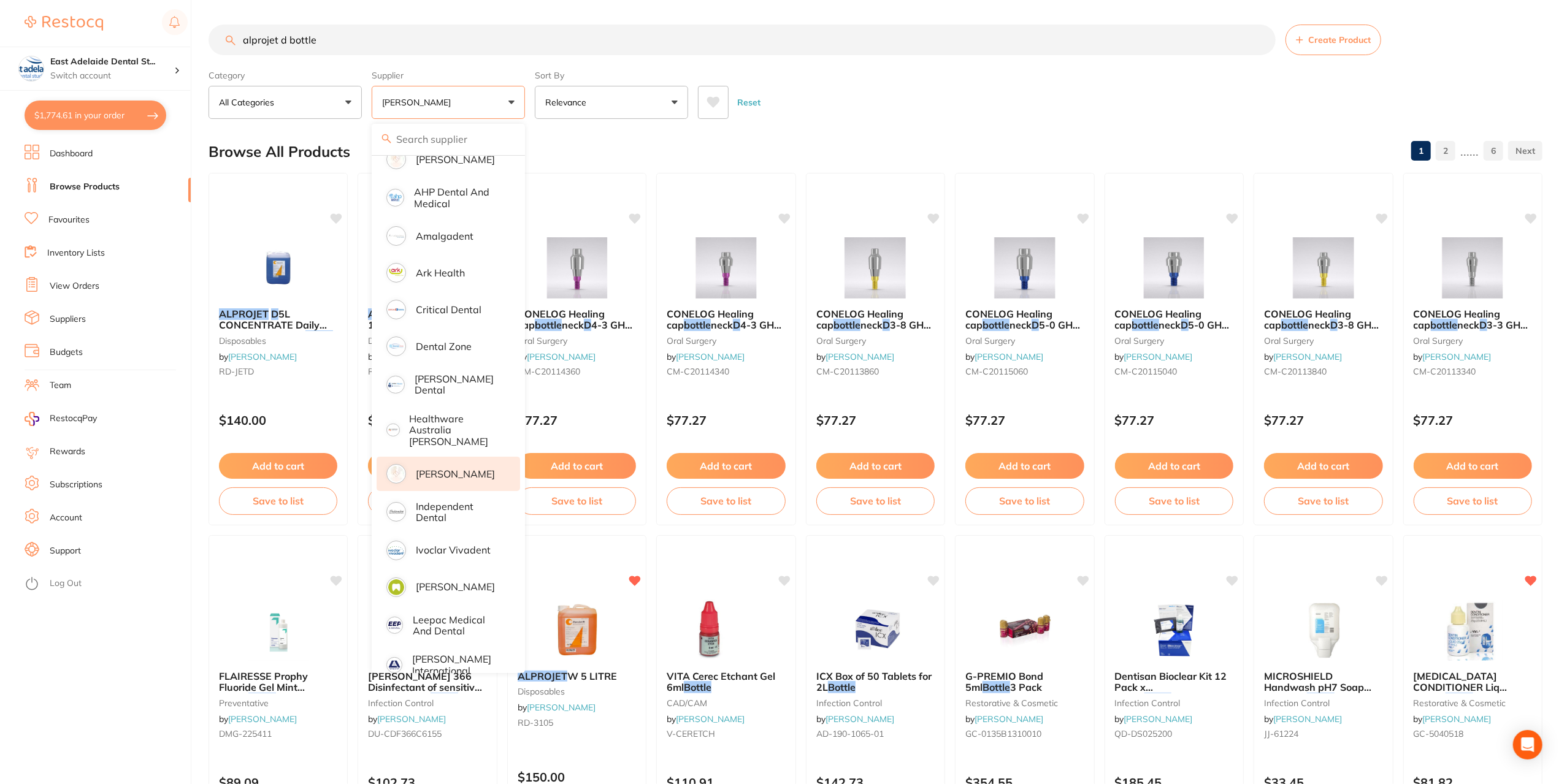
click at [575, 149] on div "Browse All Products 1 2 ...... 6" at bounding box center [875, 151] width 1334 height 41
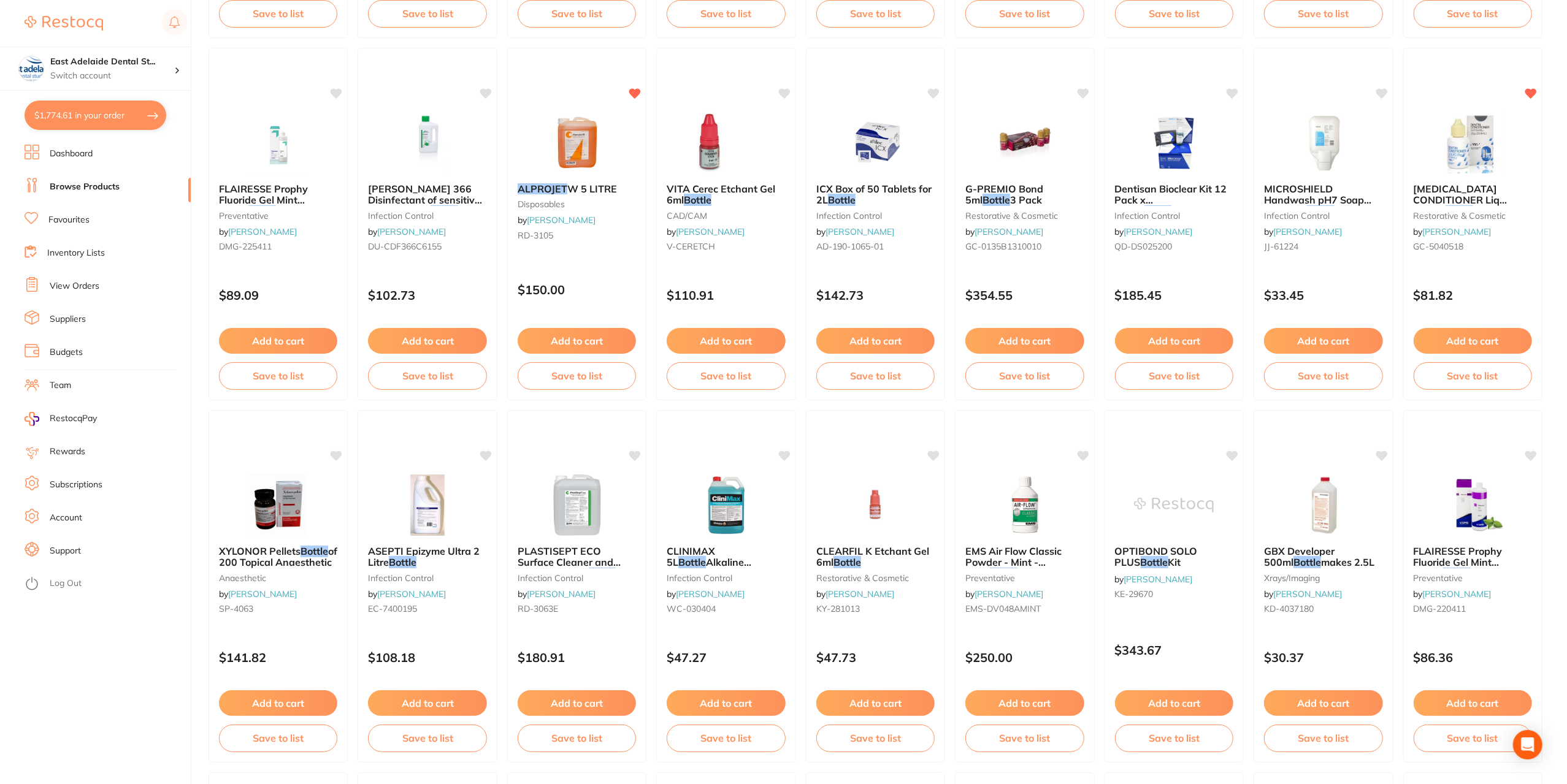
scroll to position [490, 0]
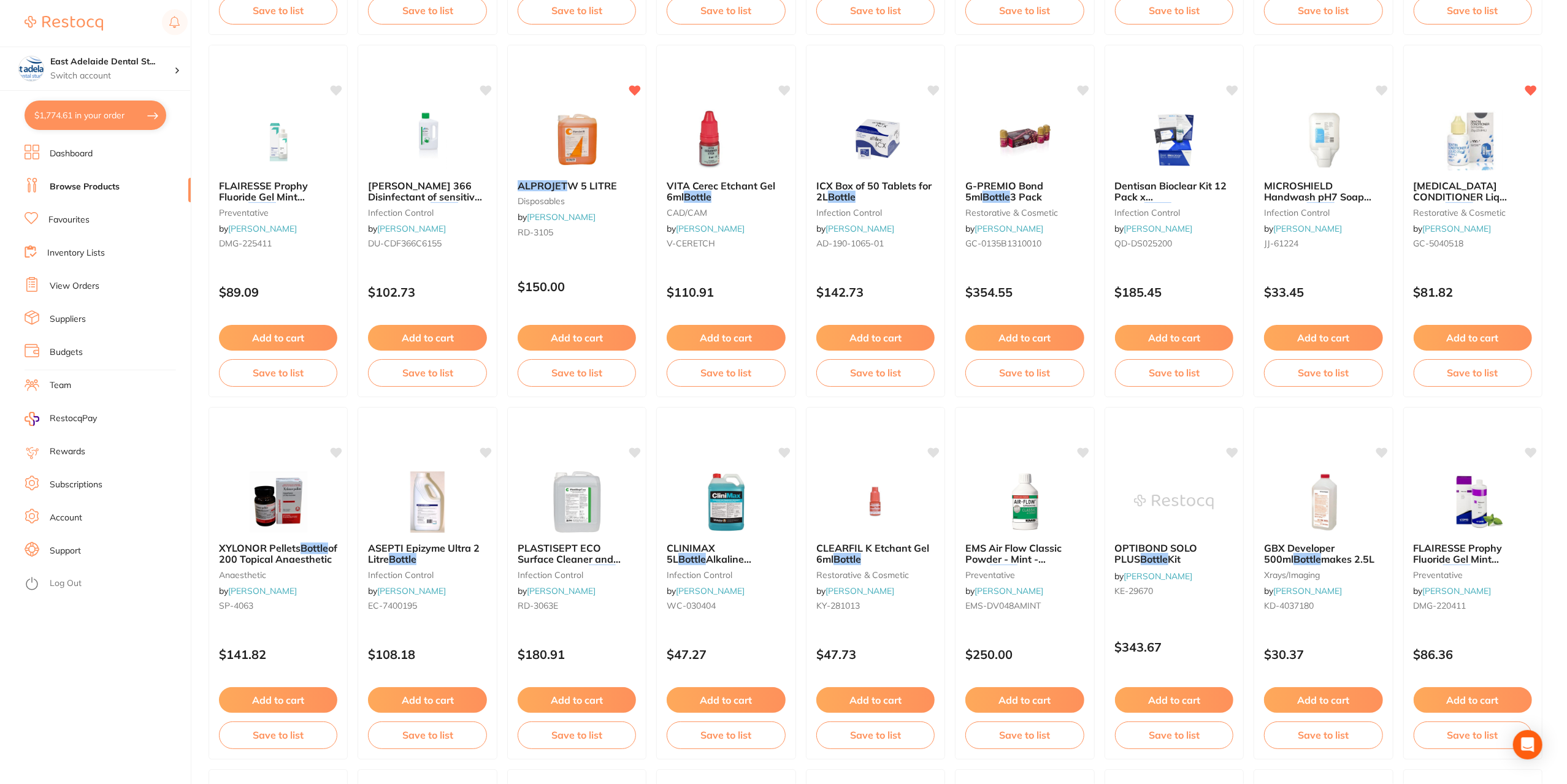
click at [71, 216] on link "Favourites" at bounding box center [69, 220] width 41 height 13
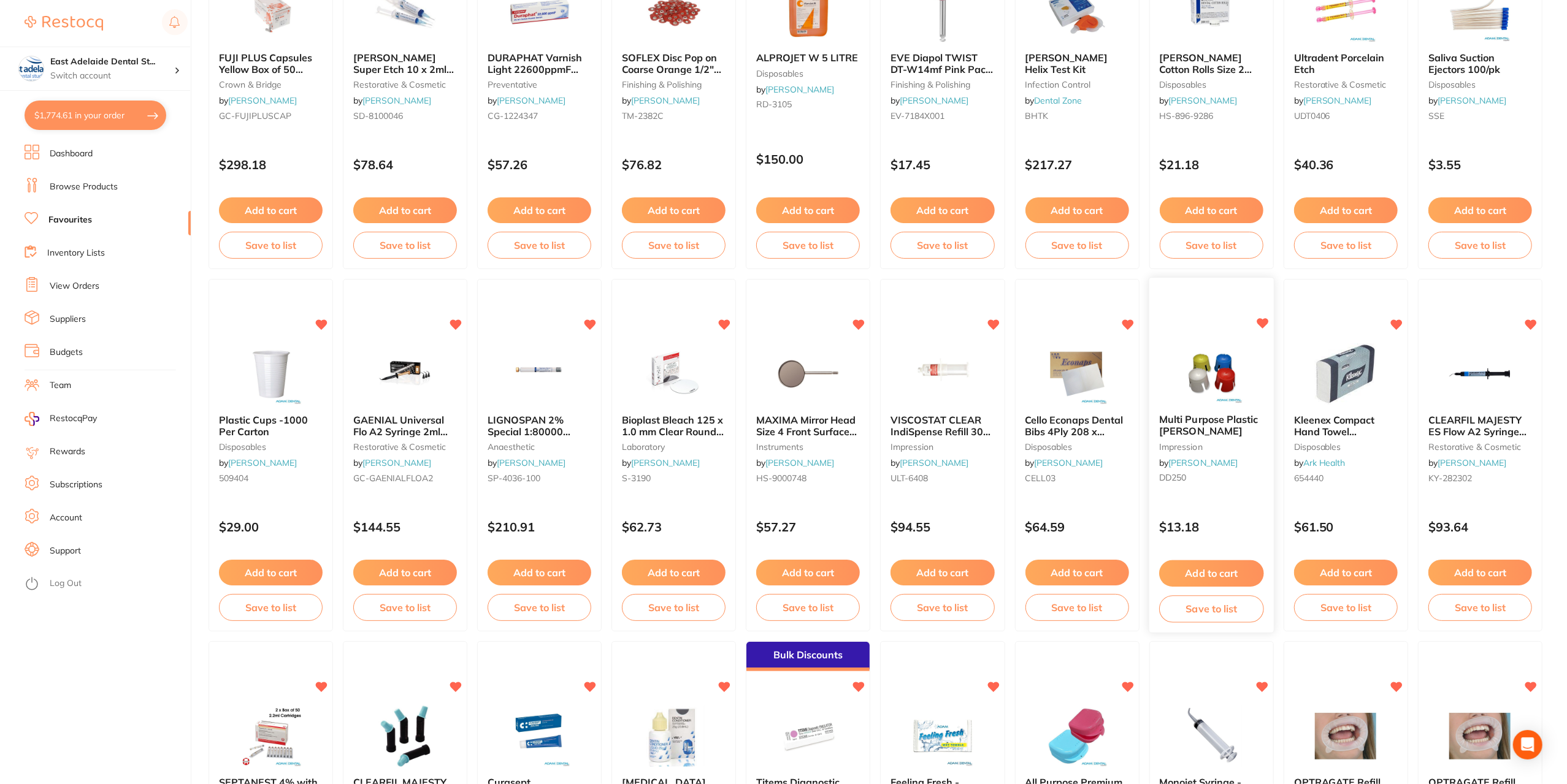
scroll to position [307, 0]
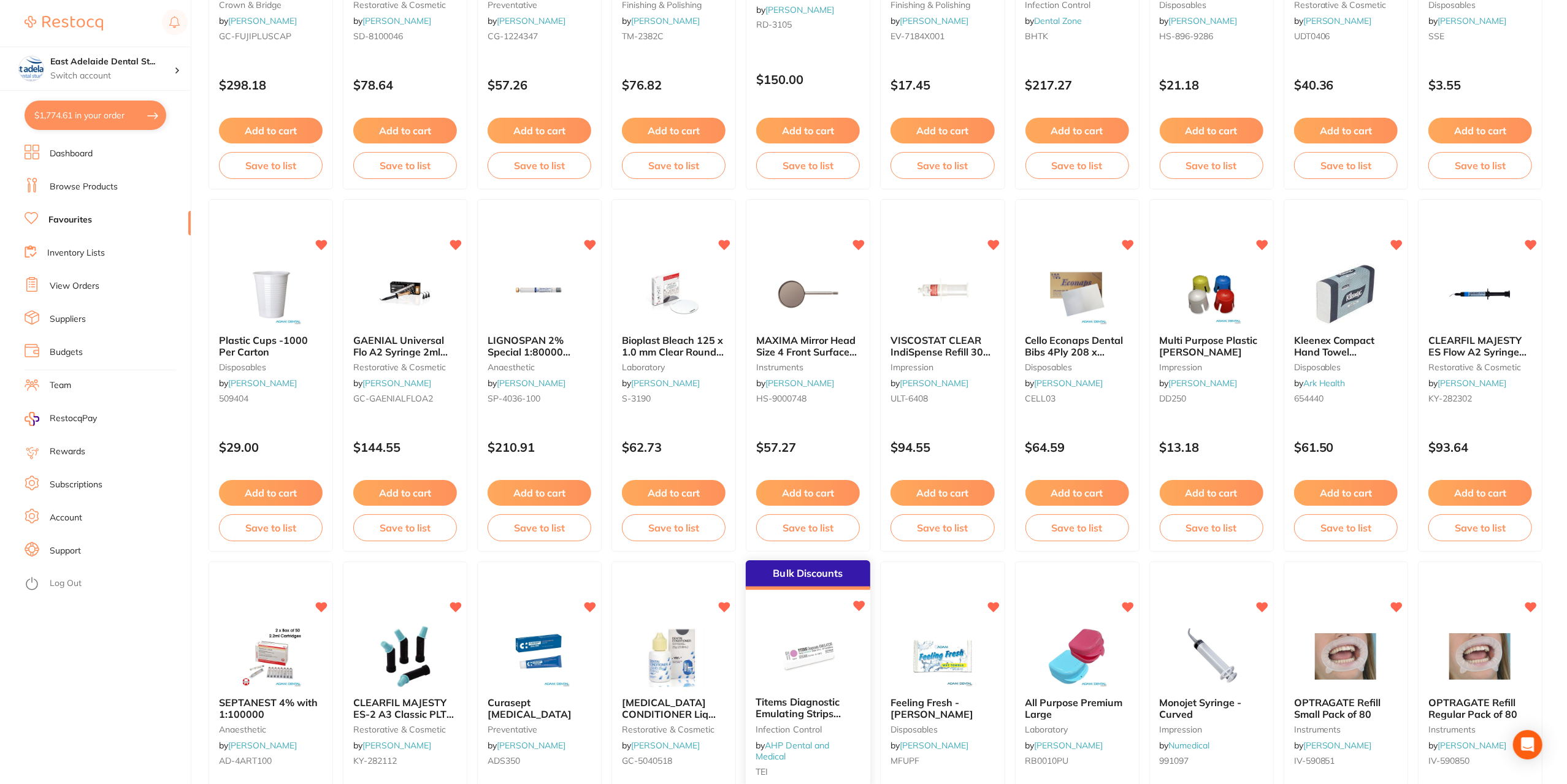
click at [829, 707] on span "Titems Diagnostic Emulating Strips Class 6" at bounding box center [799, 714] width 85 height 35
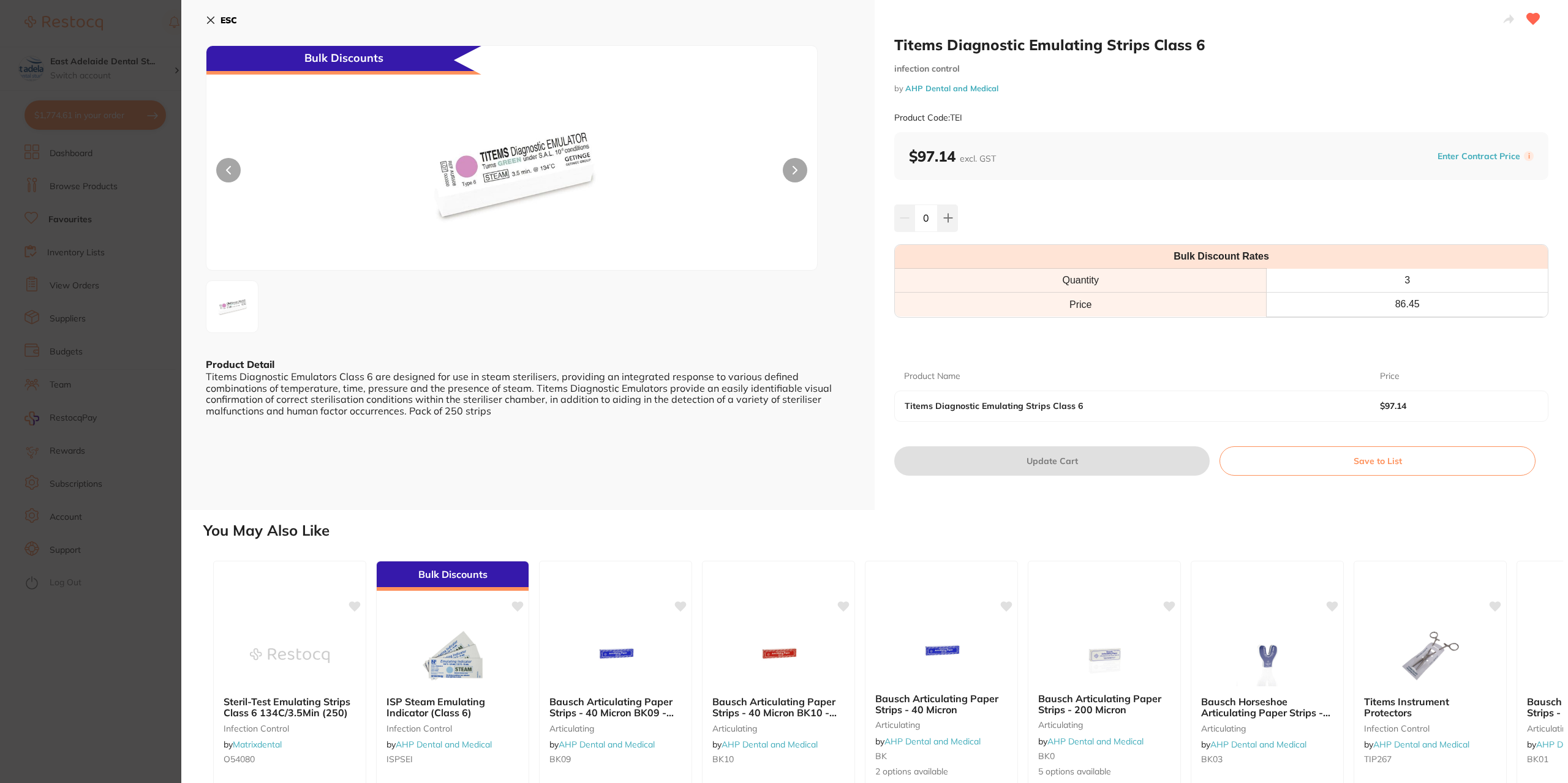
click at [958, 228] on div "0" at bounding box center [1222, 218] width 654 height 27
click at [946, 230] on button at bounding box center [948, 218] width 20 height 27
click at [944, 220] on icon at bounding box center [948, 218] width 10 height 10
click at [944, 218] on icon at bounding box center [948, 218] width 10 height 10
type input "3"
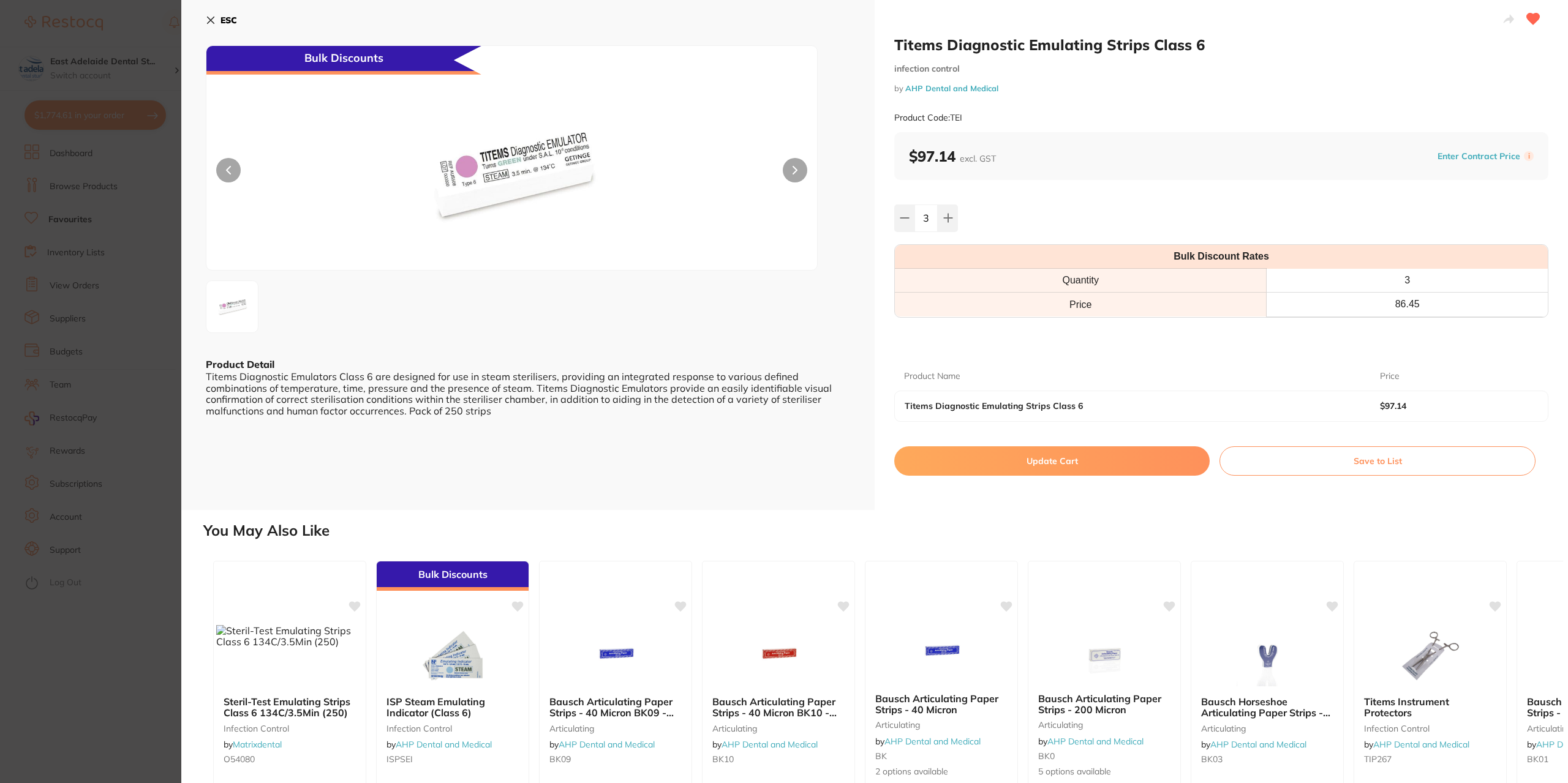
click at [1024, 456] on button "Update Cart" at bounding box center [1052, 461] width 316 height 29
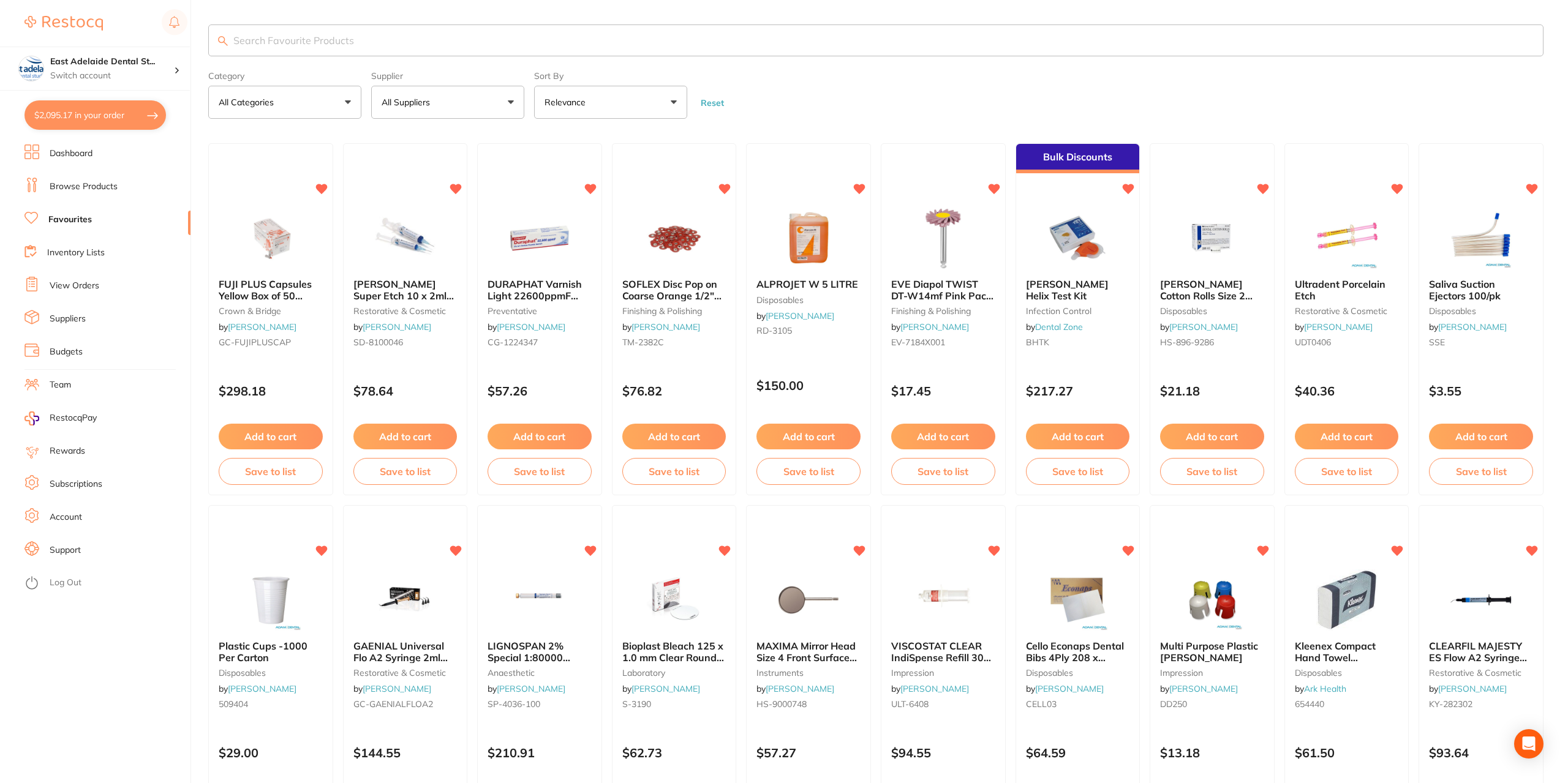
checkbox input "false"
click at [390, 41] on input "search" at bounding box center [874, 41] width 1332 height 32
click at [76, 193] on li "Browse Products" at bounding box center [107, 187] width 166 height 18
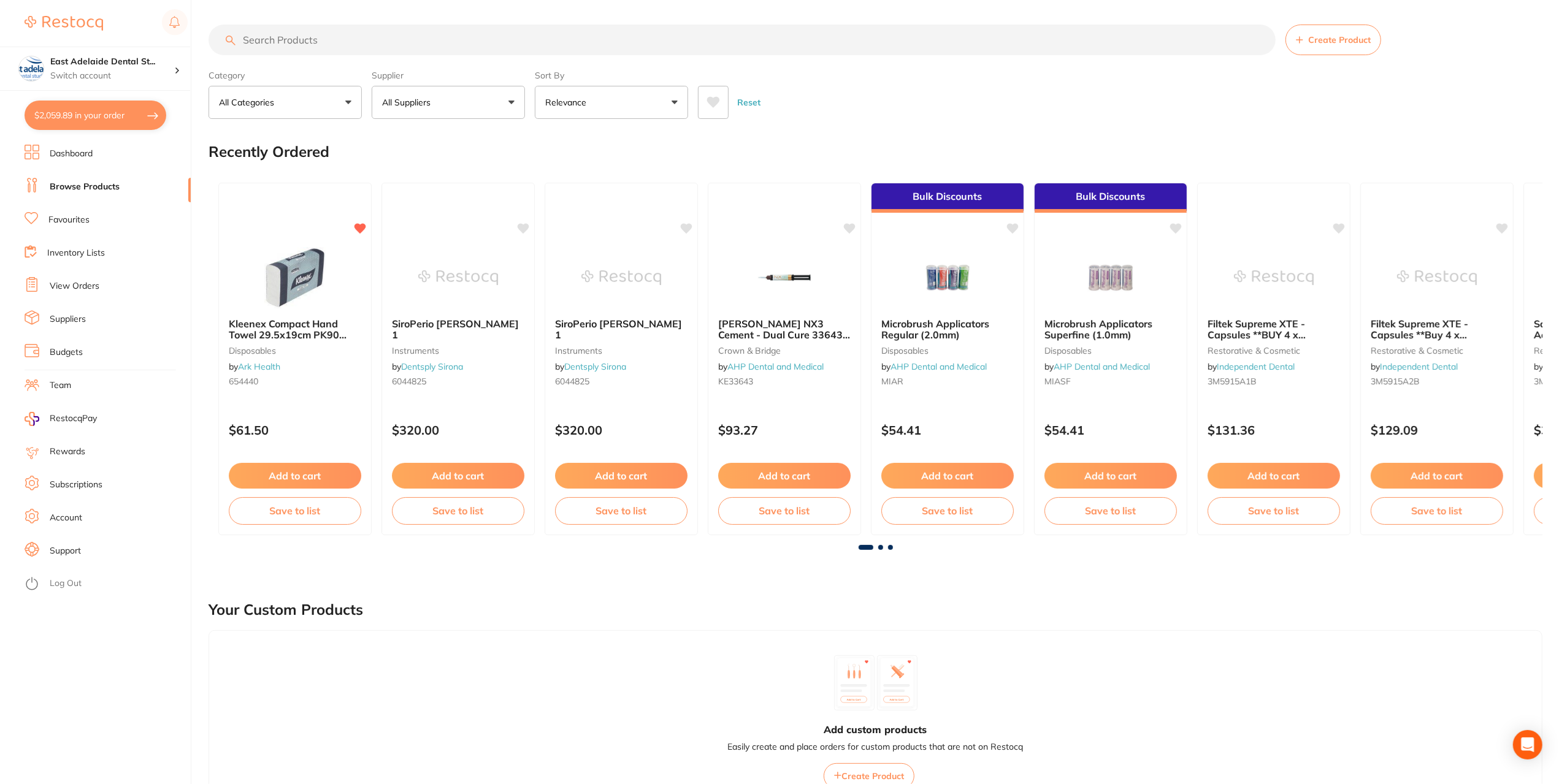
click at [287, 40] on input "search" at bounding box center [742, 40] width 1067 height 31
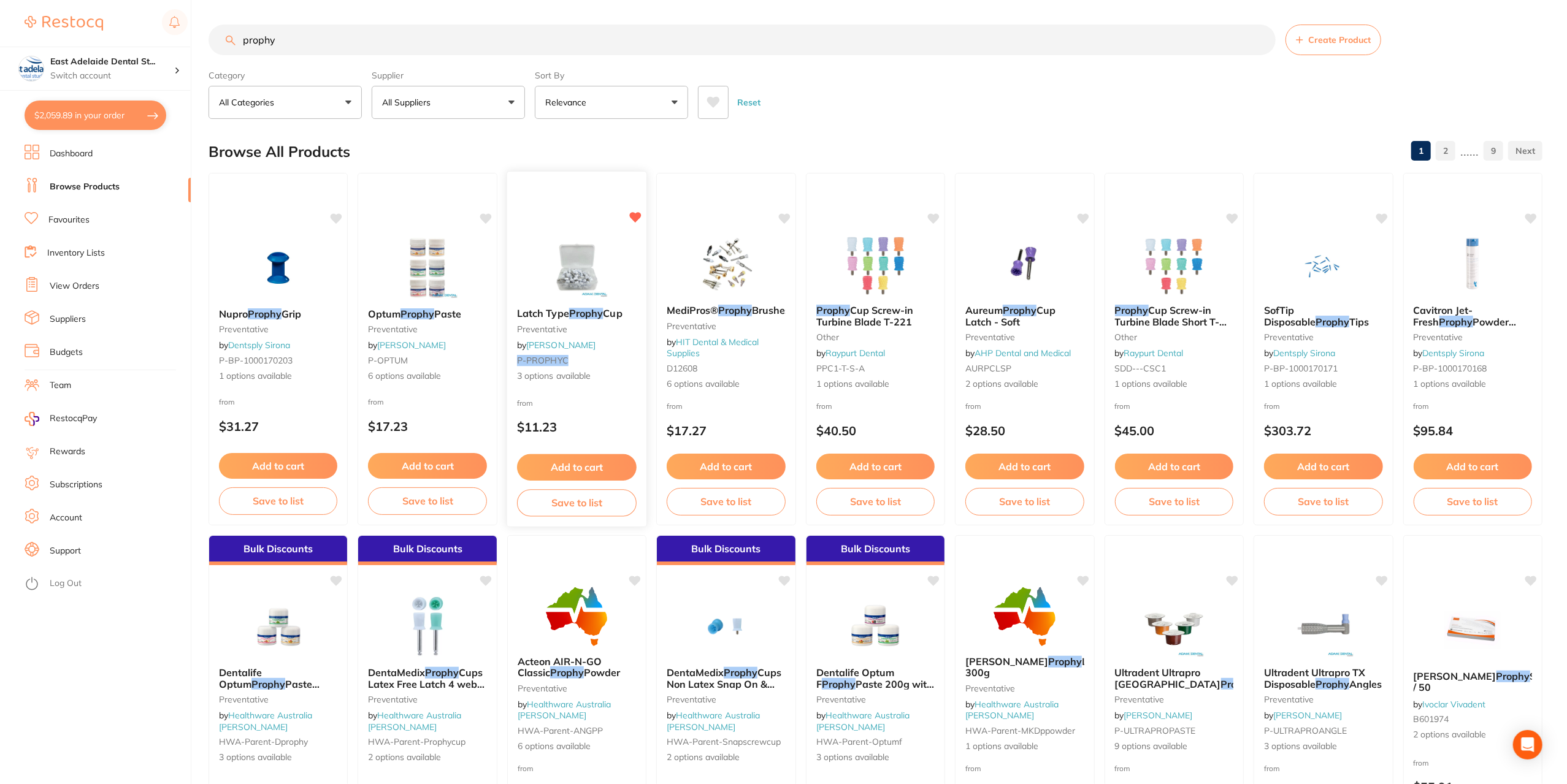
type input "prophy"
click at [613, 369] on div "Latch Type Prophy Cup preventative by [PERSON_NAME] P-PROPHYC 3 options availab…" at bounding box center [577, 345] width 140 height 95
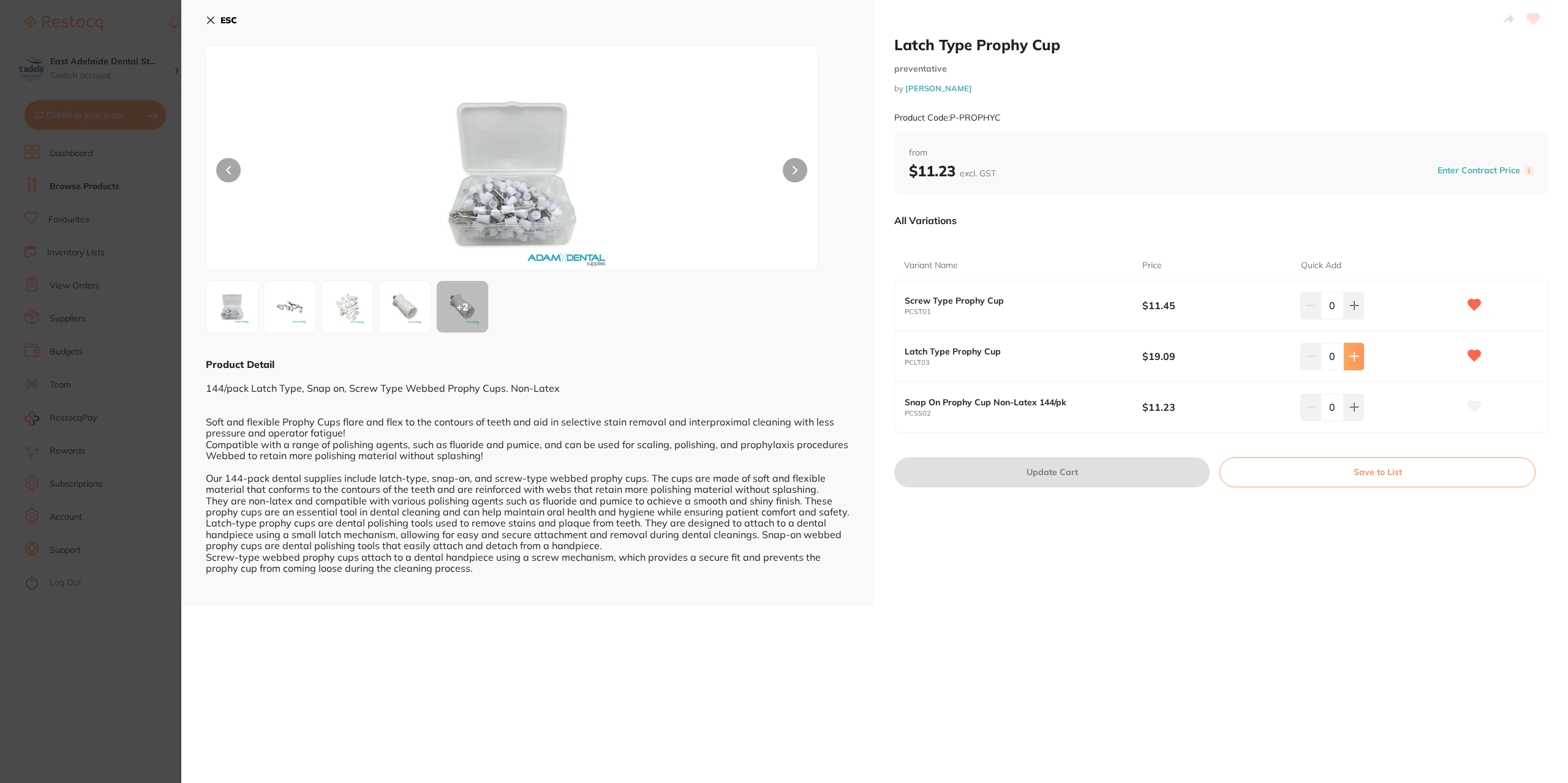
click at [1346, 351] on button at bounding box center [1354, 356] width 20 height 27
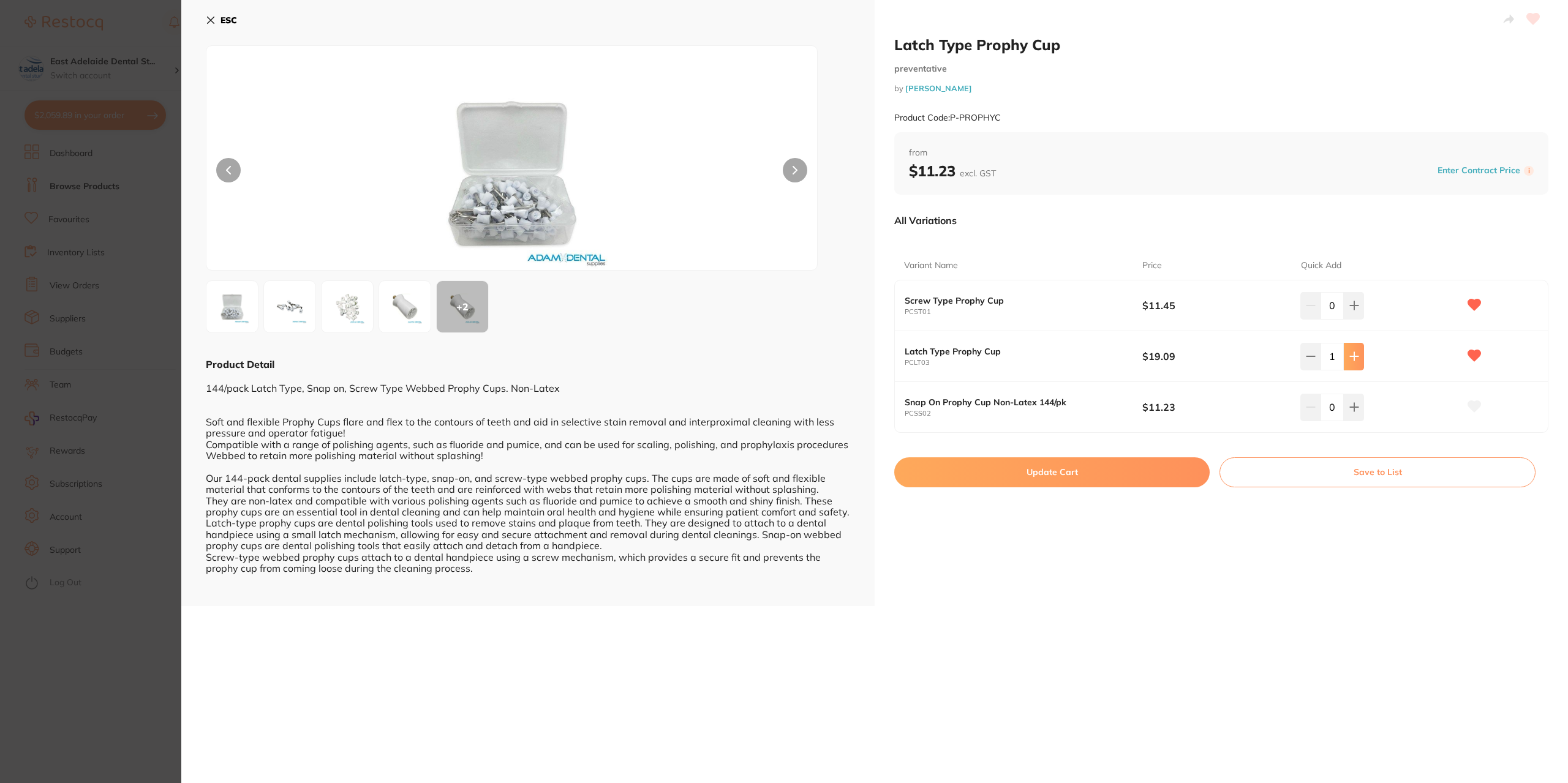
click at [1350, 351] on icon at bounding box center [1354, 356] width 10 height 10
click at [1351, 353] on icon at bounding box center [1354, 356] width 8 height 8
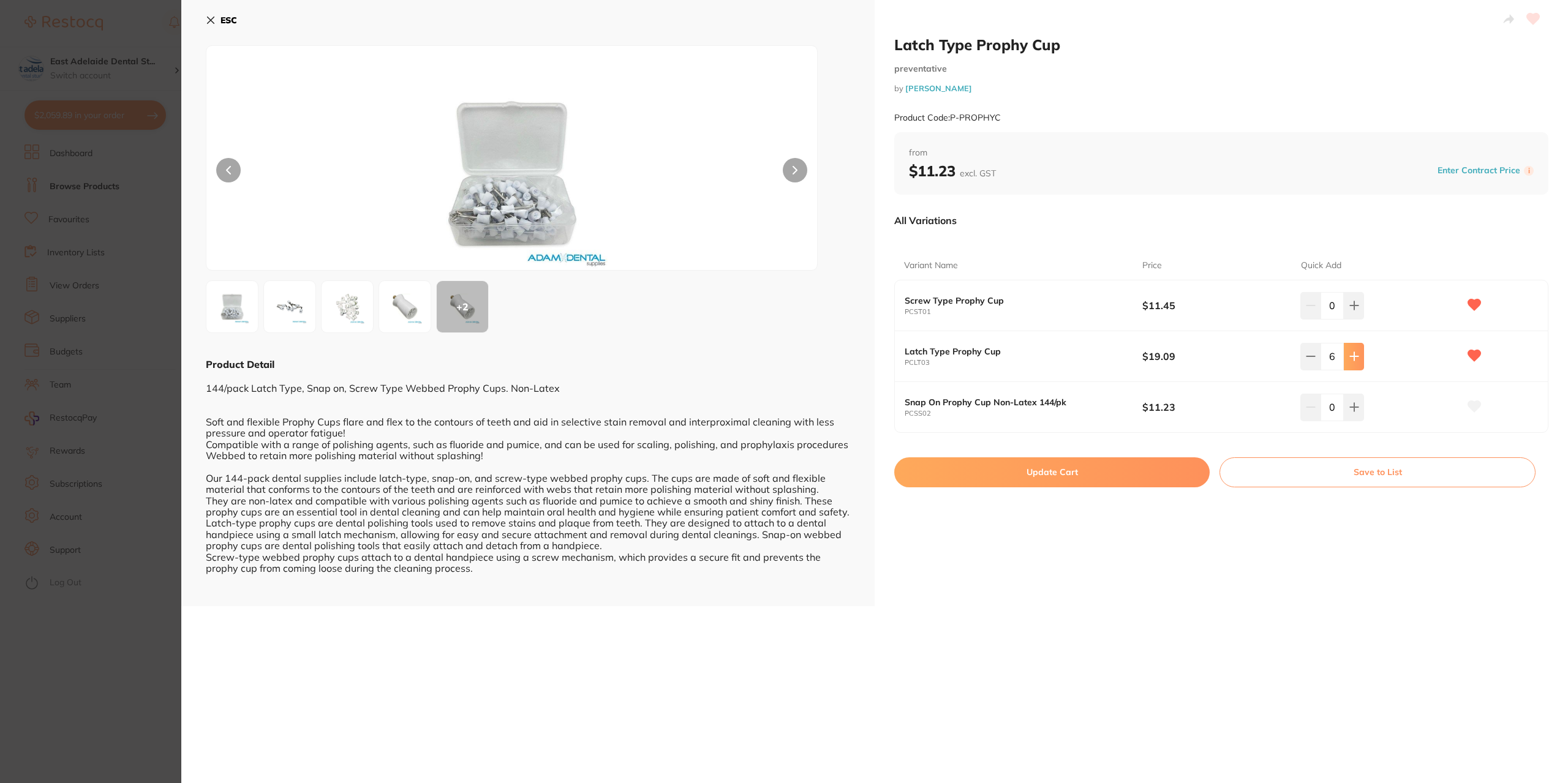
click at [1351, 353] on icon at bounding box center [1354, 356] width 8 height 8
click at [1312, 362] on button at bounding box center [1310, 356] width 20 height 27
type input "6"
click at [1135, 472] on button "Update Cart" at bounding box center [1052, 472] width 316 height 29
checkbox input "false"
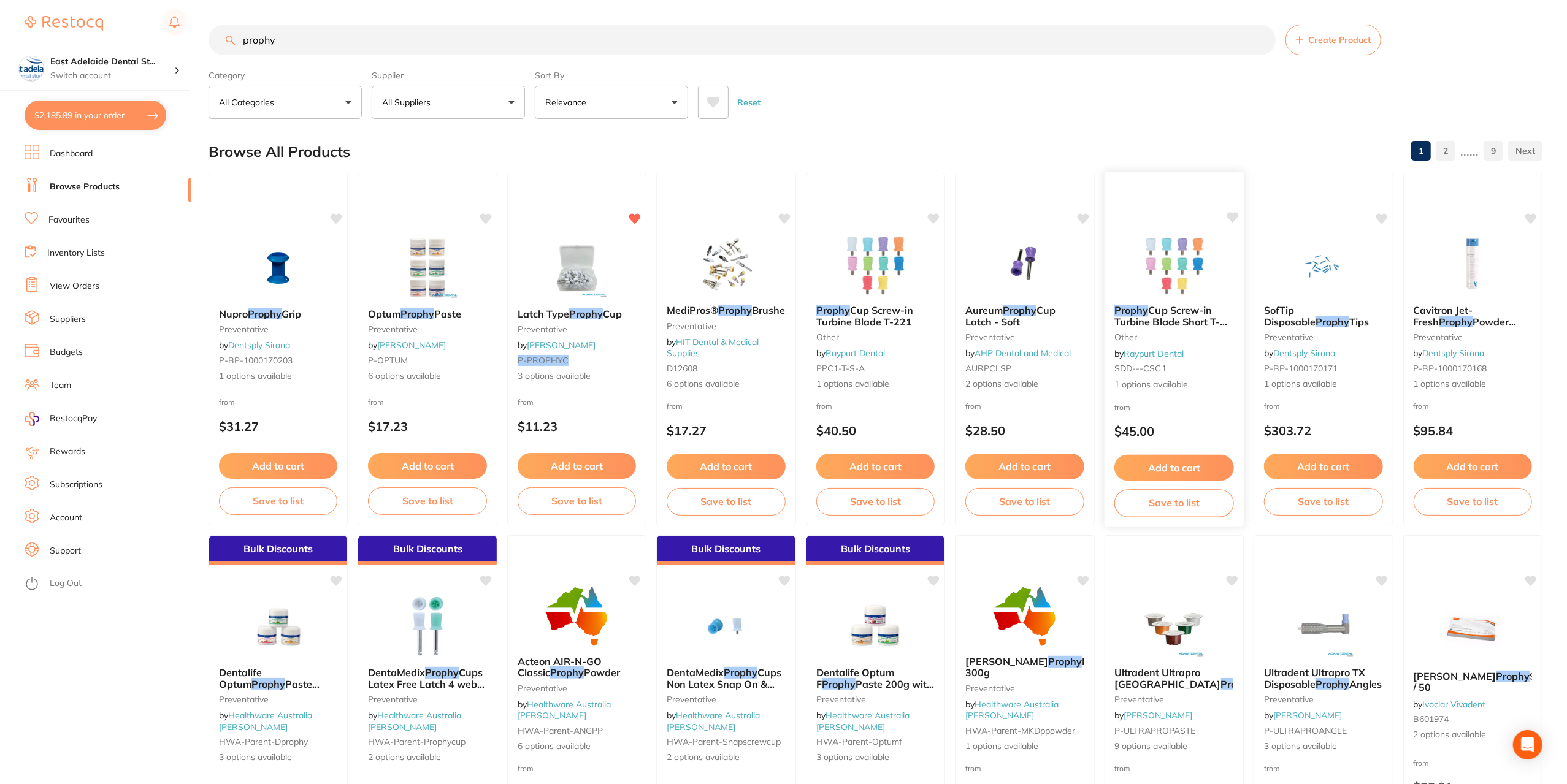
scroll to position [979, 0]
